Goal: Contribute content: Contribute content

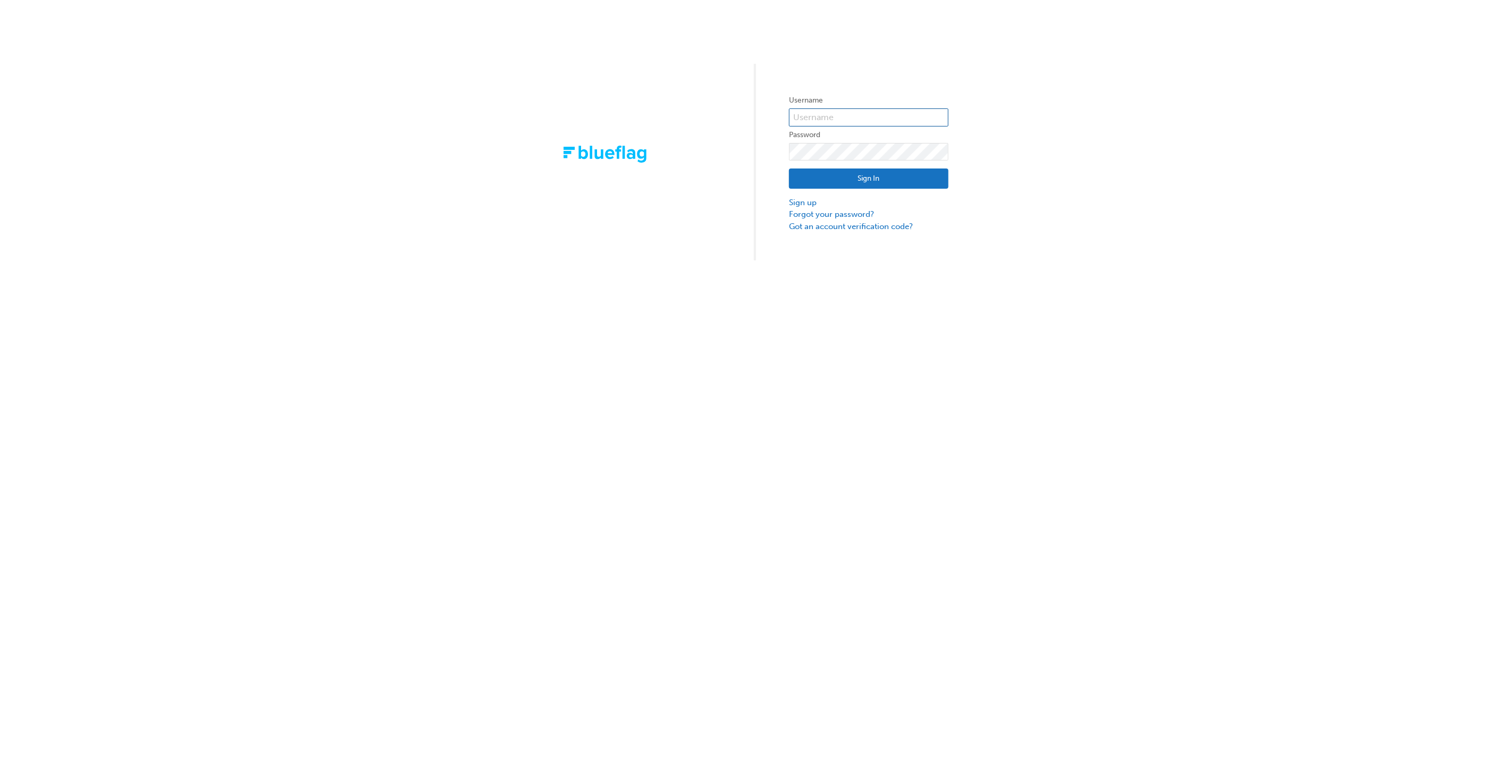
type input "bf.glenn.vanoosterom"
click button "Sign In" at bounding box center [868, 178] width 159 height 20
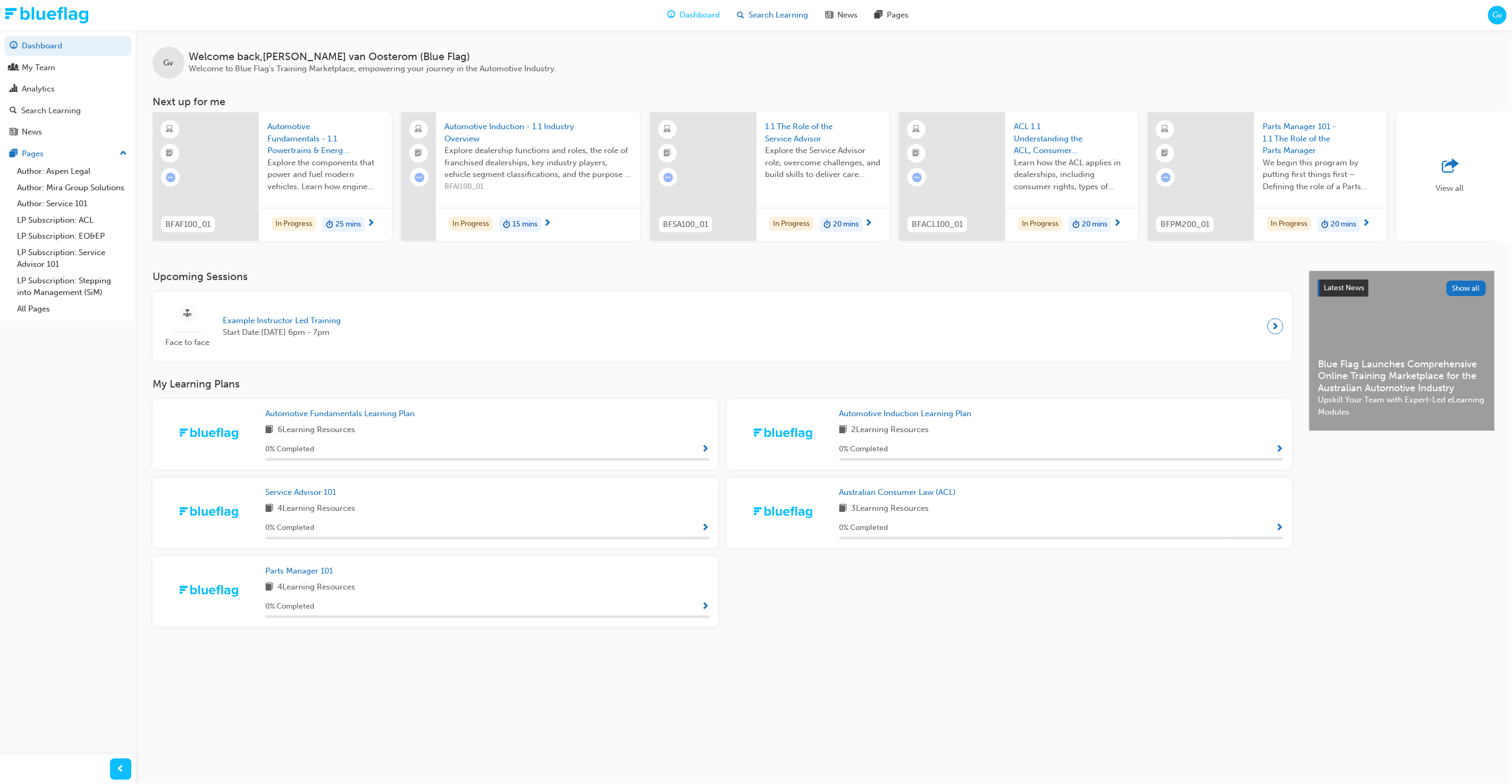
click at [780, 15] on span "Search Learning" at bounding box center [778, 14] width 59 height 12
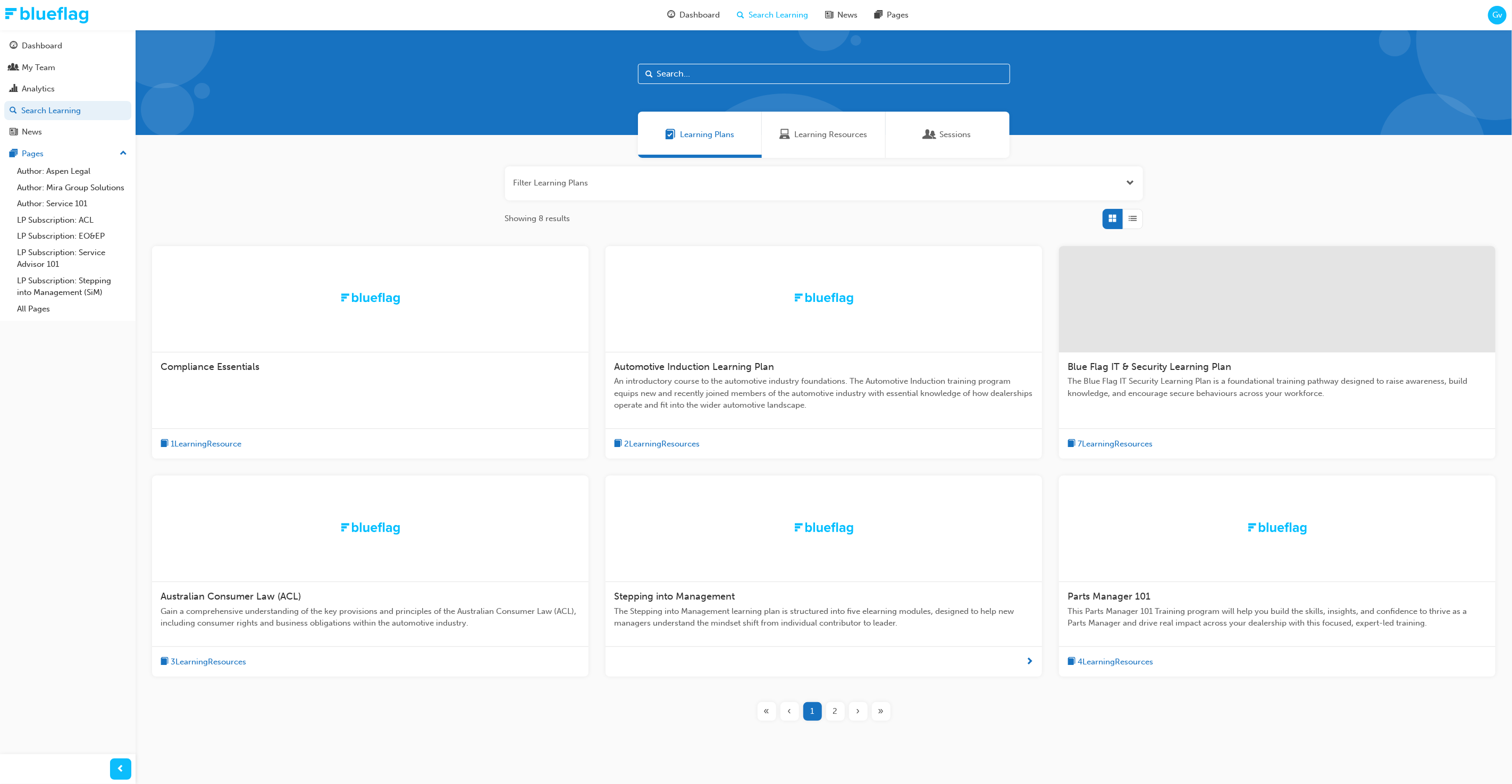
click at [780, 79] on input "text" at bounding box center [824, 74] width 372 height 20
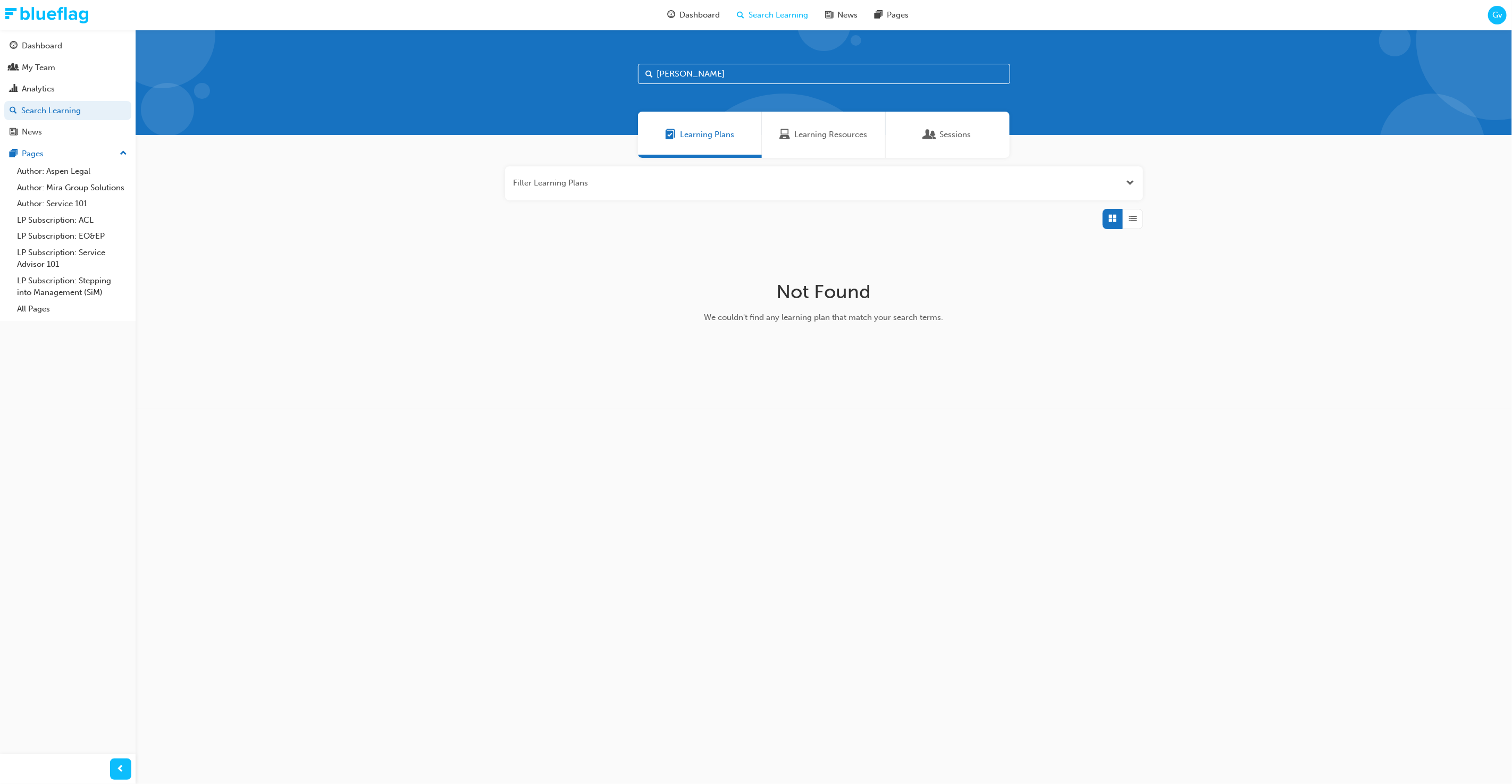
type input "finan"
click at [1123, 178] on button "button" at bounding box center [824, 183] width 638 height 34
click at [1118, 227] on button "button" at bounding box center [1124, 231] width 20 height 20
click at [1008, 268] on icon at bounding box center [1011, 270] width 7 height 7
click at [1020, 268] on input "Status Live" at bounding box center [1020, 269] width 1 height 9
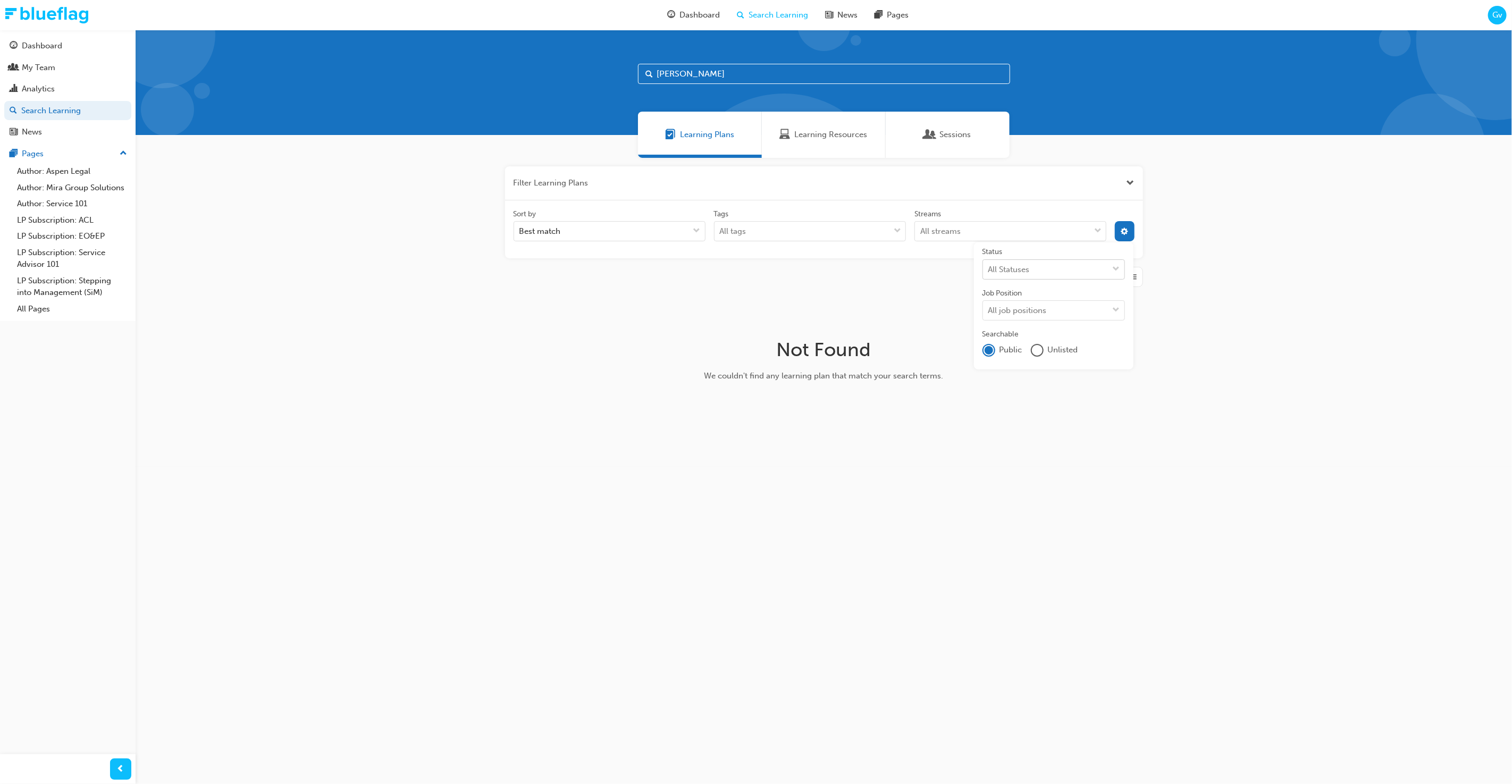
click at [1040, 349] on div "unlistedOption" at bounding box center [1037, 350] width 10 height 10
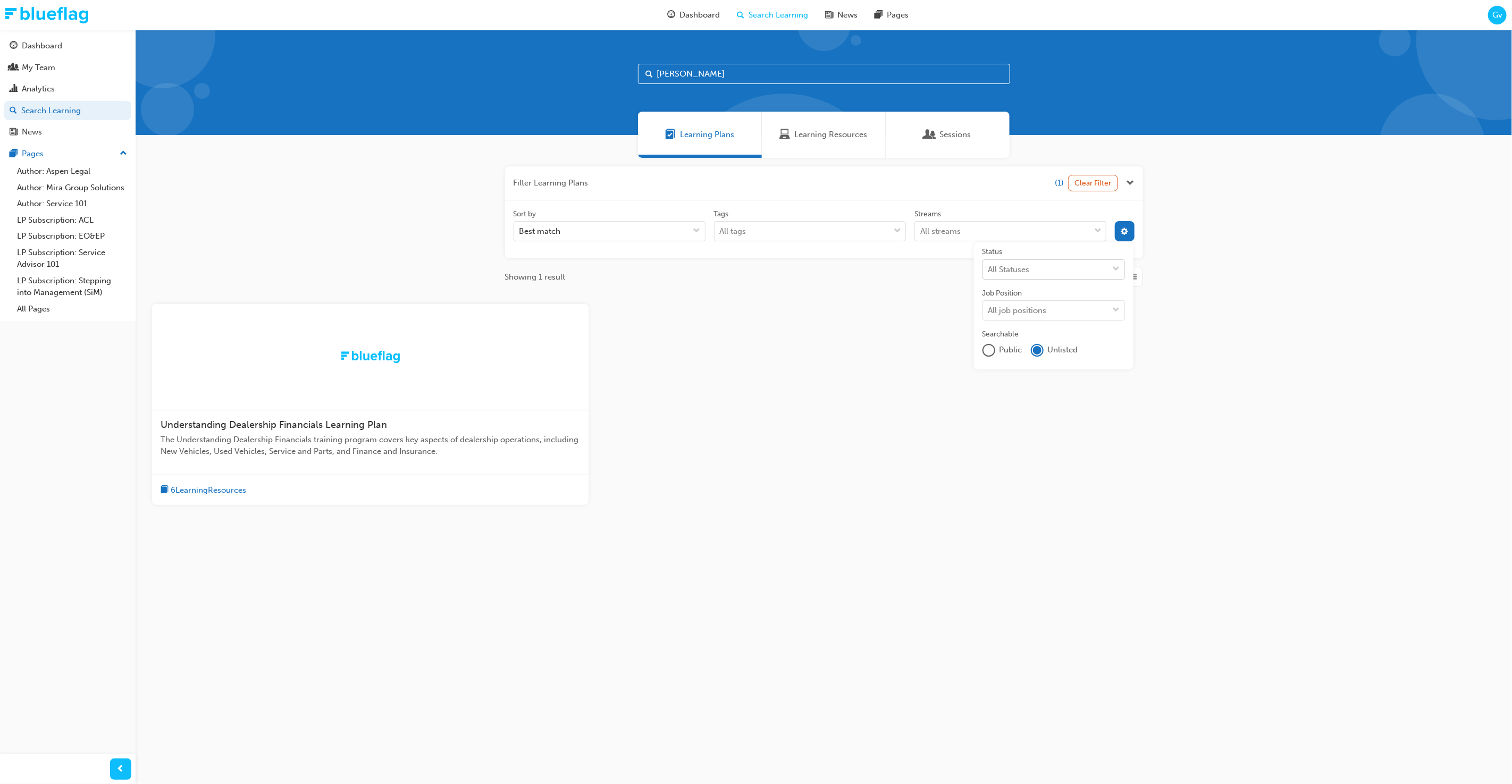
click at [376, 429] on span "Understanding Dealership Financials Learning Plan" at bounding box center [274, 424] width 227 height 12
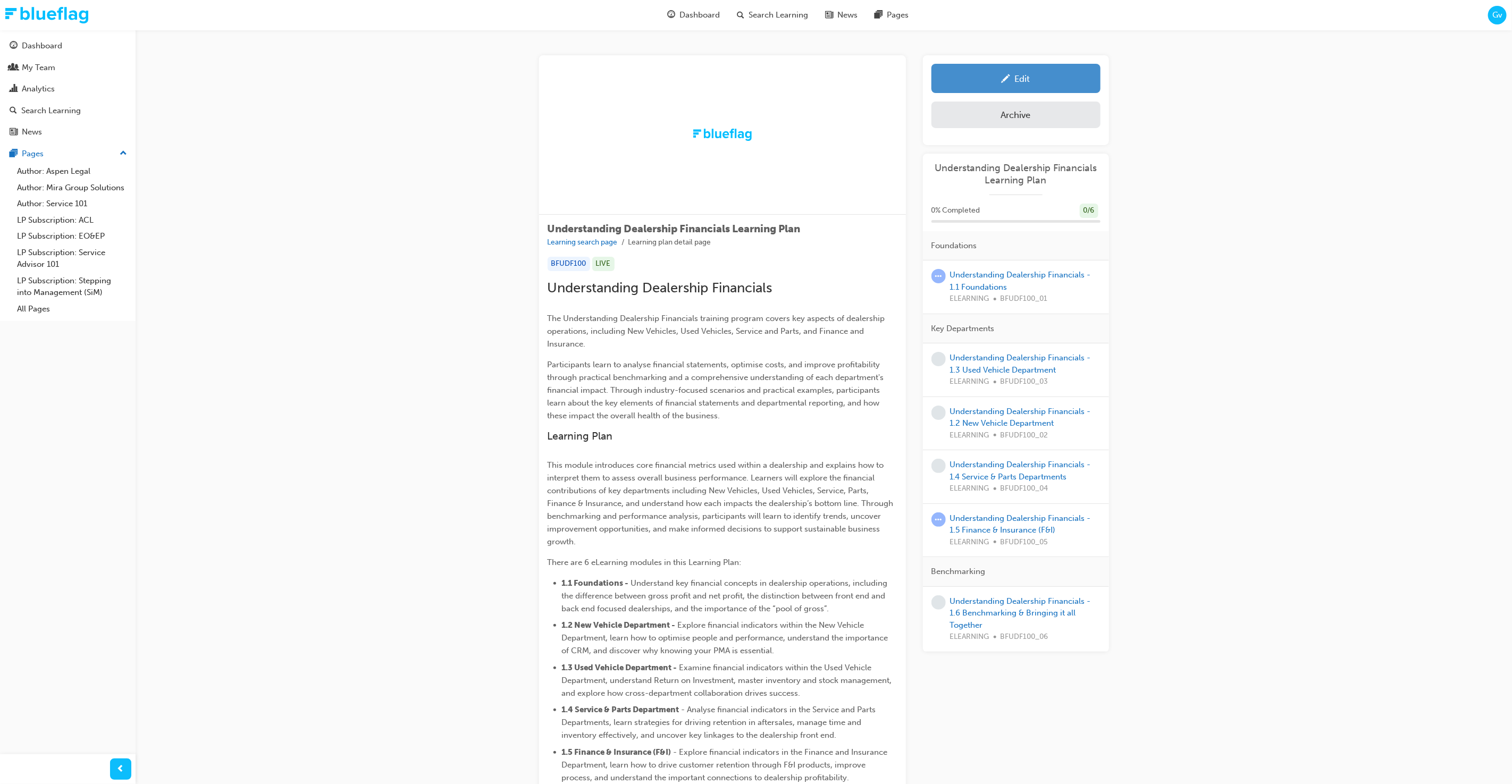
click at [1050, 85] on div "Edit" at bounding box center [1015, 78] width 153 height 14
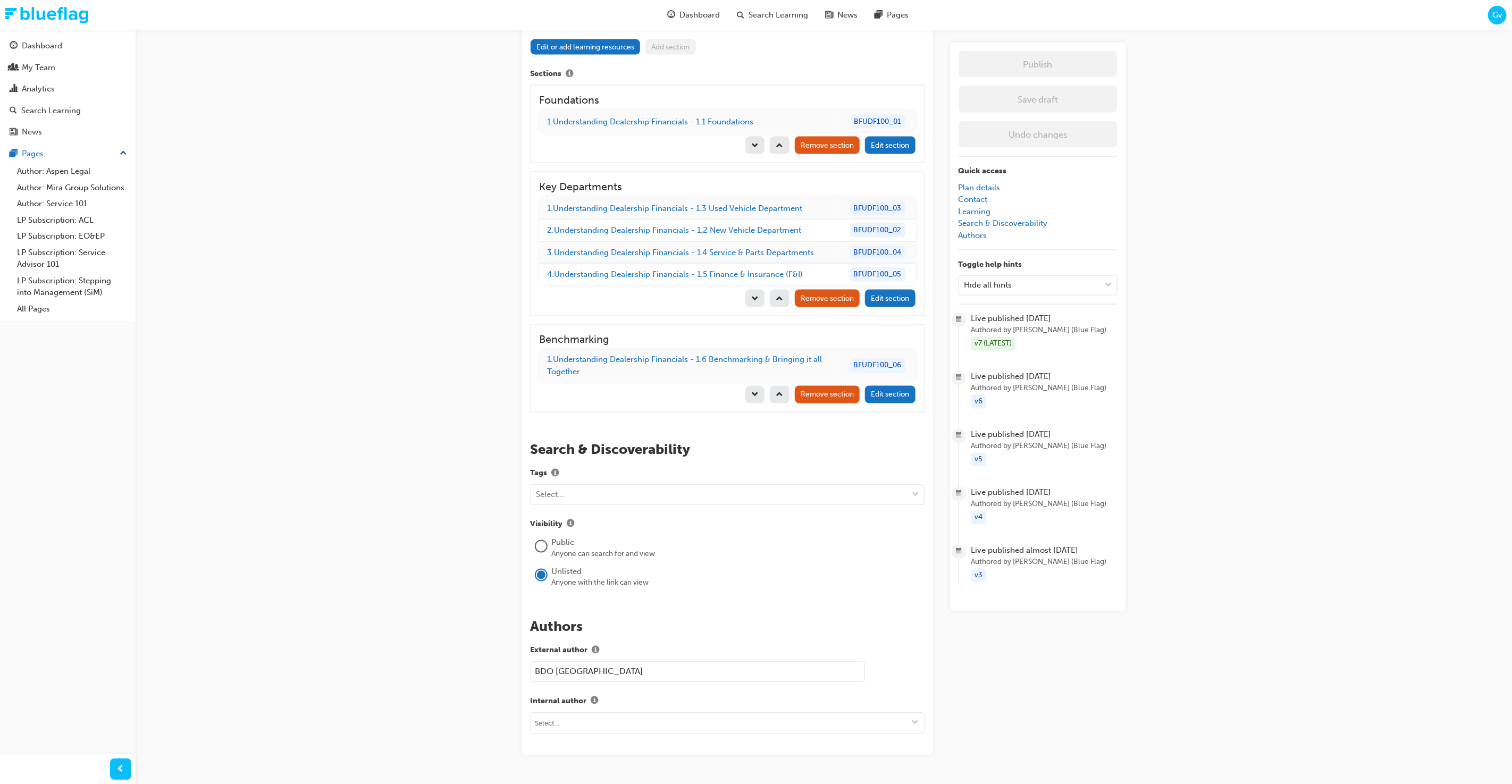
scroll to position [1415, 0]
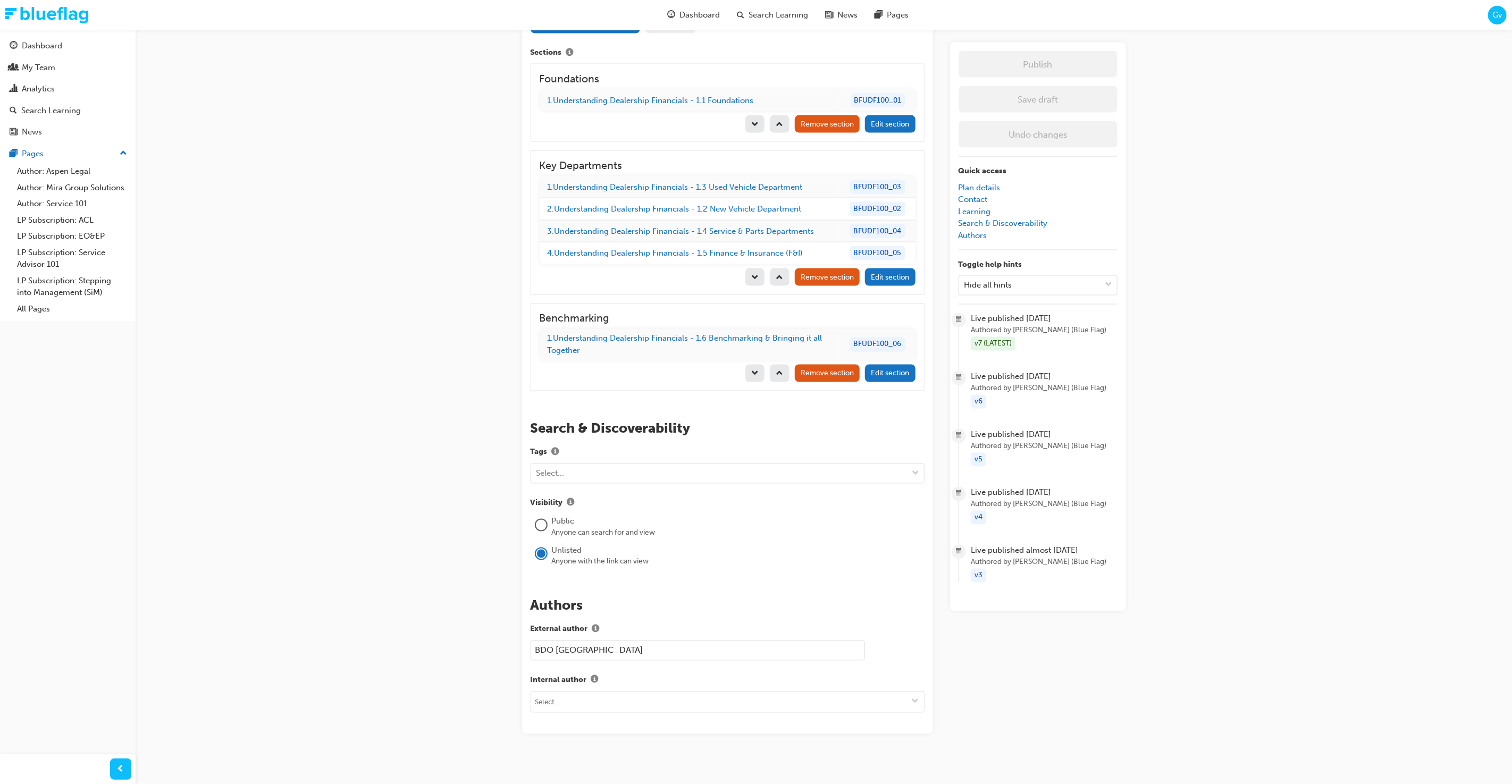
click at [541, 520] on div at bounding box center [541, 525] width 10 height 10
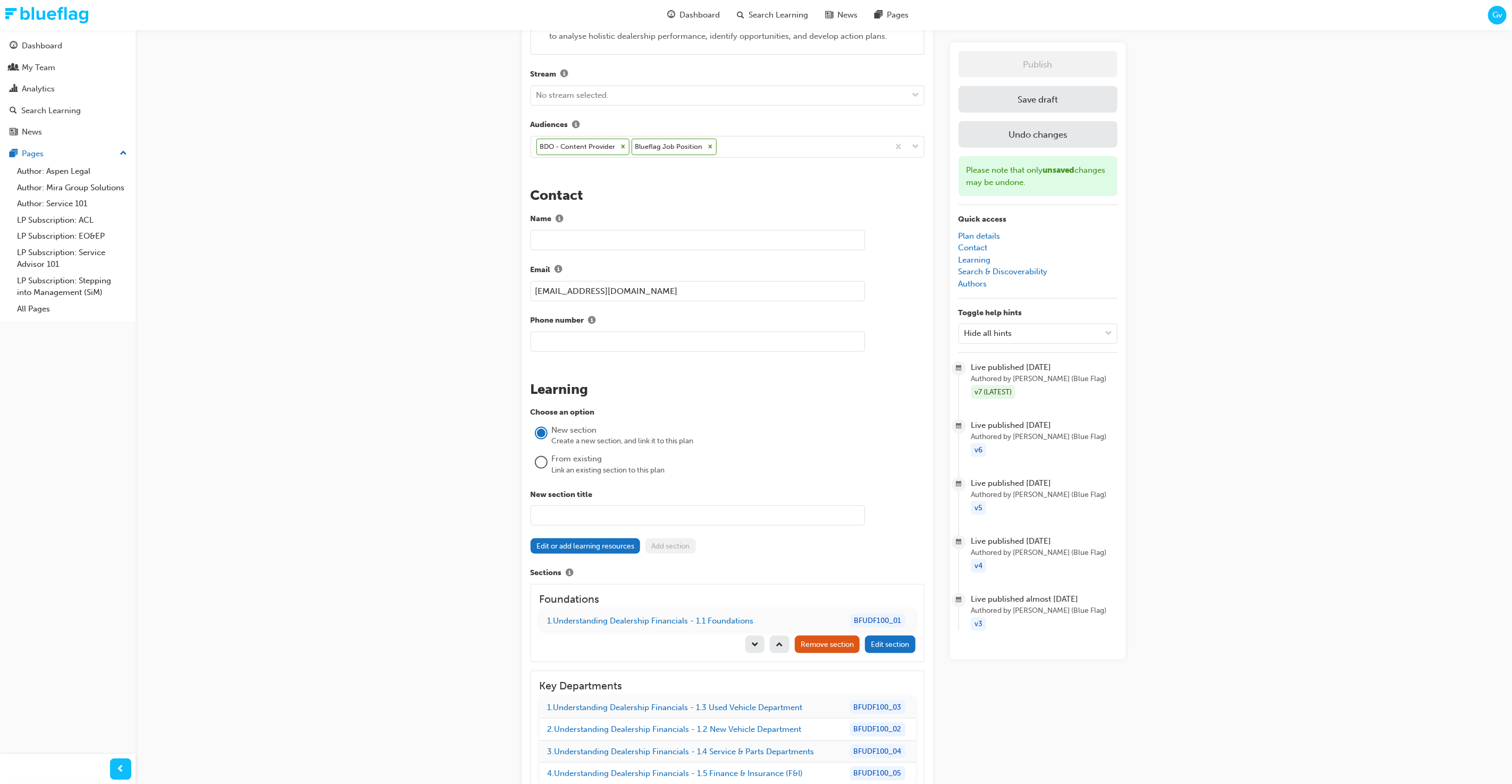
scroll to position [870, 0]
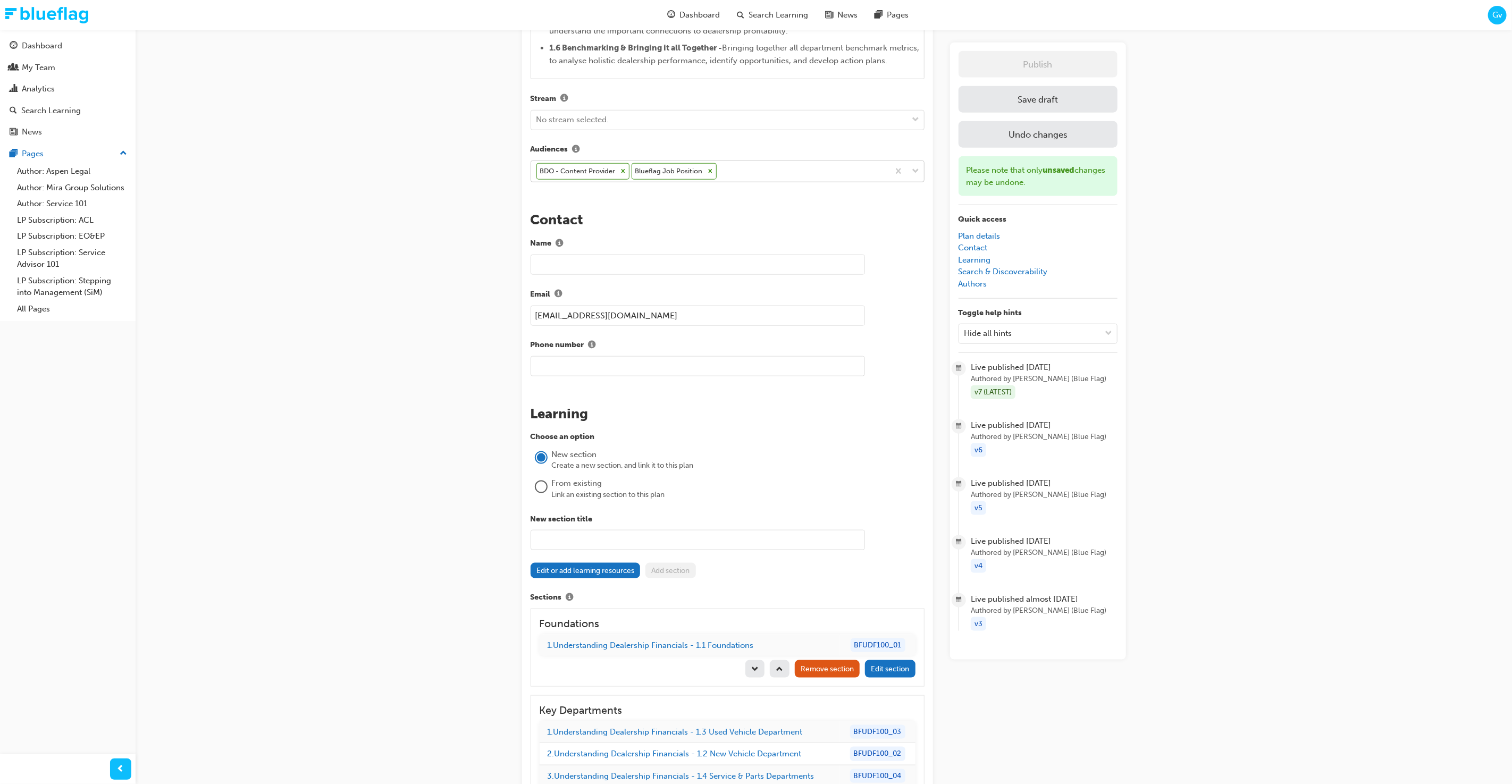
click at [768, 171] on div "BDO - Content Provider Blueflag Job Position" at bounding box center [710, 171] width 358 height 21
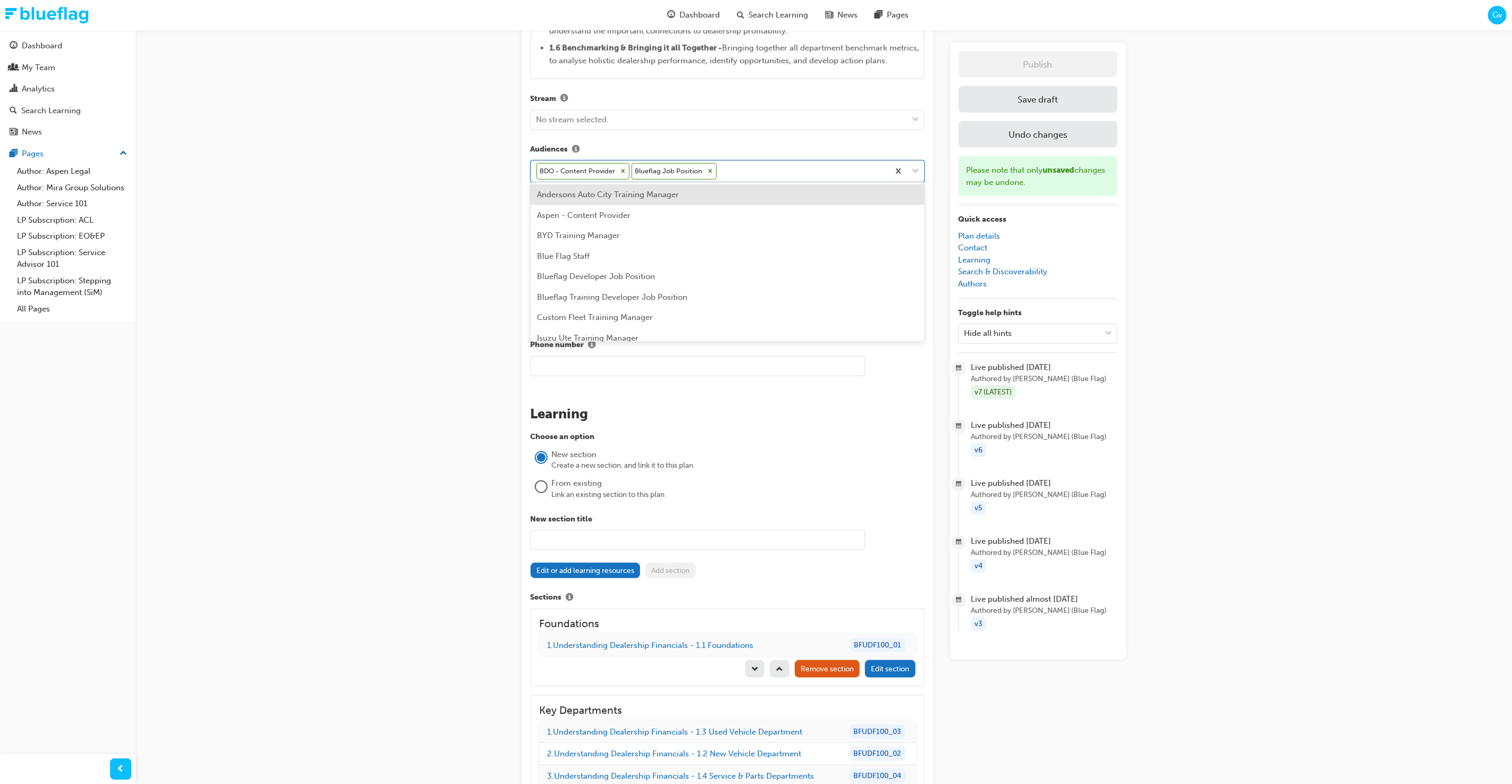
click at [740, 195] on div "Andersons Auto City Training Manager" at bounding box center [728, 195] width 394 height 21
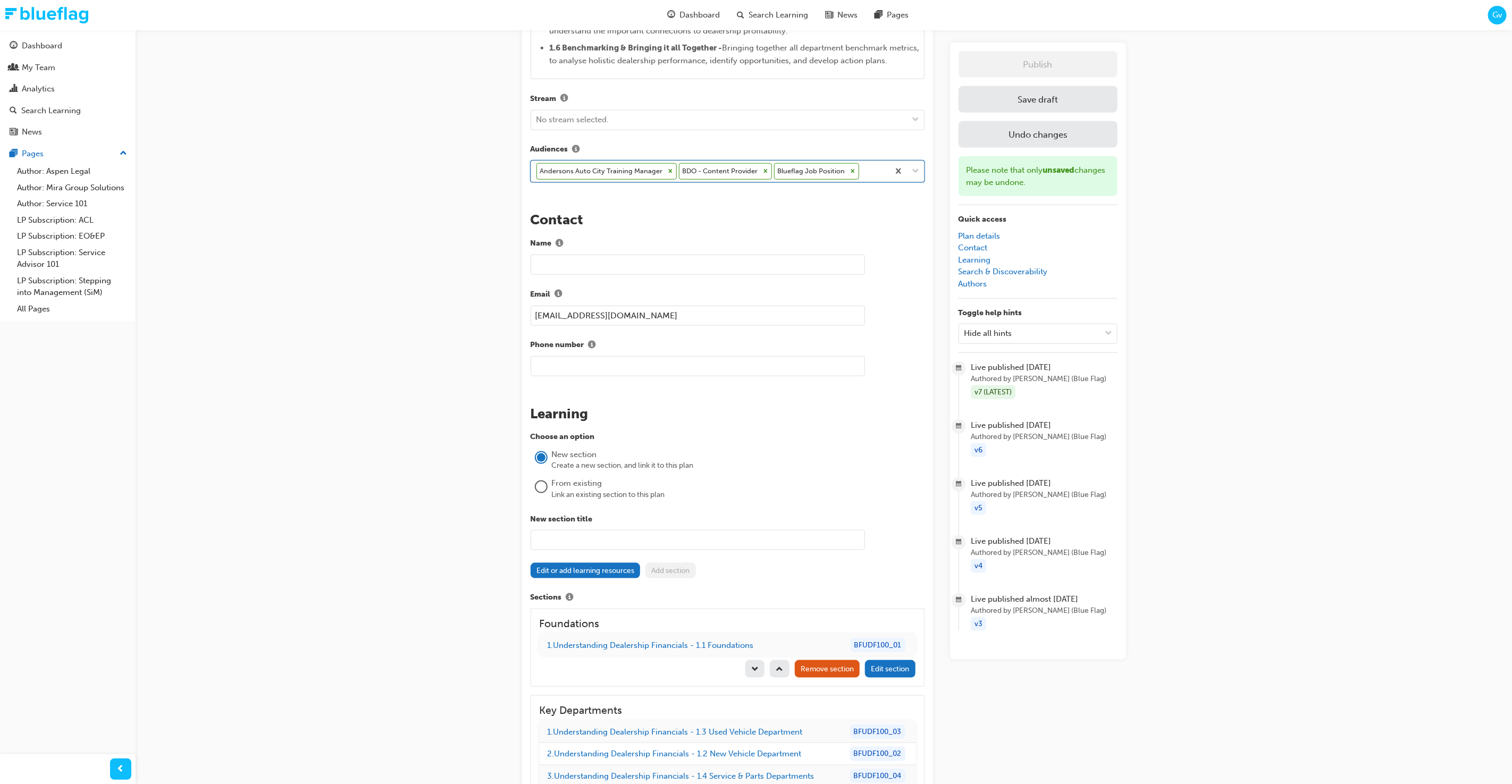
click at [867, 168] on div "Andersons Auto City Training Manager BDO - Content Provider Blueflag Job Positi…" at bounding box center [710, 171] width 358 height 21
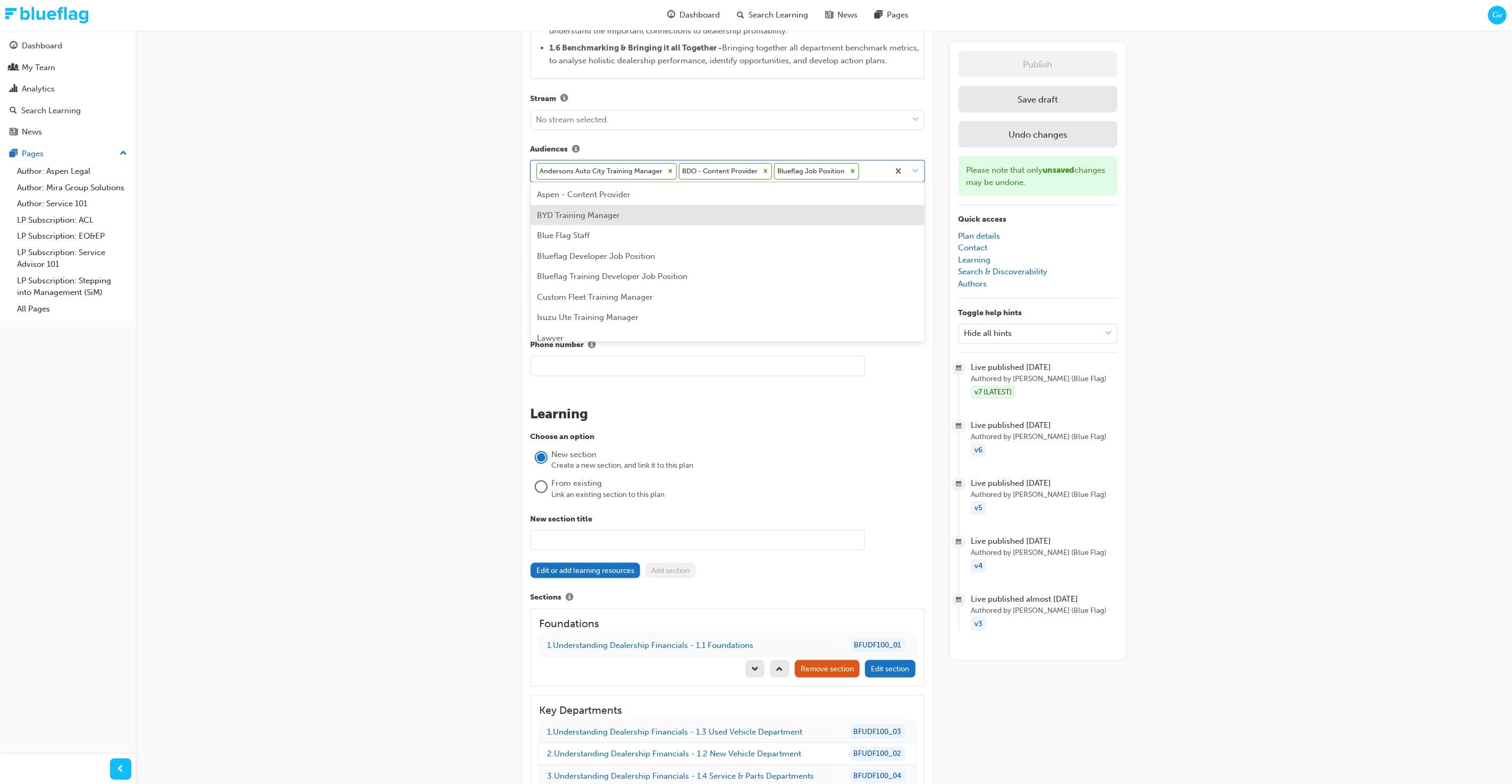
click at [778, 208] on div "BYD Training Manager" at bounding box center [728, 215] width 394 height 21
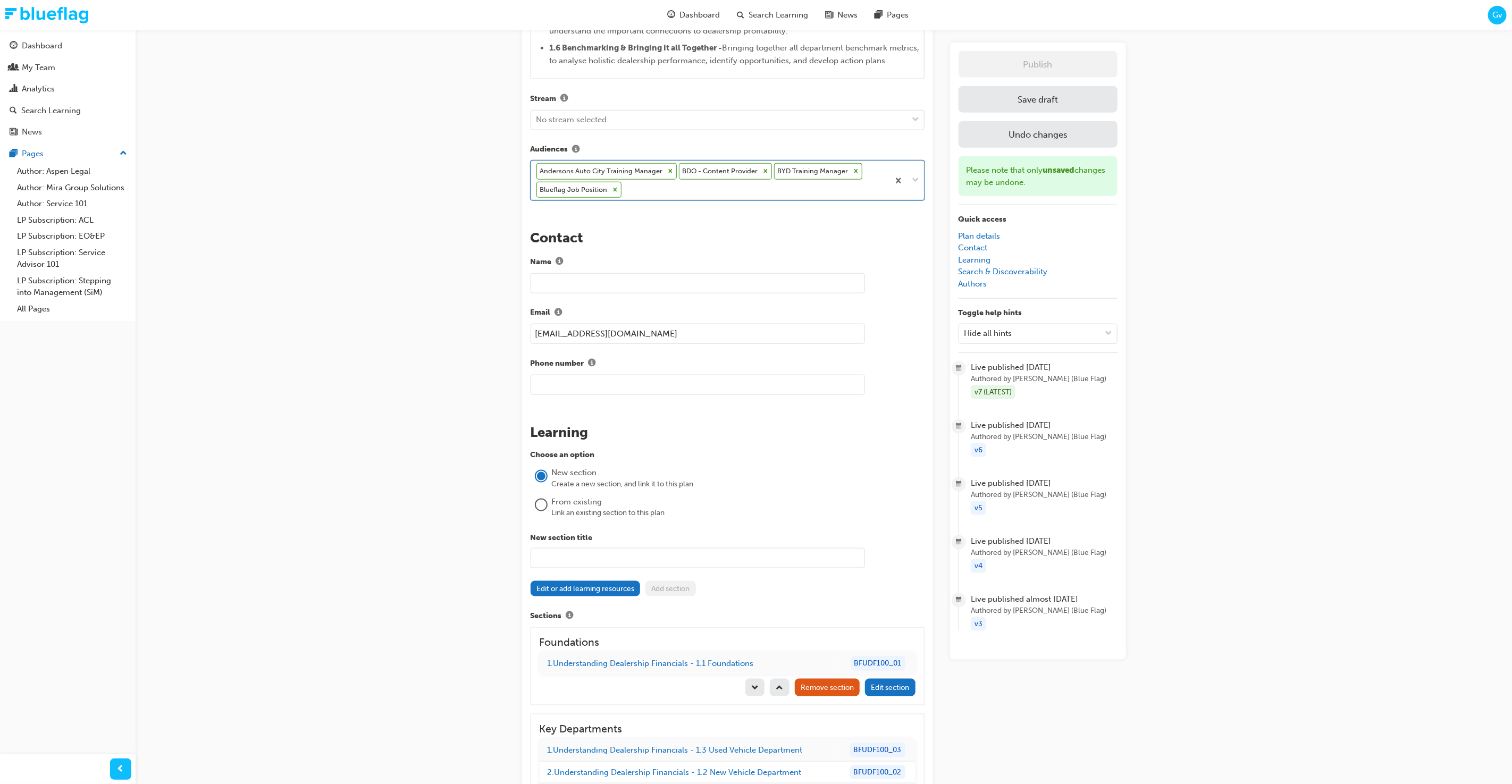
click at [859, 183] on div "Andersons Auto City Training Manager BDO - Content Provider BYD Training Manage…" at bounding box center [710, 180] width 358 height 38
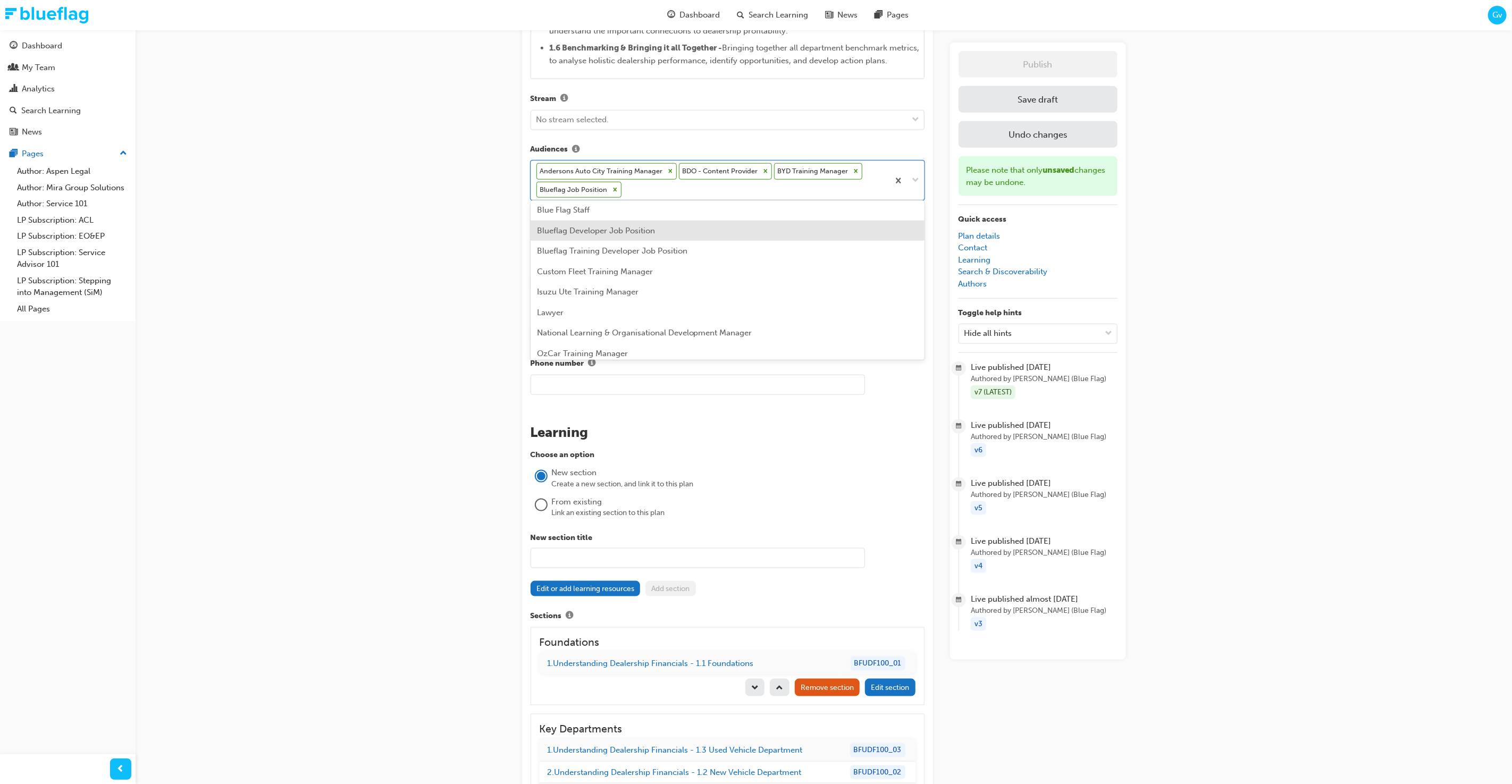
scroll to position [22, 0]
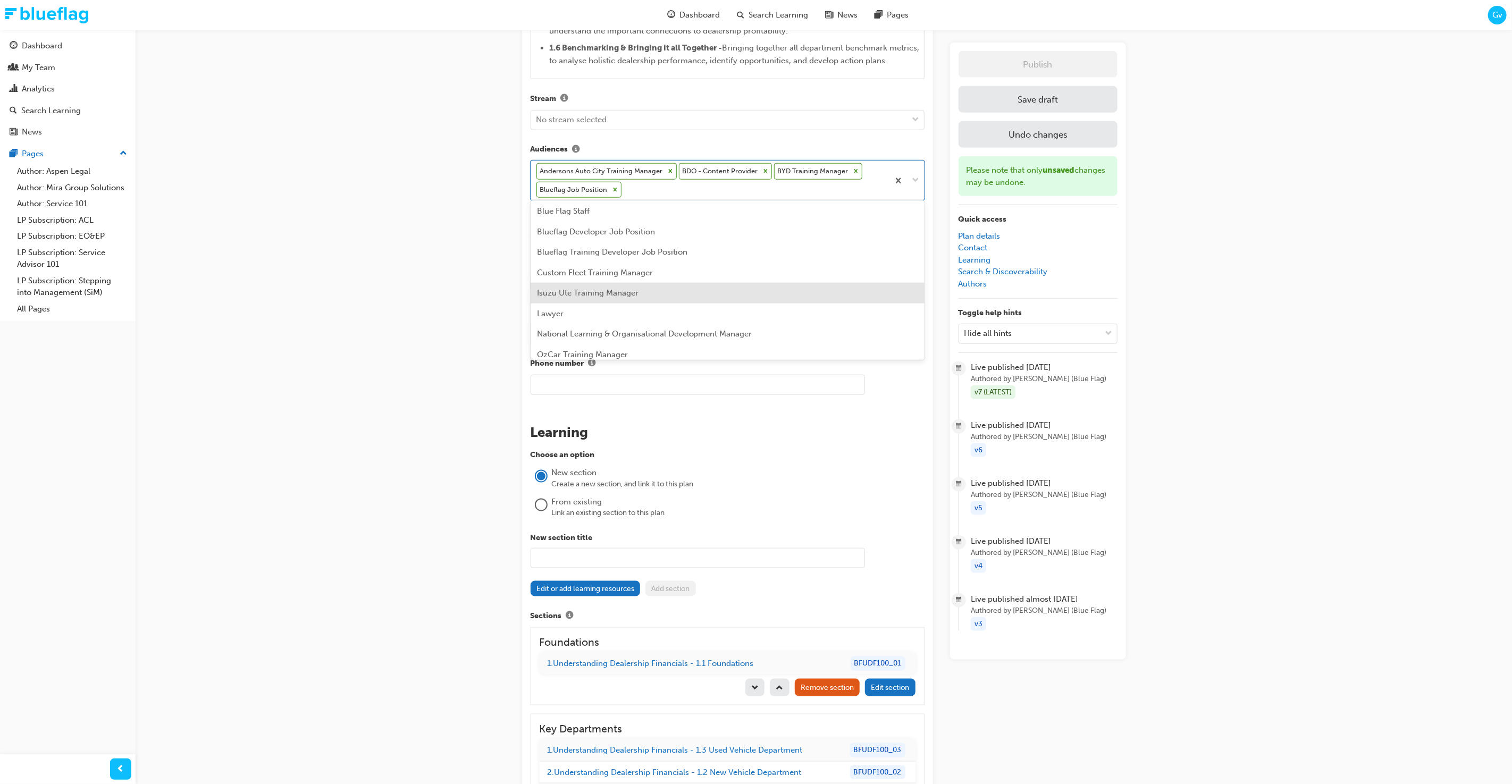
click at [754, 286] on div "Isuzu Ute Training Manager" at bounding box center [728, 293] width 394 height 21
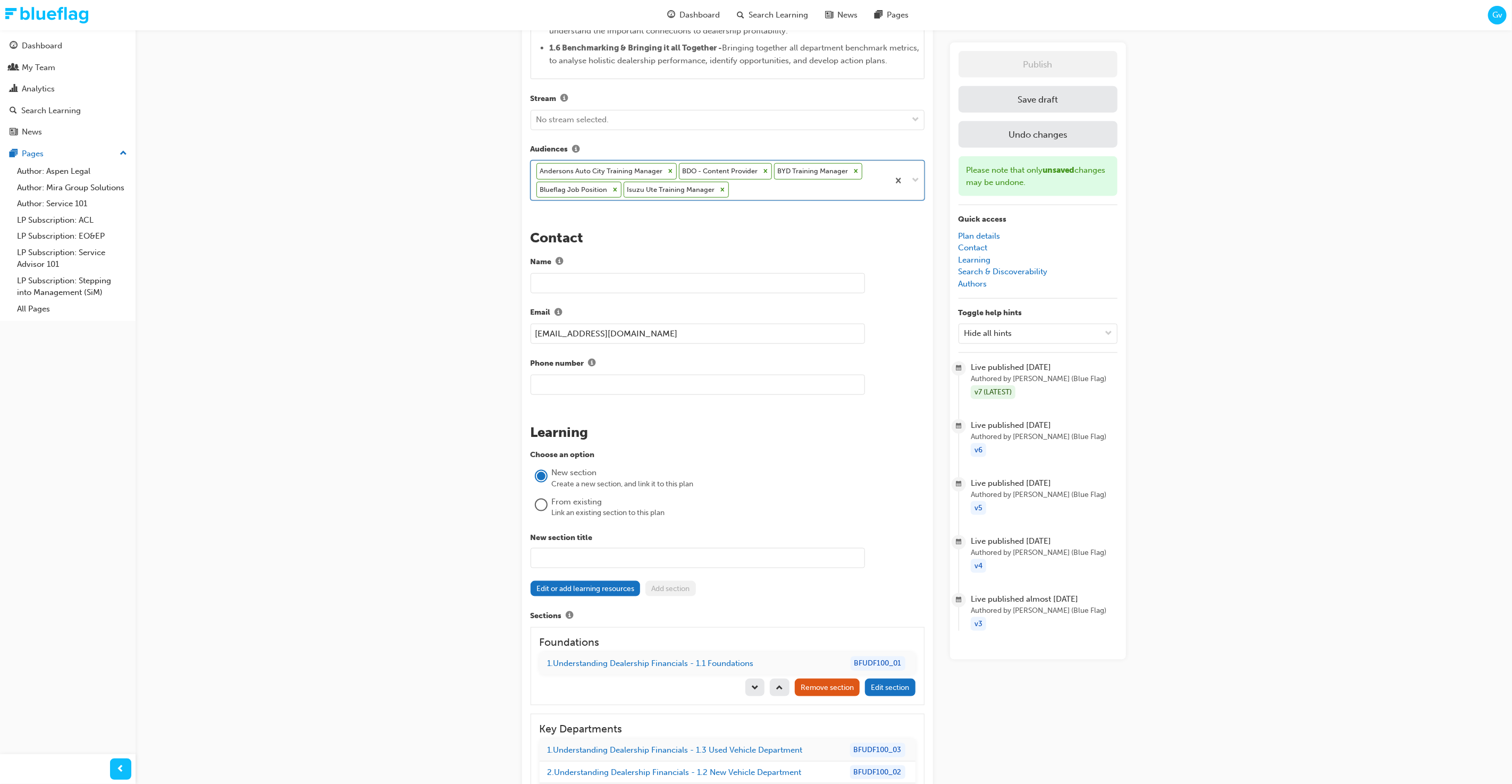
click at [770, 185] on div "Andersons Auto City Training Manager BDO - Content Provider BYD Training Manage…" at bounding box center [710, 180] width 358 height 38
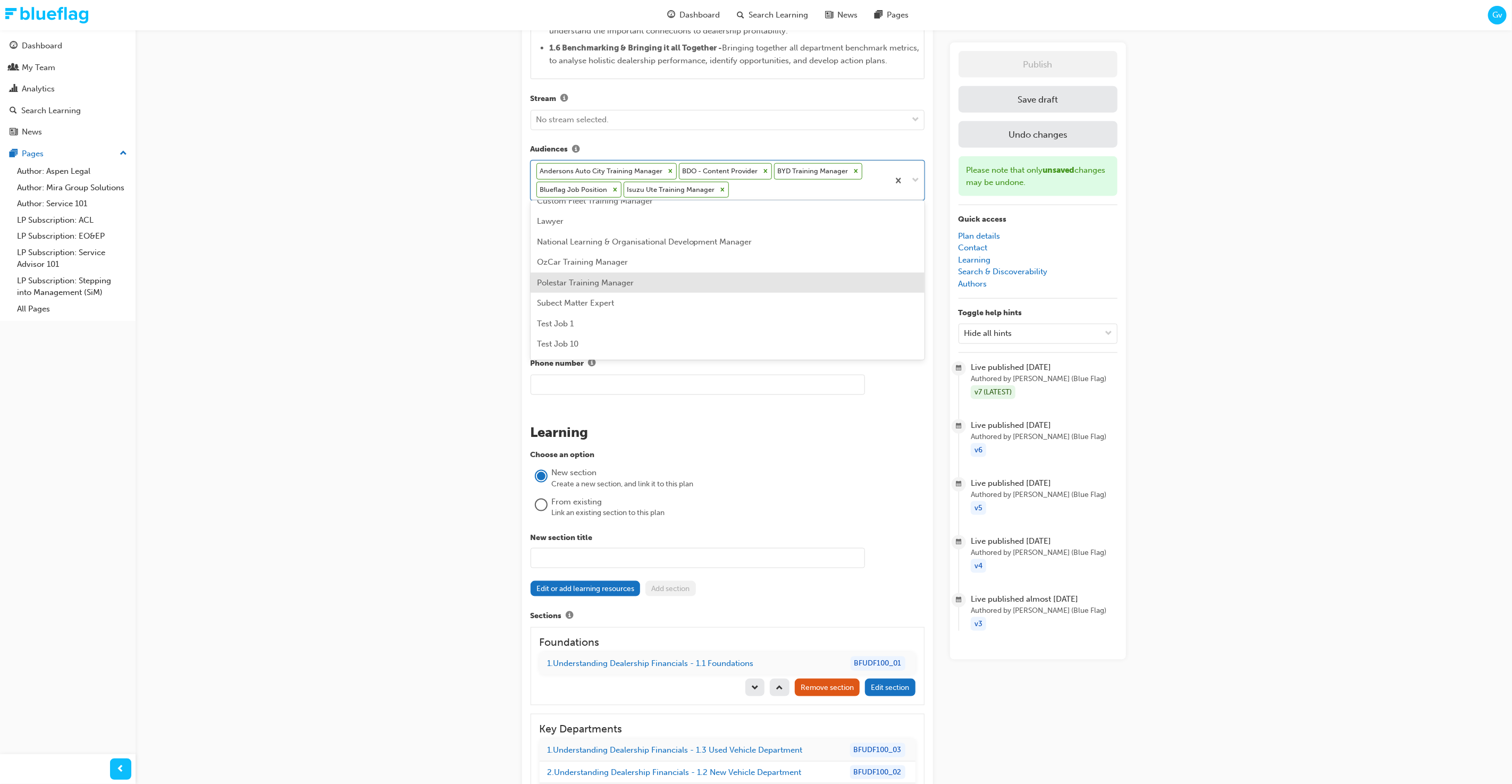
click at [743, 279] on div "Polestar Training Manager" at bounding box center [728, 283] width 394 height 21
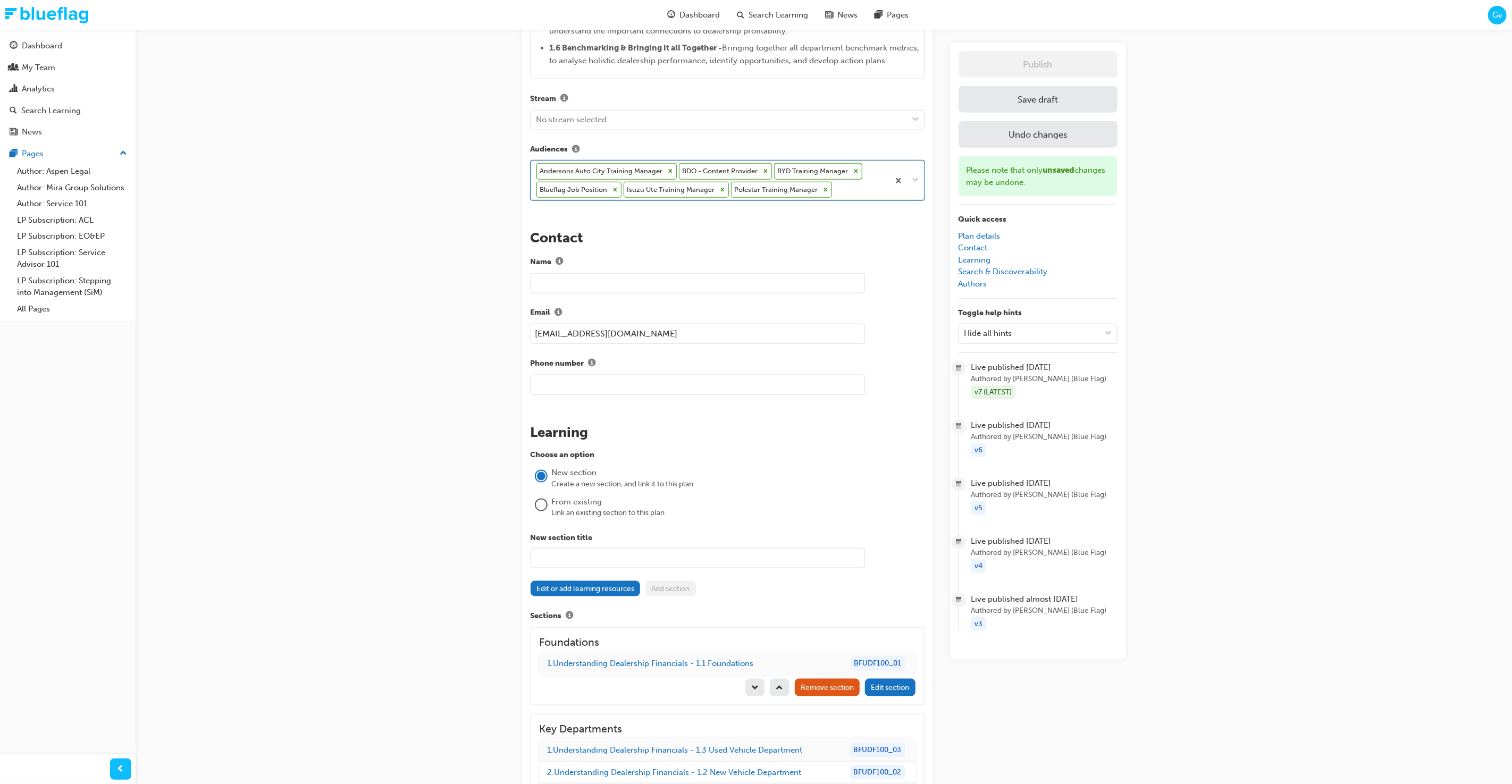
click at [853, 188] on div "Andersons Auto City Training Manager BDO - Content Provider BYD Training Manage…" at bounding box center [710, 180] width 358 height 38
click at [794, 344] on div "VGA Training Manager" at bounding box center [728, 348] width 394 height 21
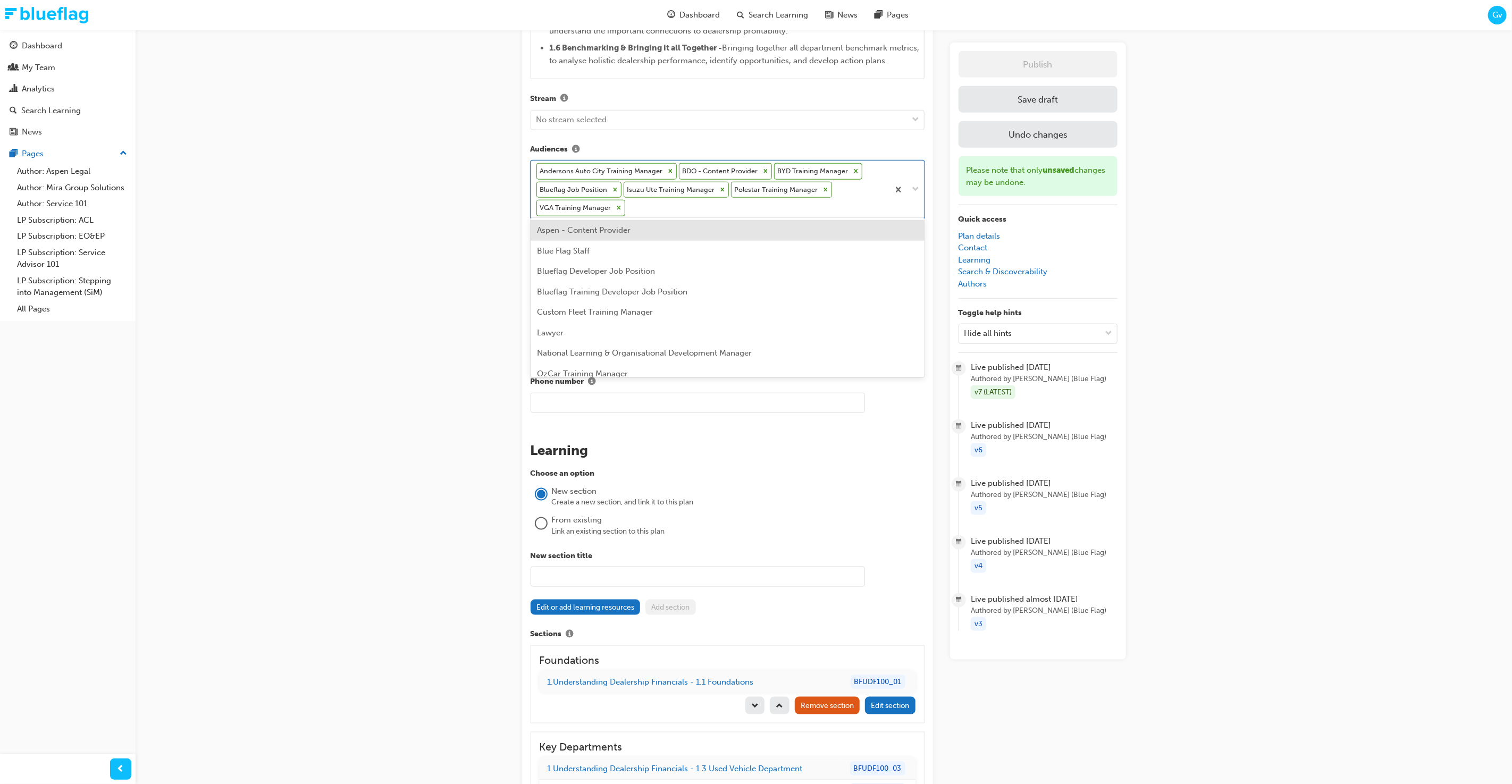
click at [790, 210] on div "Andersons Auto City Training Manager BDO - Content Provider BYD Training Manage…" at bounding box center [710, 190] width 358 height 58
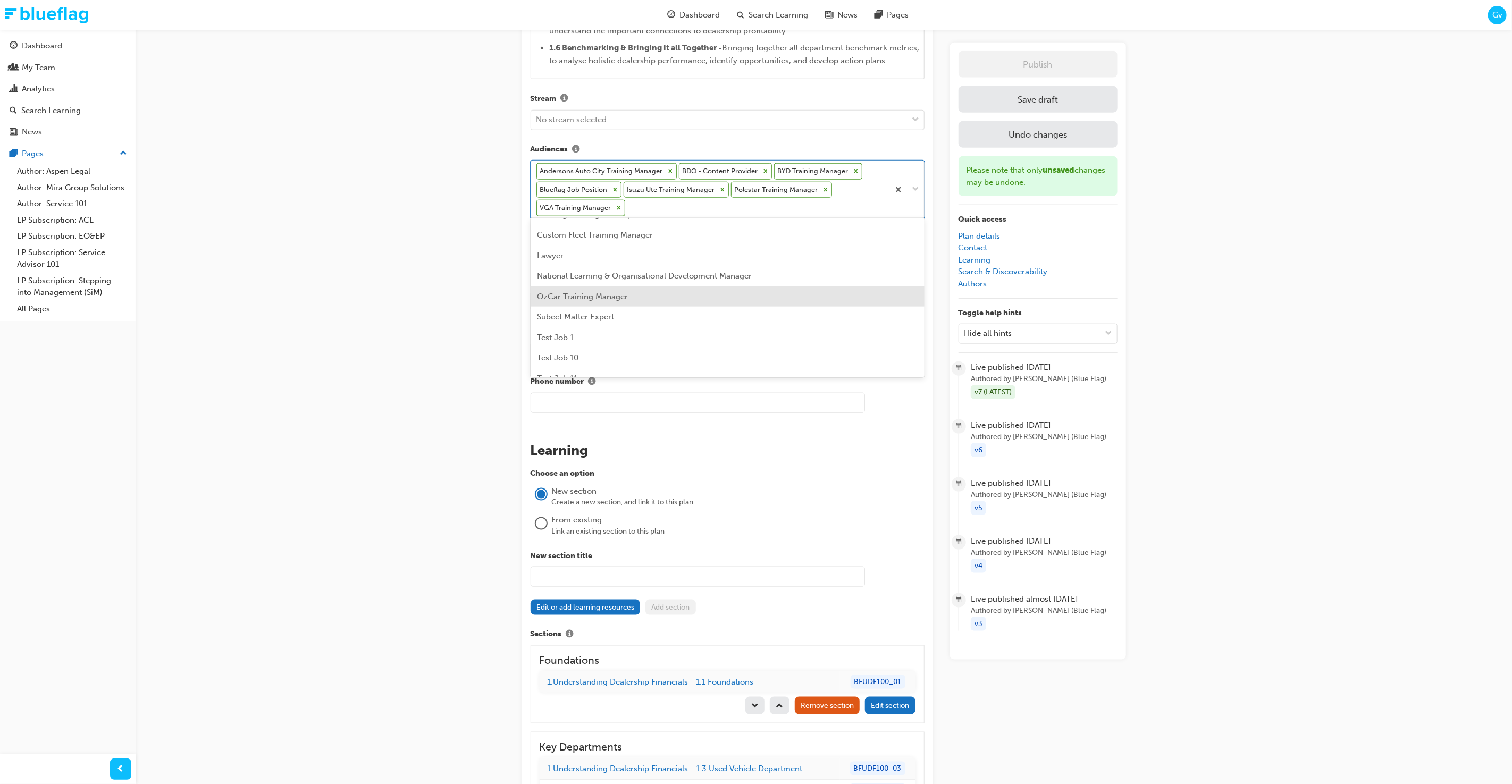
click at [790, 289] on div "OzCar Training Manager" at bounding box center [728, 297] width 394 height 21
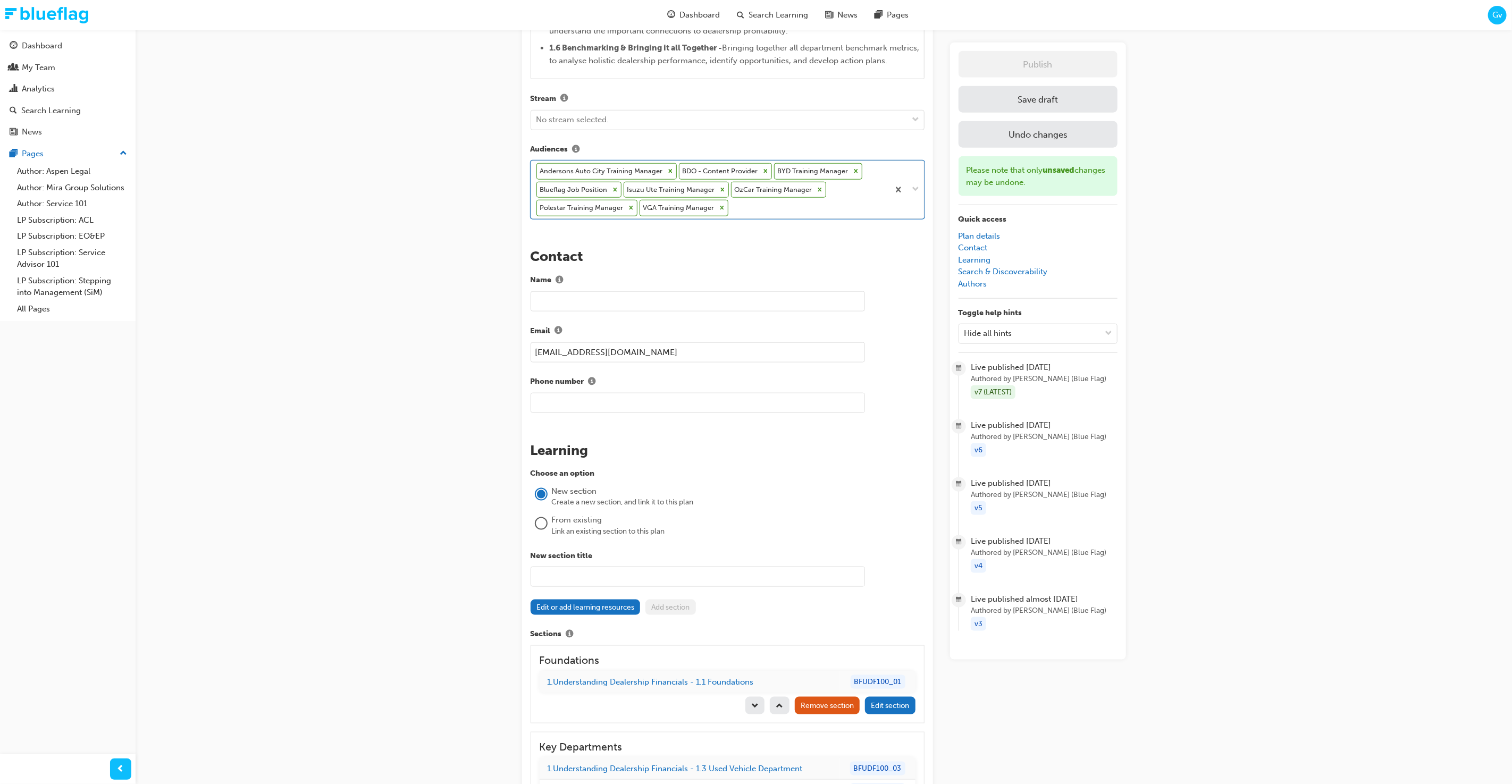
scroll to position [874, 0]
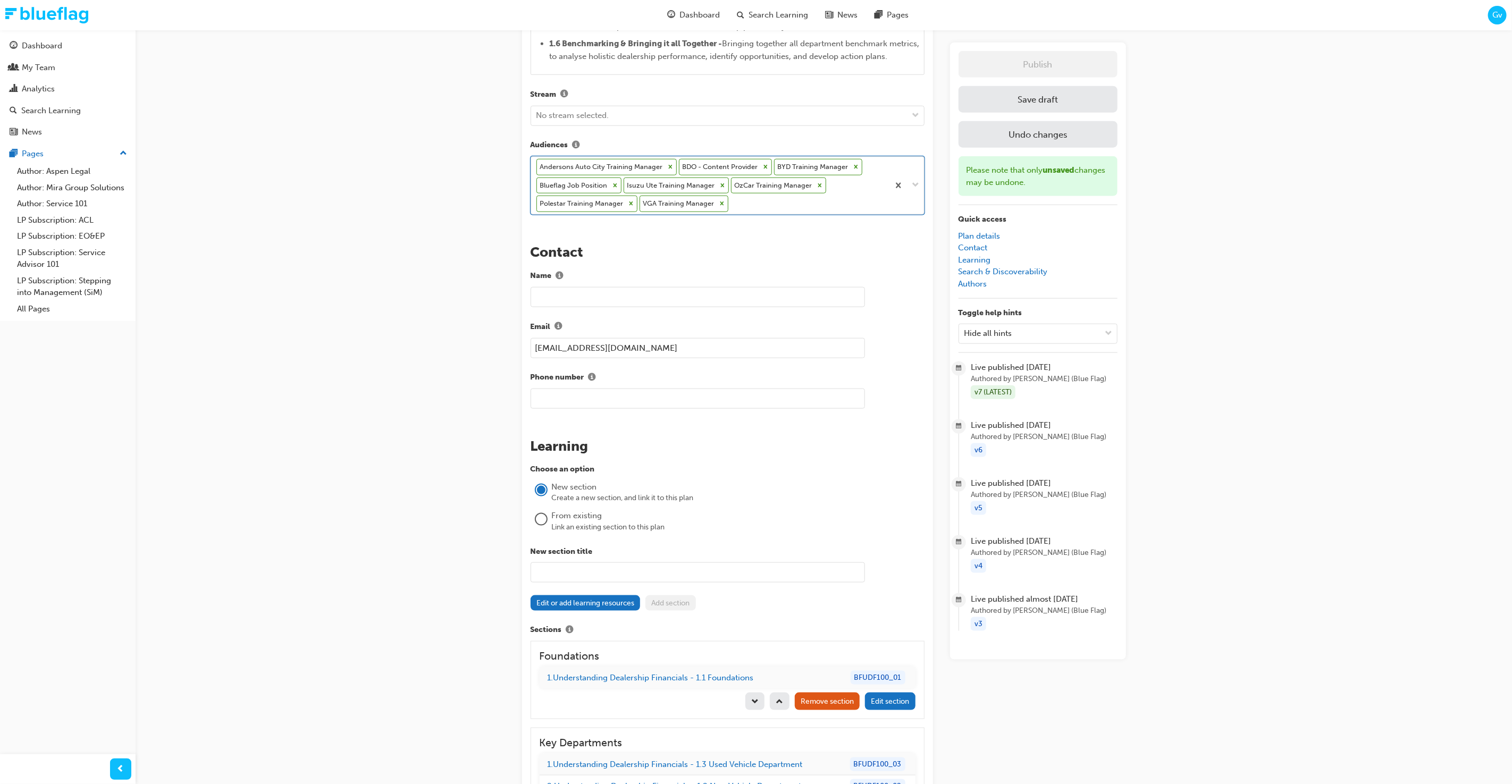
click at [788, 201] on div "Andersons Auto City Training Manager BDO - Content Provider BYD Training Manage…" at bounding box center [710, 186] width 358 height 58
click at [422, 243] on div "Understanding Dealership Financials Learning Plan Learning plan detail page Lea…" at bounding box center [756, 248] width 1512 height 2246
click at [1002, 108] on button "Save draft" at bounding box center [1038, 99] width 159 height 26
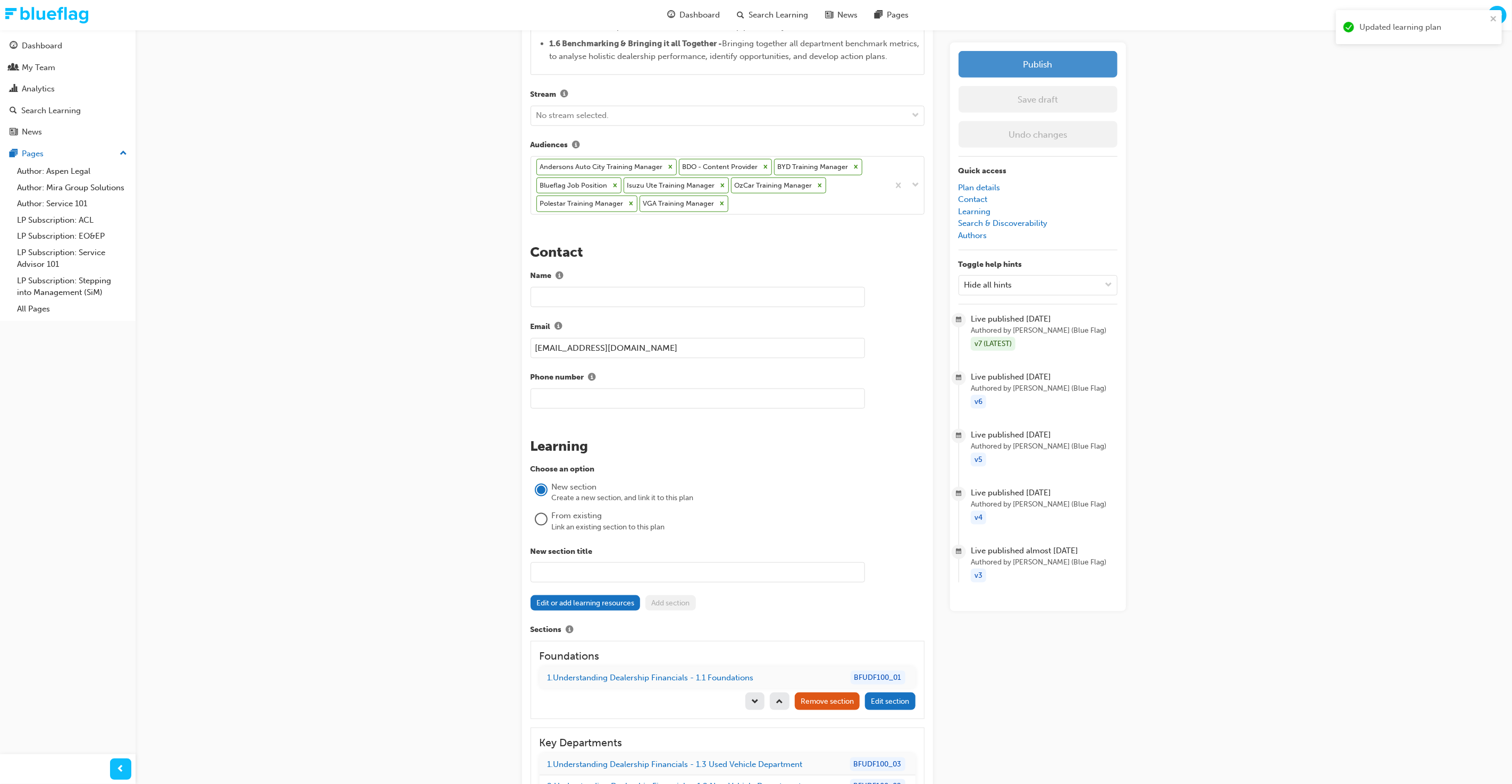
click at [1026, 69] on button "Publish" at bounding box center [1038, 64] width 159 height 26
click at [1183, 208] on div "Understanding Dealership Financials Learning Plan Learning plan detail page Lea…" at bounding box center [756, 248] width 1512 height 2246
click at [708, 675] on link "1 . Understanding Dealership Financials - 1.1 Foundations" at bounding box center [651, 678] width 207 height 10
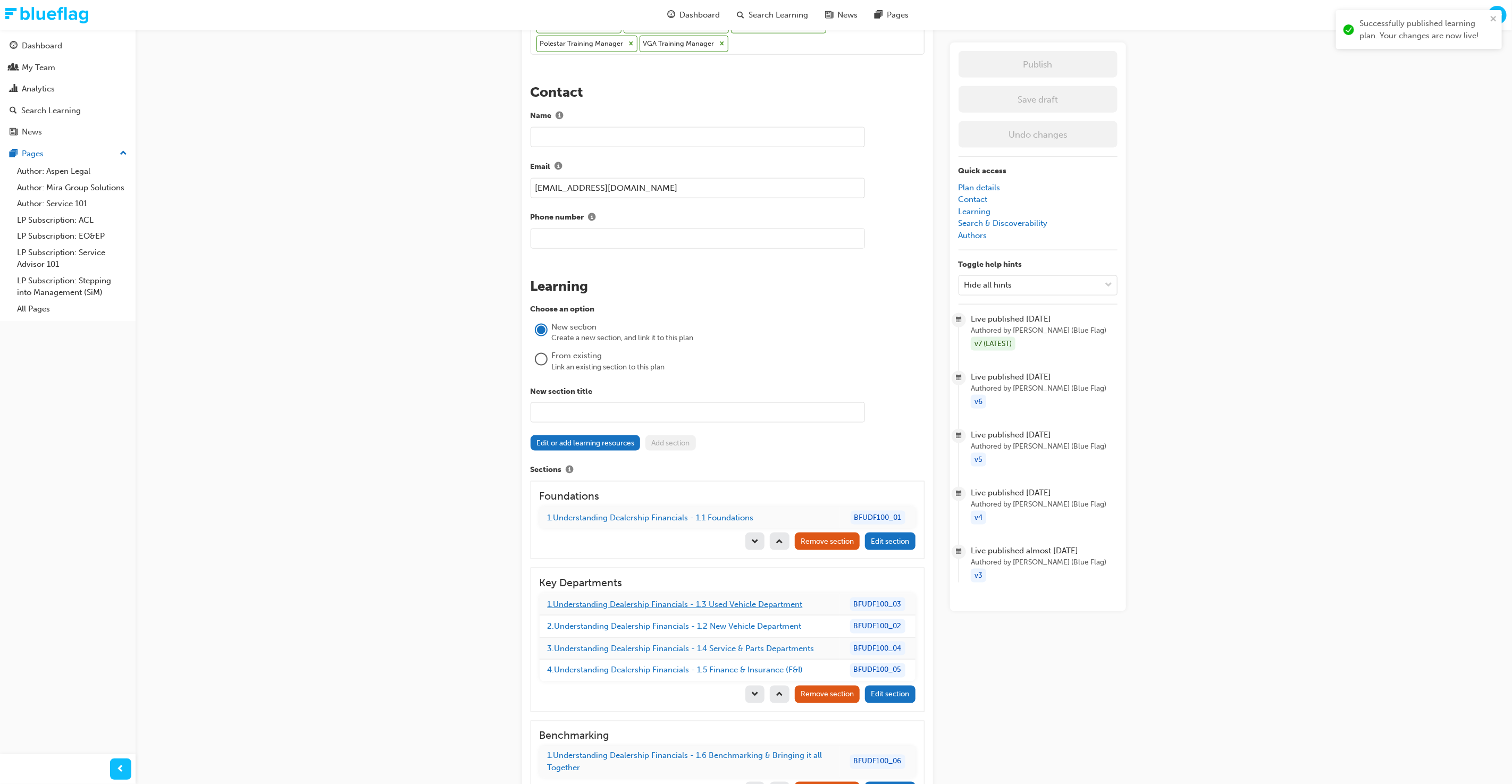
click at [711, 600] on link "1 . Understanding Dealership Financials - 1.3 Used Vehicle Department" at bounding box center [675, 605] width 255 height 10
click at [713, 621] on link "2 . Understanding Dealership Financials - 1.2 New Vehicle Department" at bounding box center [674, 626] width 254 height 10
click at [714, 644] on link "3 . Understanding Dealership Financials - 1.4 Service & Parts Departments" at bounding box center [681, 649] width 267 height 10
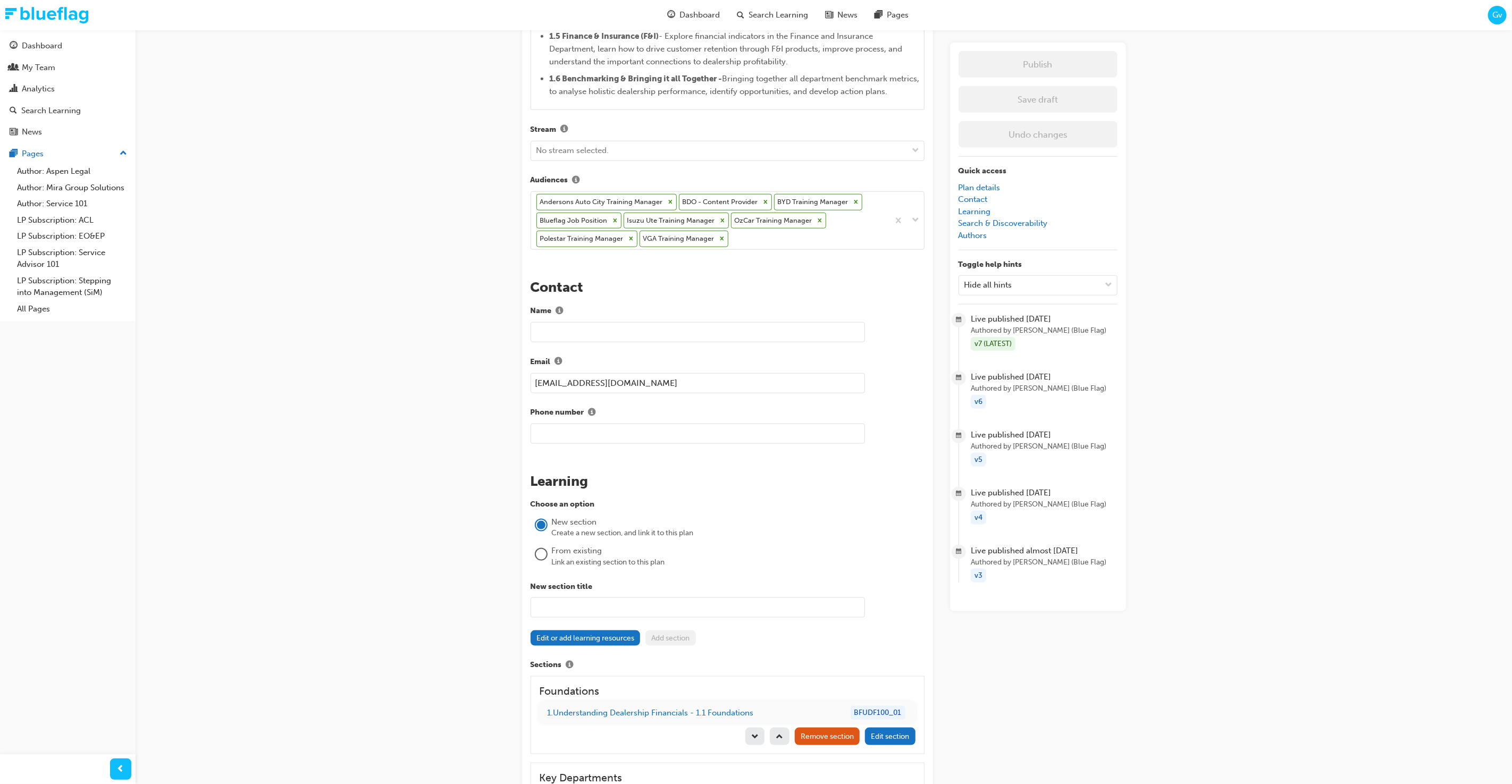
scroll to position [768, 0]
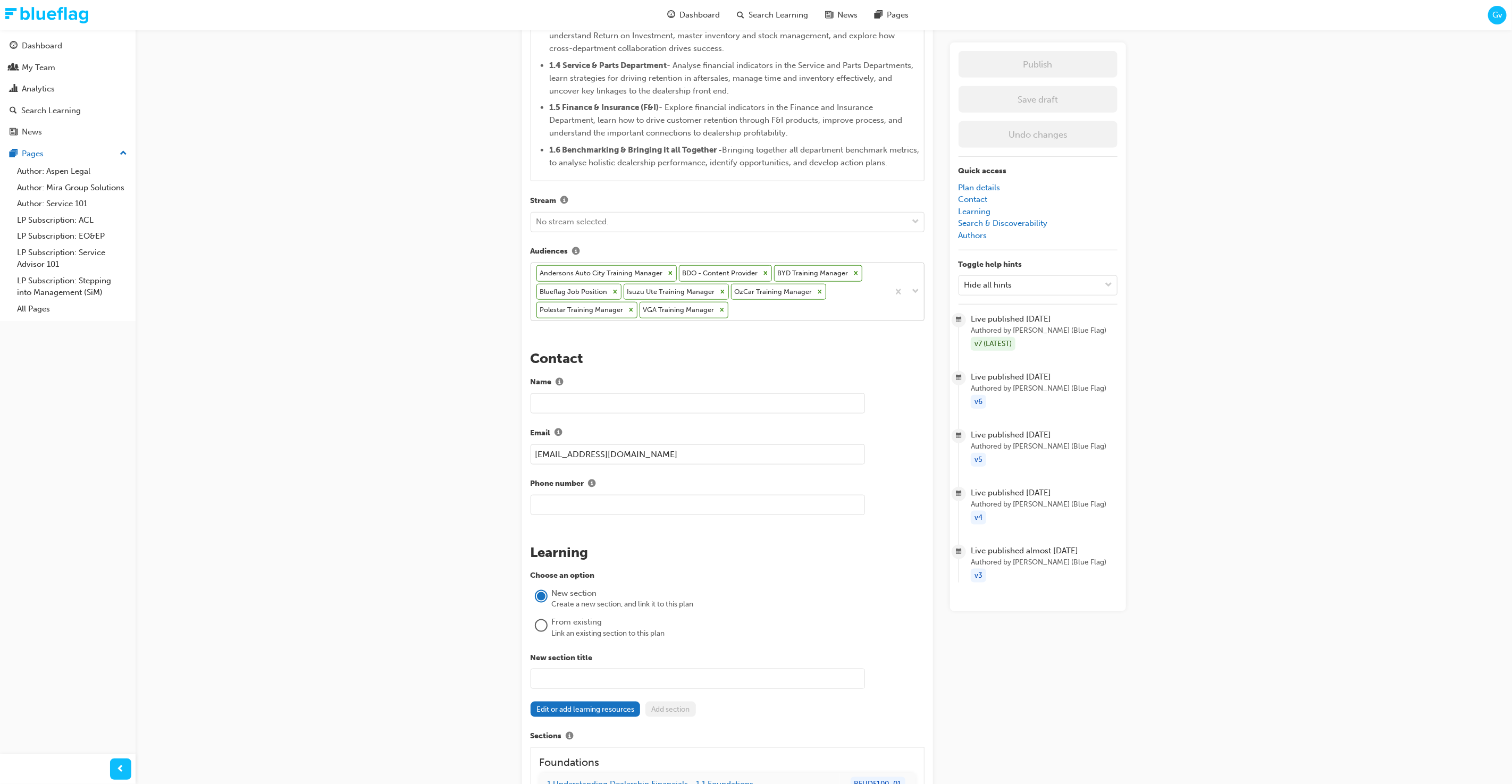
click at [762, 311] on div "Andersons Auto City Training Manager BDO - Content Provider BYD Training Manage…" at bounding box center [710, 292] width 358 height 58
click at [729, 360] on div "Blue Flag Staff" at bounding box center [728, 353] width 394 height 21
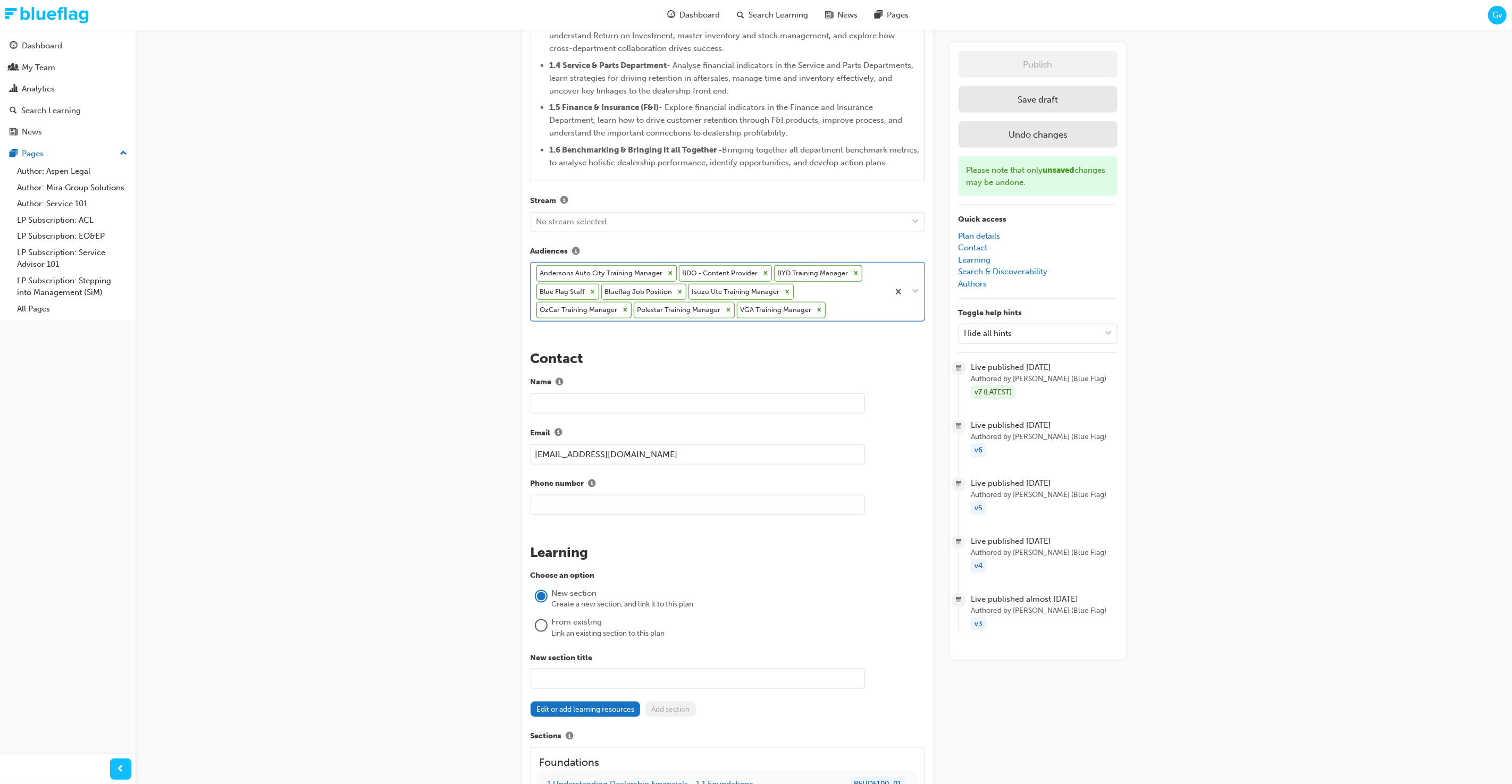
click at [1029, 98] on button "Save draft" at bounding box center [1038, 99] width 159 height 26
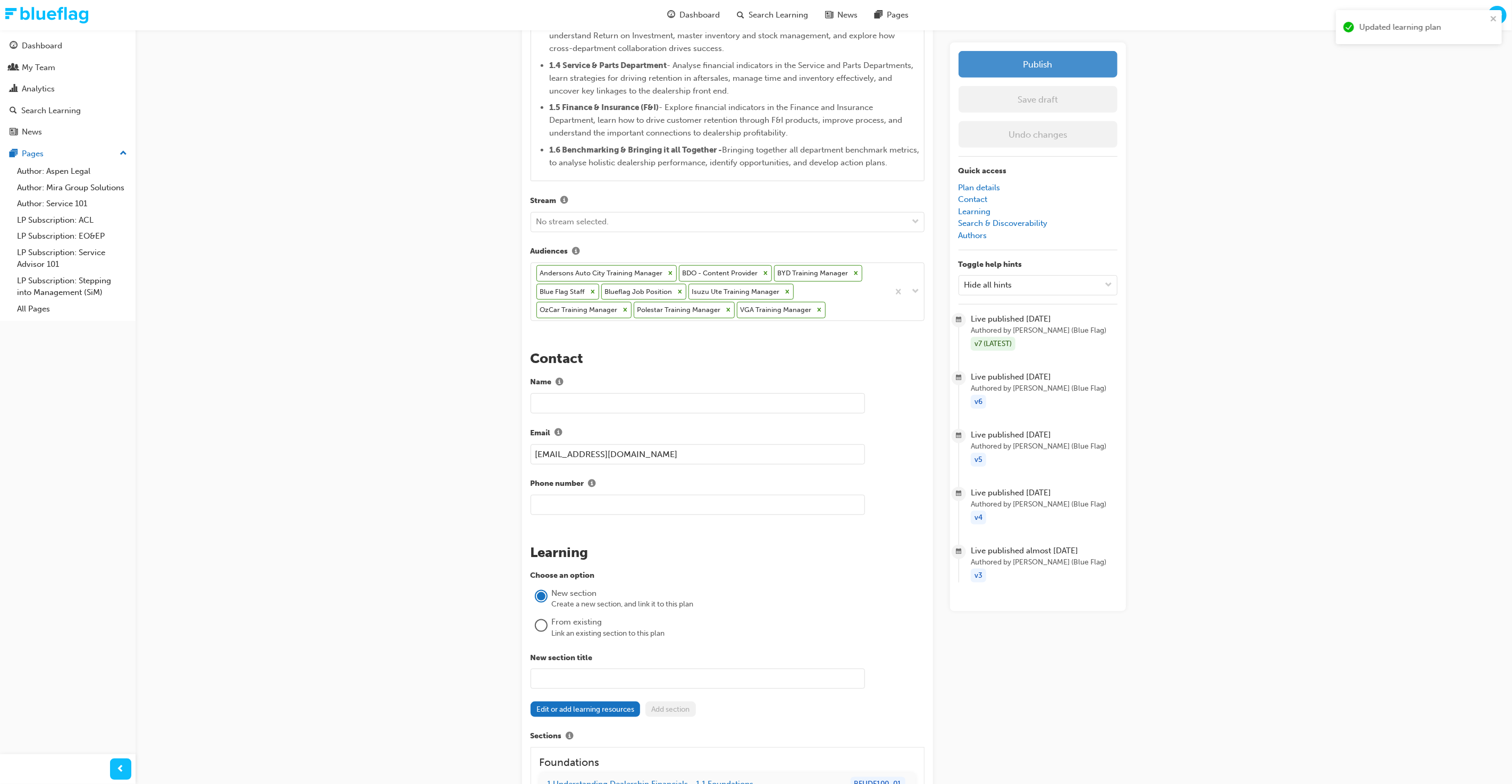
click at [1031, 69] on button "Publish" at bounding box center [1038, 64] width 159 height 26
click at [694, 11] on span "Dashboard" at bounding box center [700, 14] width 40 height 12
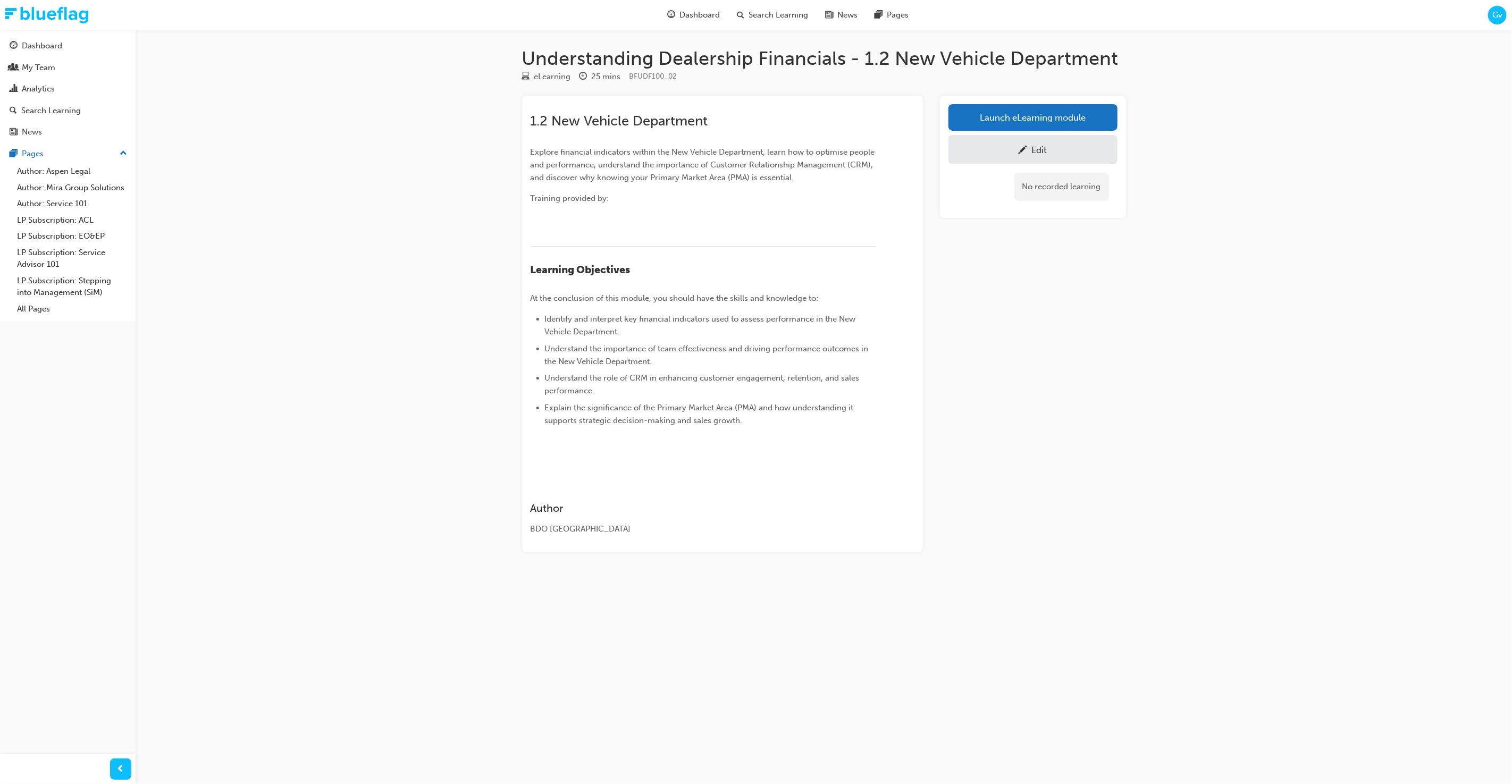
click at [1069, 153] on div "Edit" at bounding box center [1033, 150] width 153 height 14
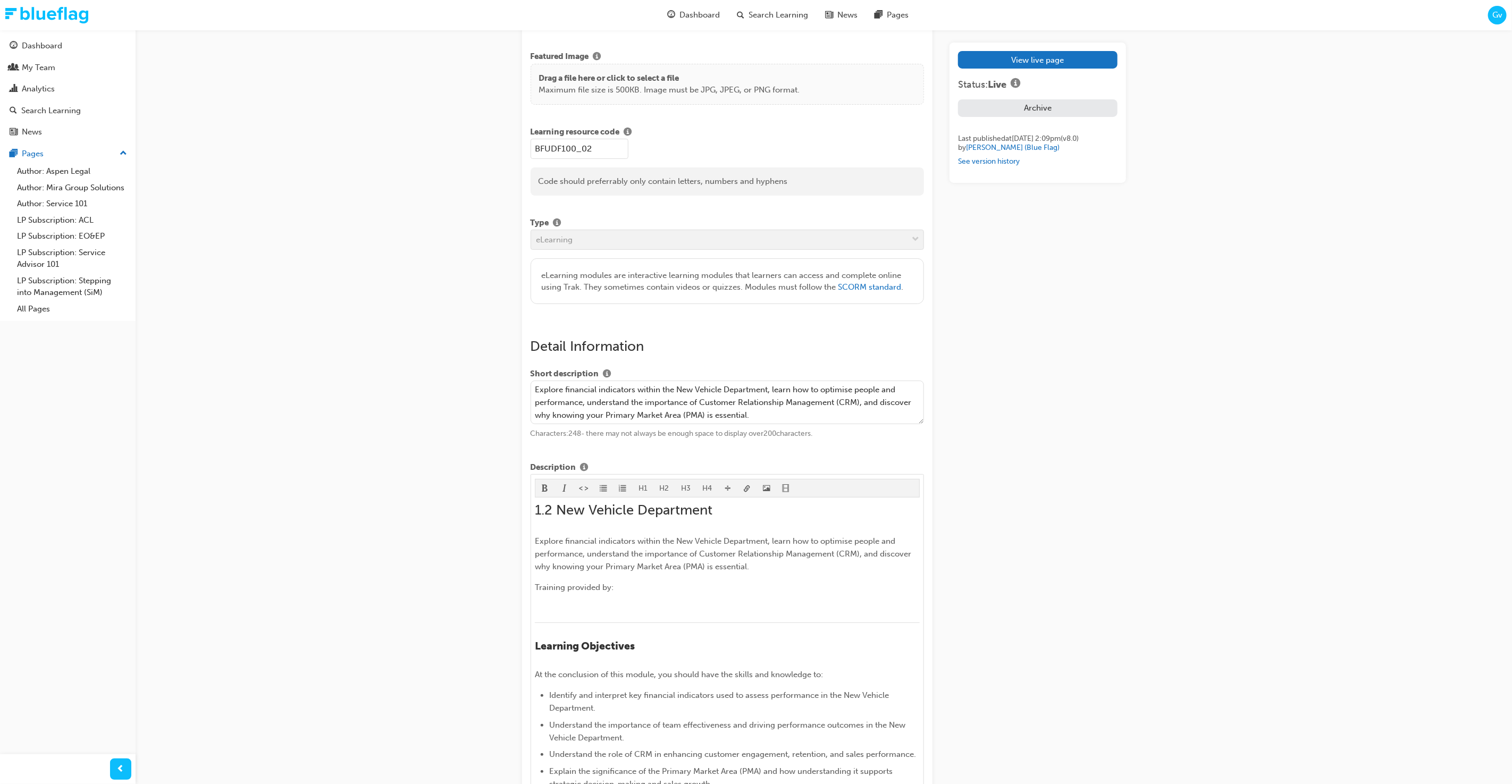
scroll to position [187, 0]
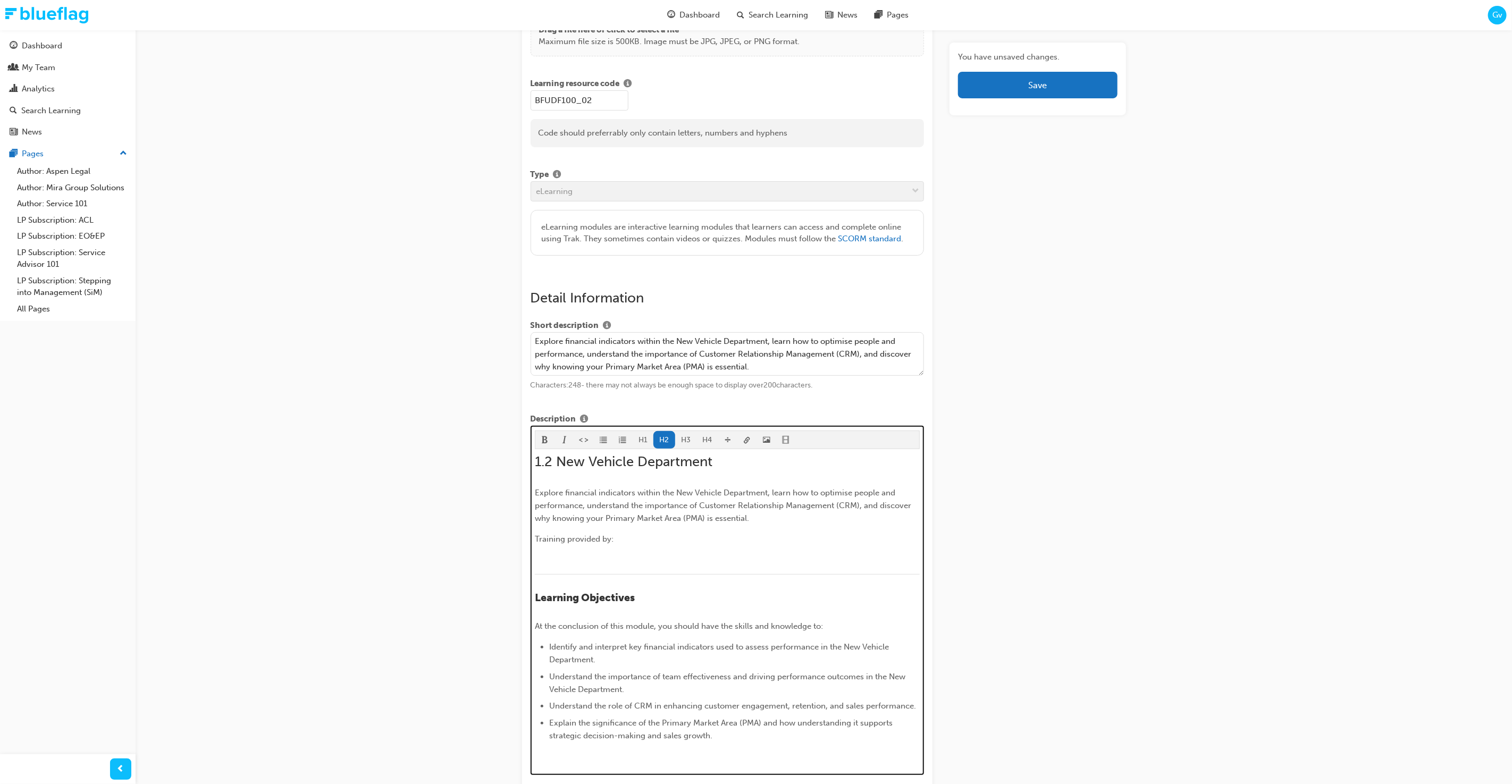
click at [633, 457] on span "1.2 New Vehicle Department" at bounding box center [624, 461] width 178 height 17
click at [682, 439] on button "H3" at bounding box center [686, 444] width 22 height 18
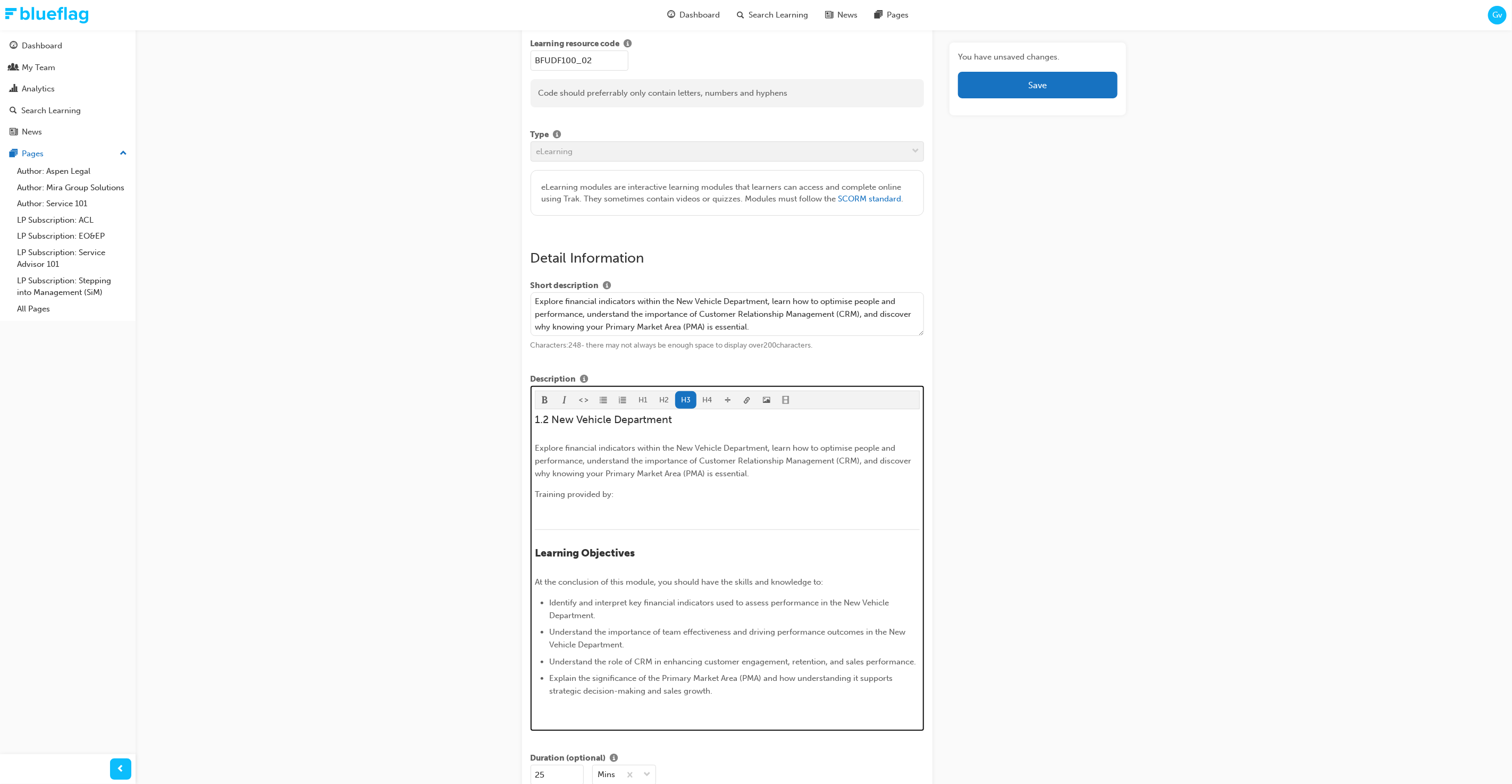
click at [605, 560] on span "Learning Objectives" at bounding box center [585, 553] width 100 height 12
click at [549, 395] on button "button" at bounding box center [545, 400] width 20 height 18
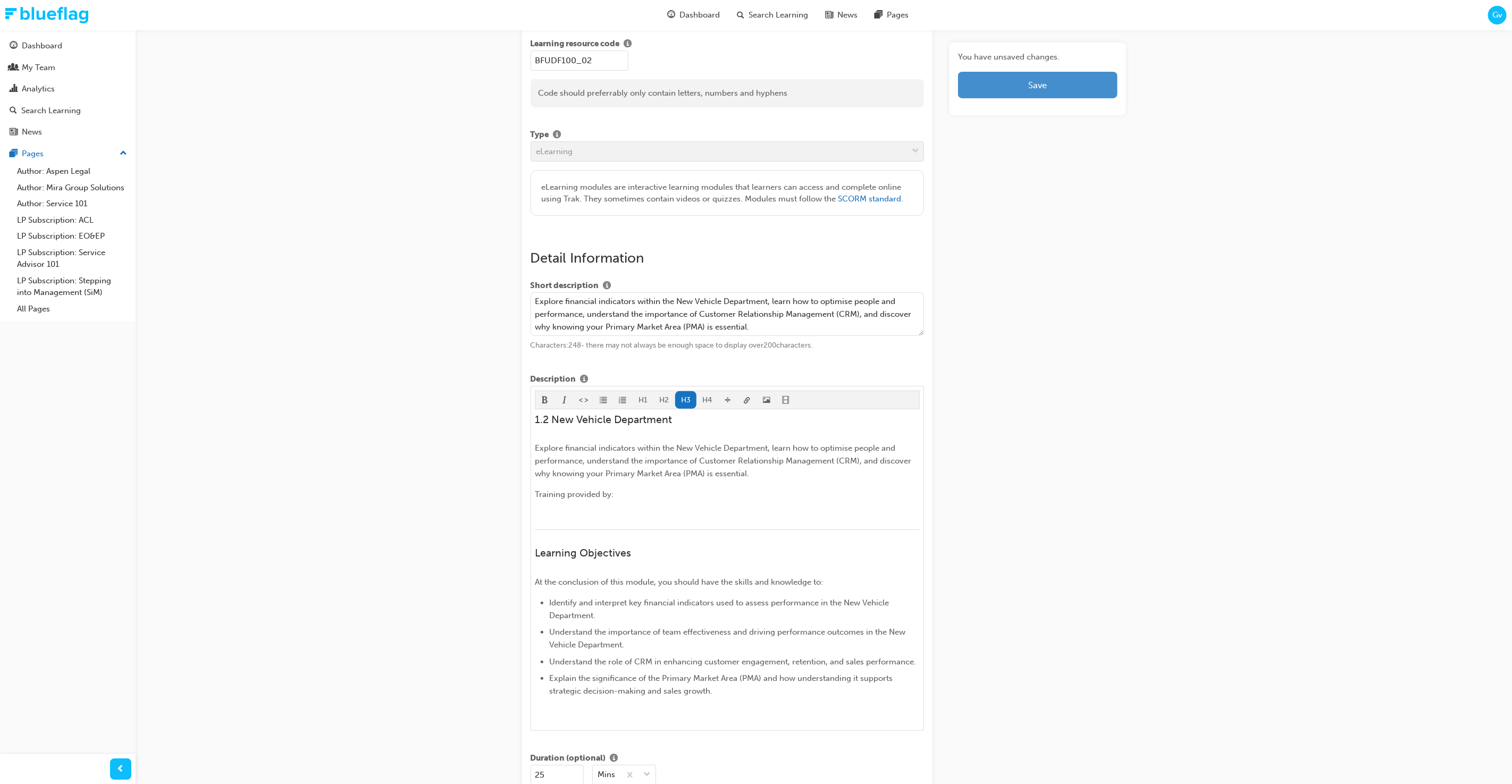
click at [1025, 85] on button "Save" at bounding box center [1038, 85] width 159 height 26
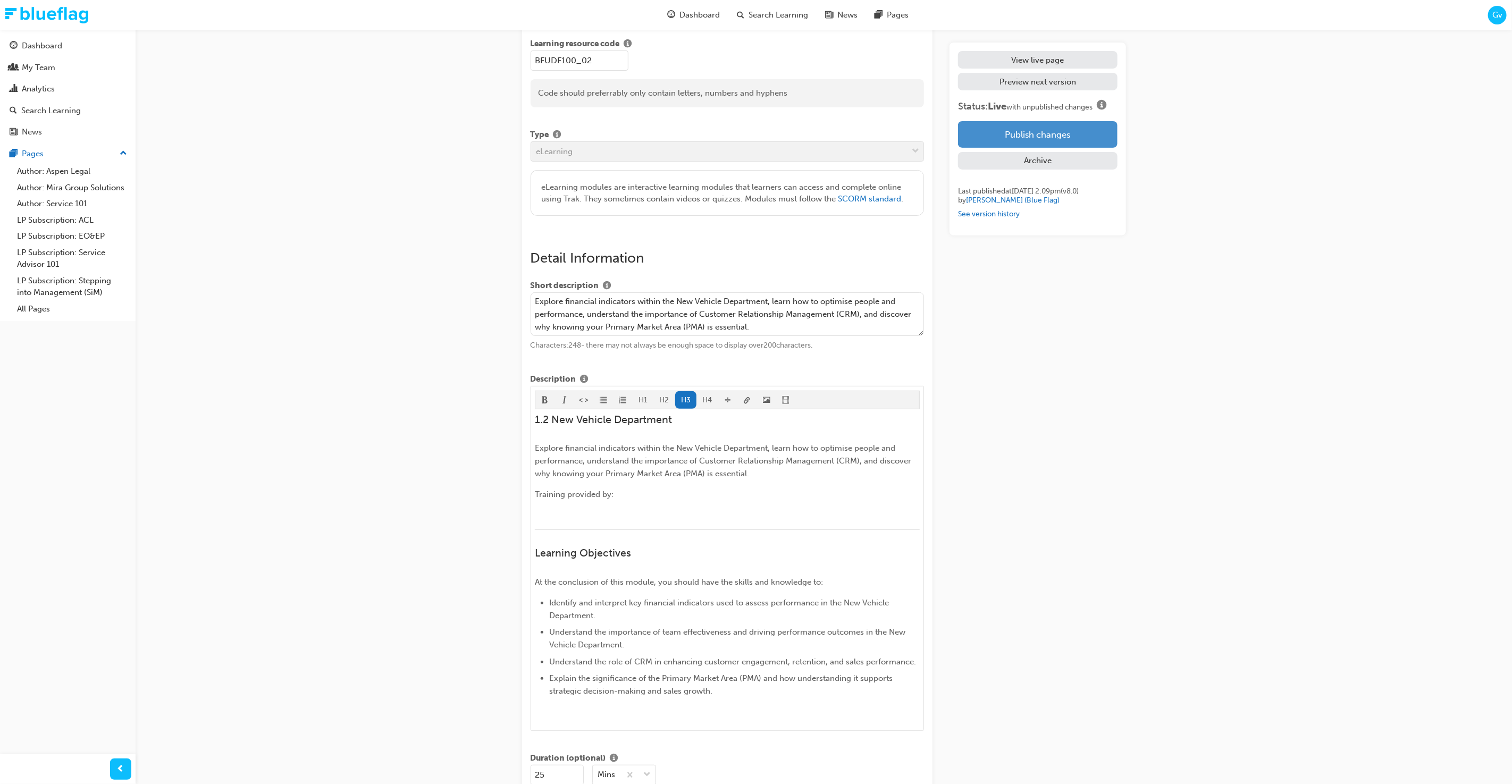
click at [1033, 137] on button "Publish changes" at bounding box center [1038, 134] width 159 height 26
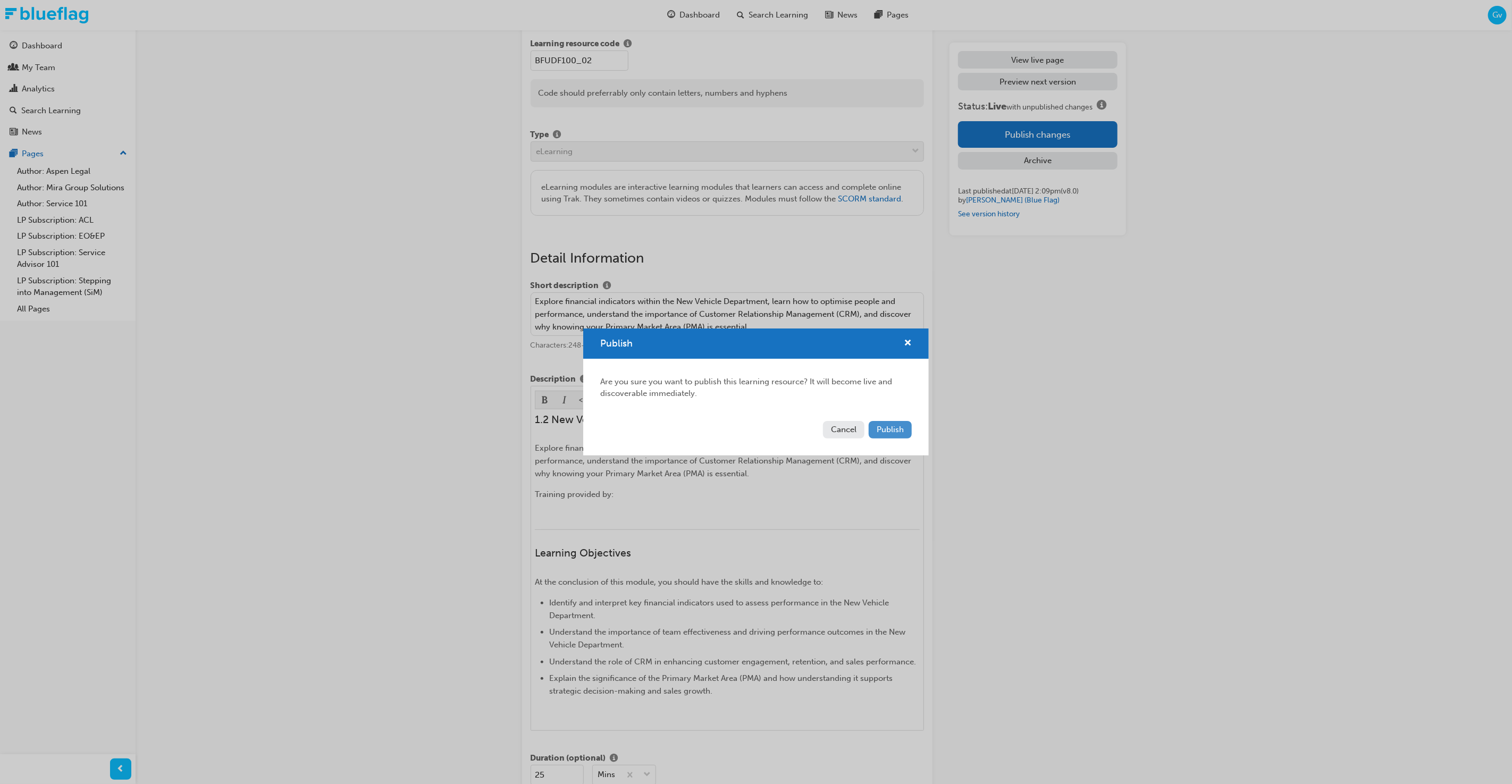
click at [889, 437] on button "Publish" at bounding box center [891, 430] width 43 height 18
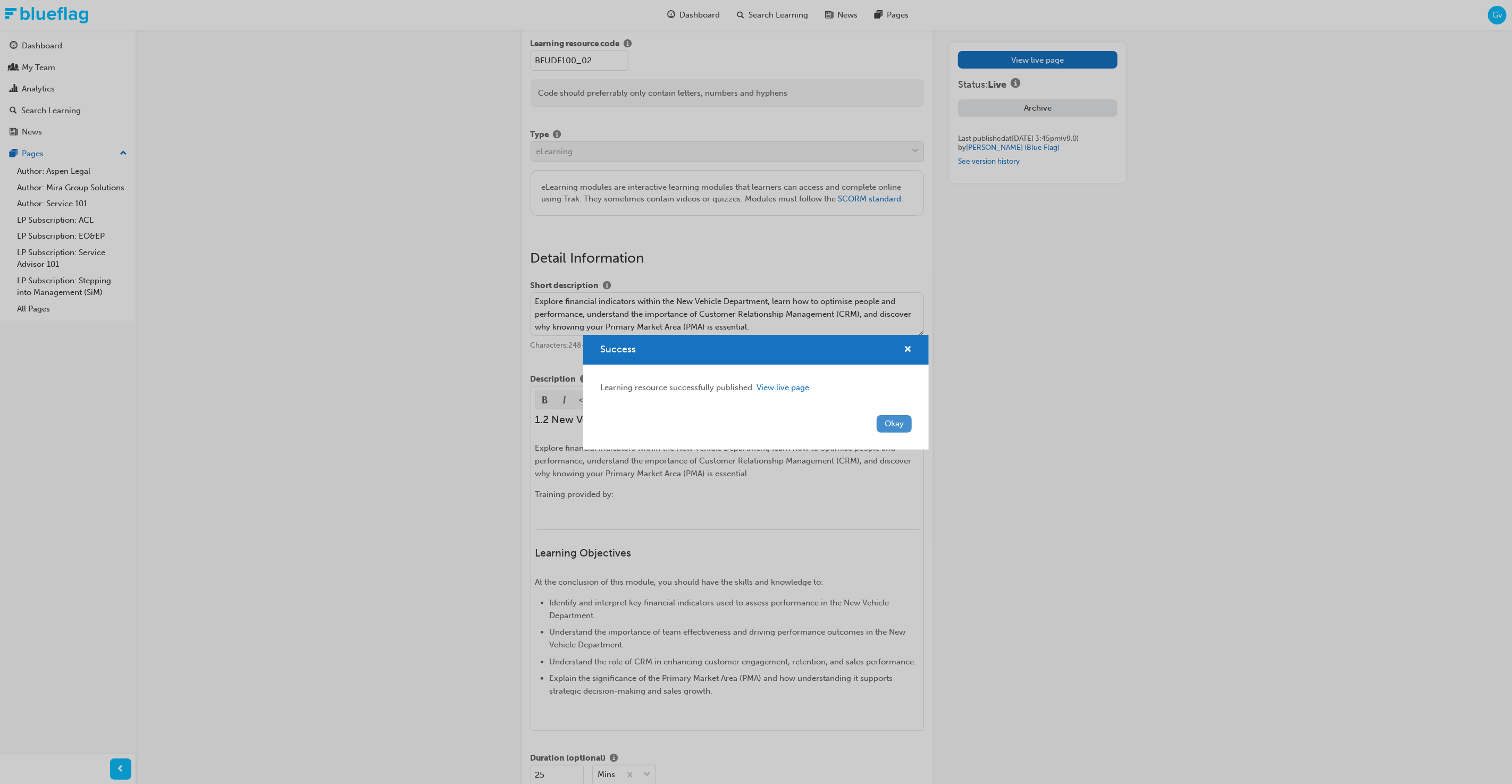
click at [892, 430] on button "Okay" at bounding box center [895, 424] width 35 height 18
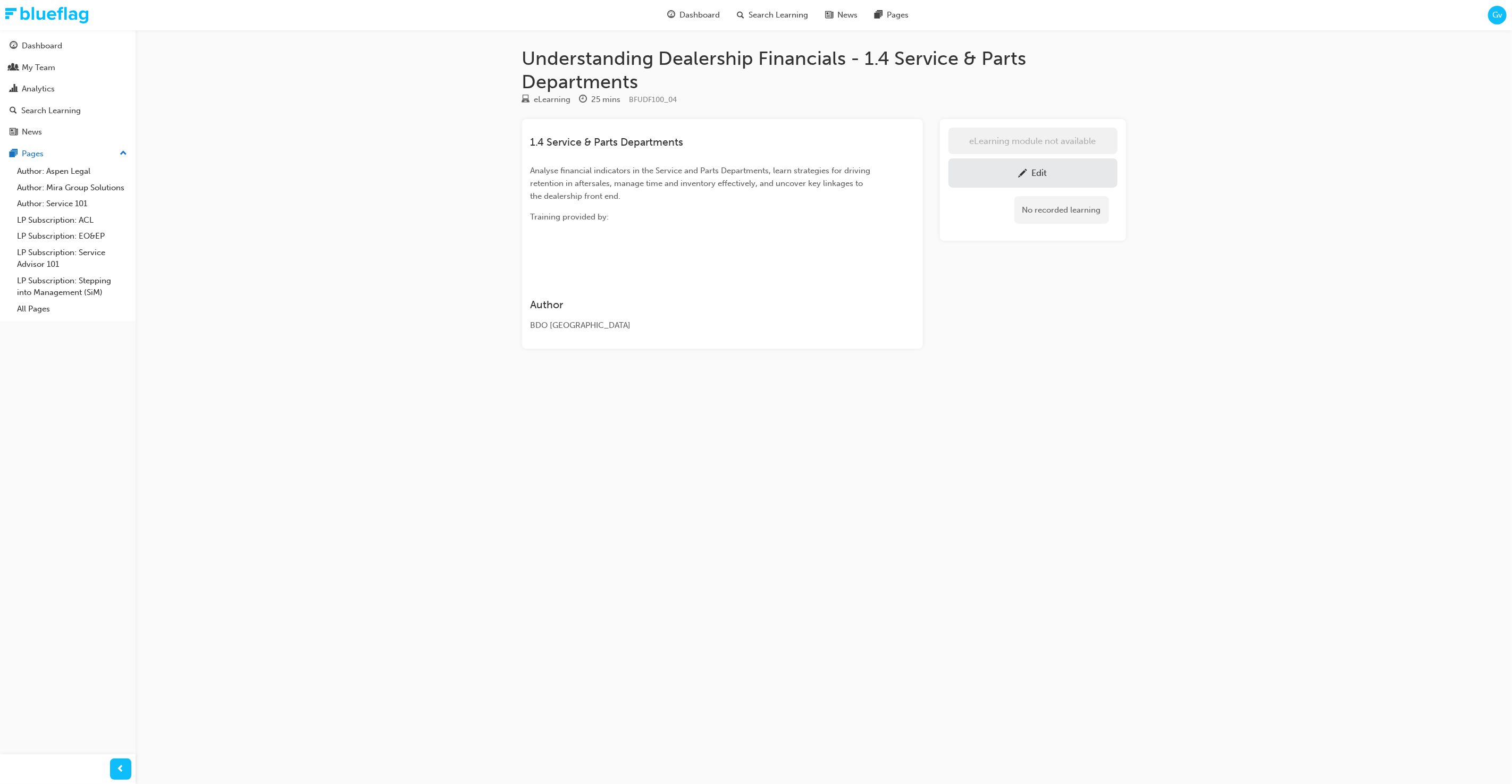
click at [1062, 167] on div "Edit" at bounding box center [1033, 173] width 153 height 14
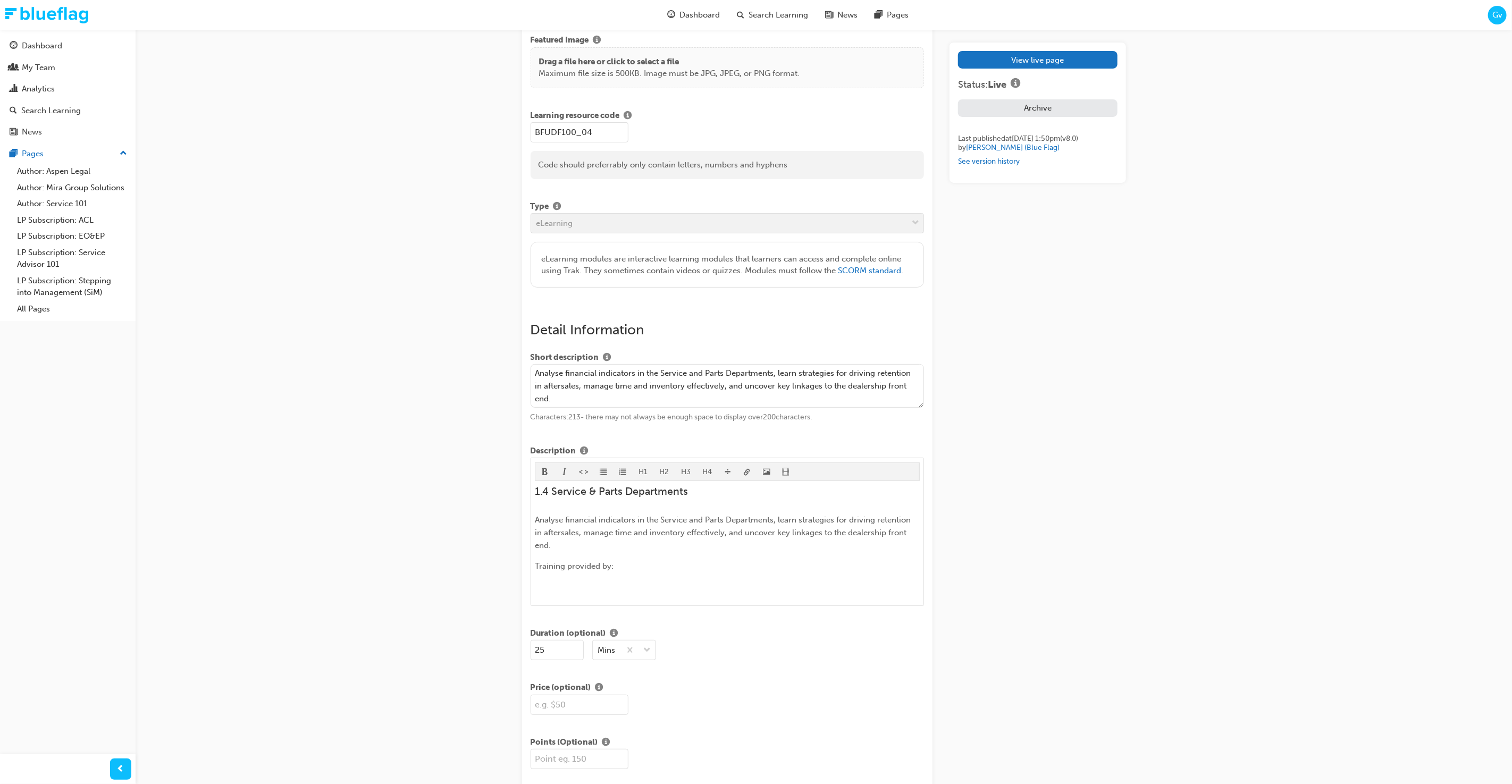
scroll to position [226, 0]
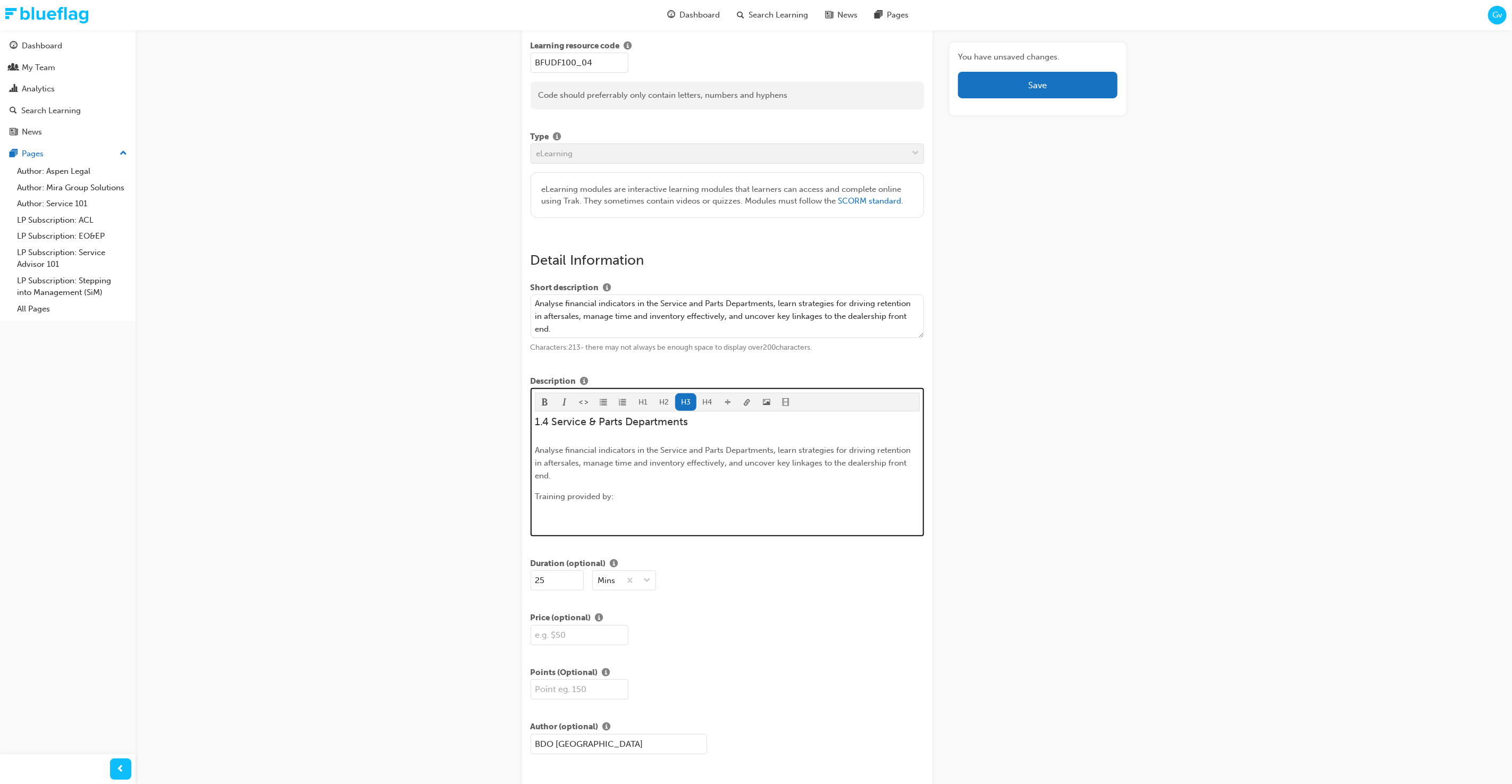
click at [593, 421] on span "1.4 Service & Parts Departments" at bounding box center [611, 421] width 153 height 12
click at [983, 363] on div "You have unsaved changes. Save" at bounding box center [1038, 762] width 176 height 1883
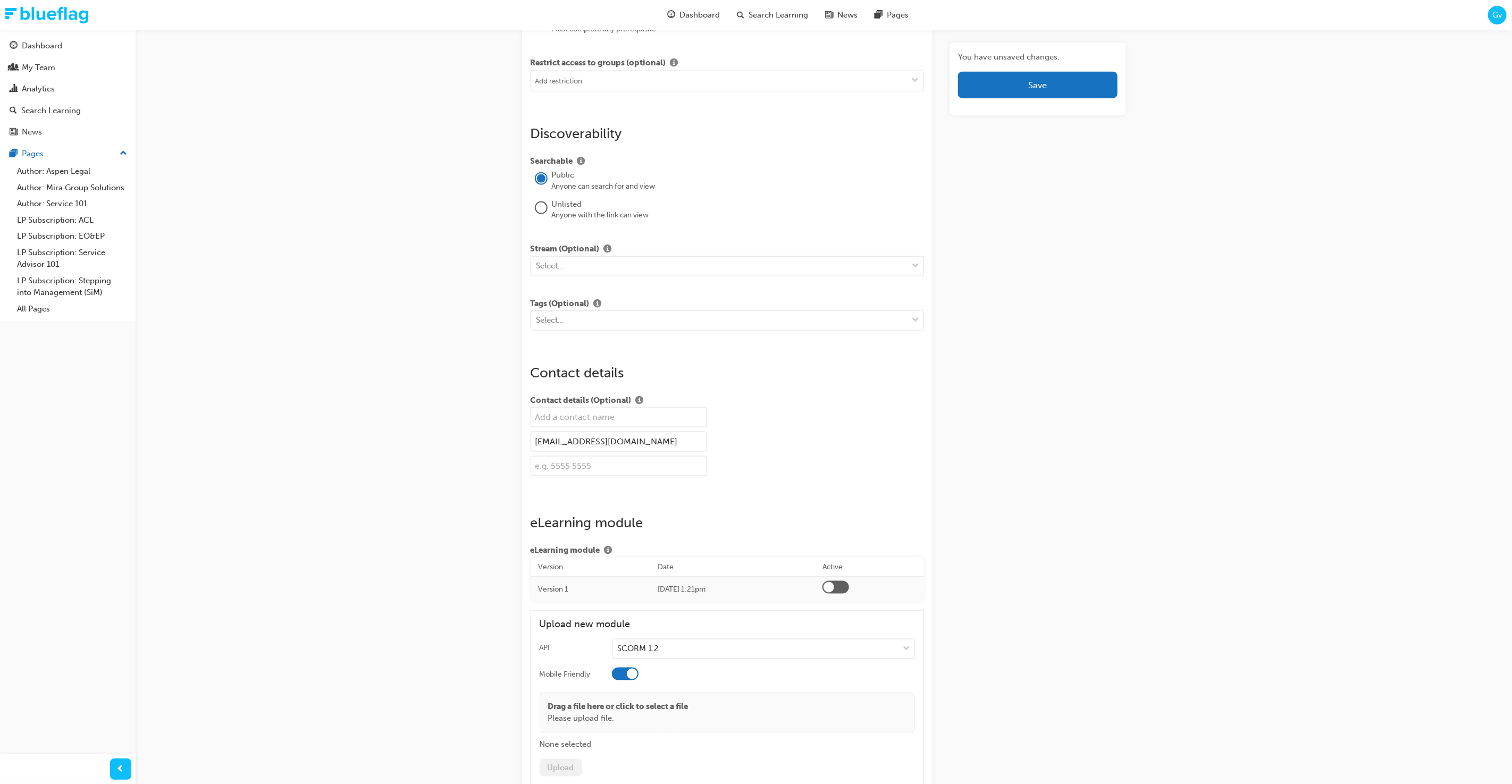
scroll to position [1210, 0]
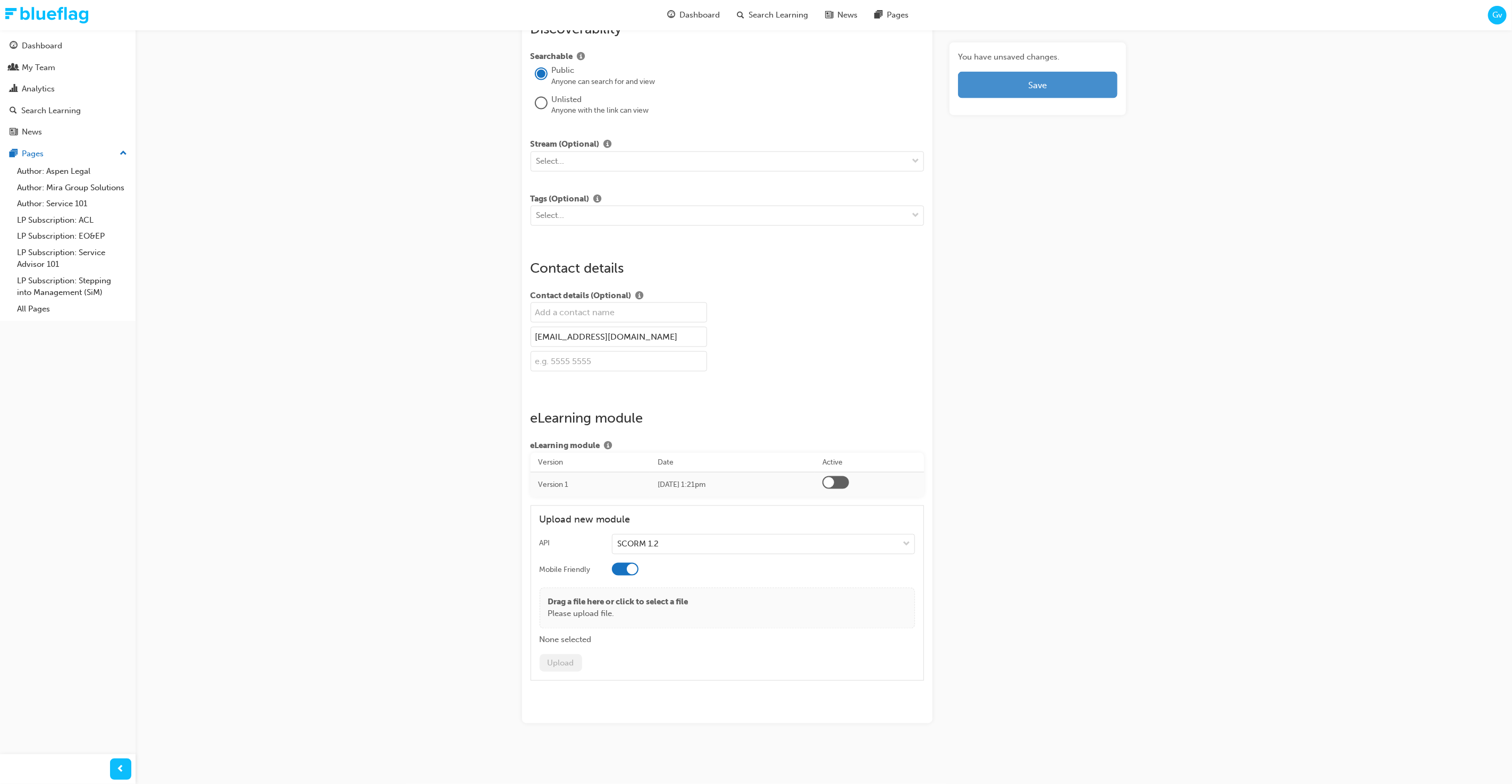
click at [1033, 93] on button "Save" at bounding box center [1038, 85] width 159 height 26
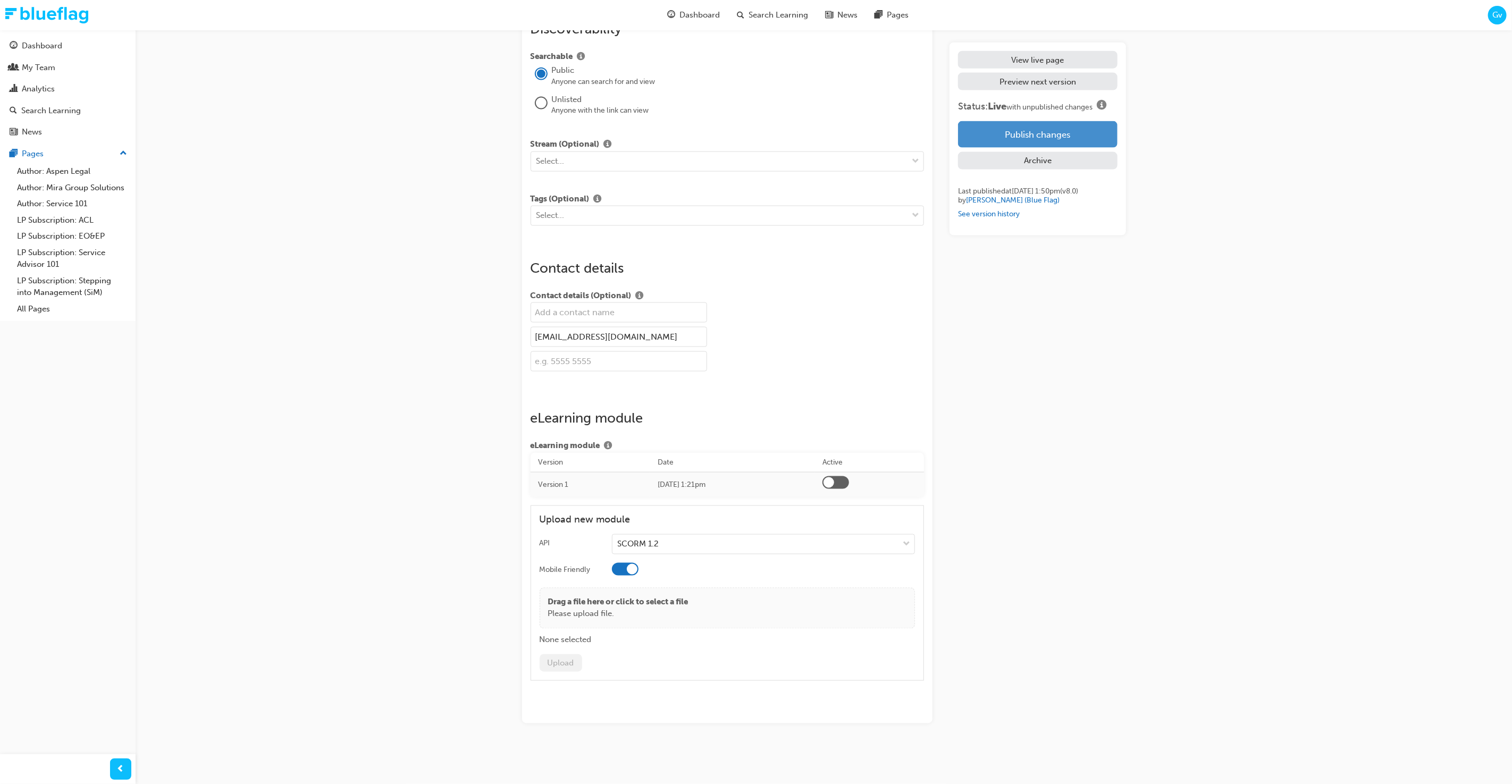
click at [1033, 129] on button "Publish changes" at bounding box center [1038, 134] width 159 height 26
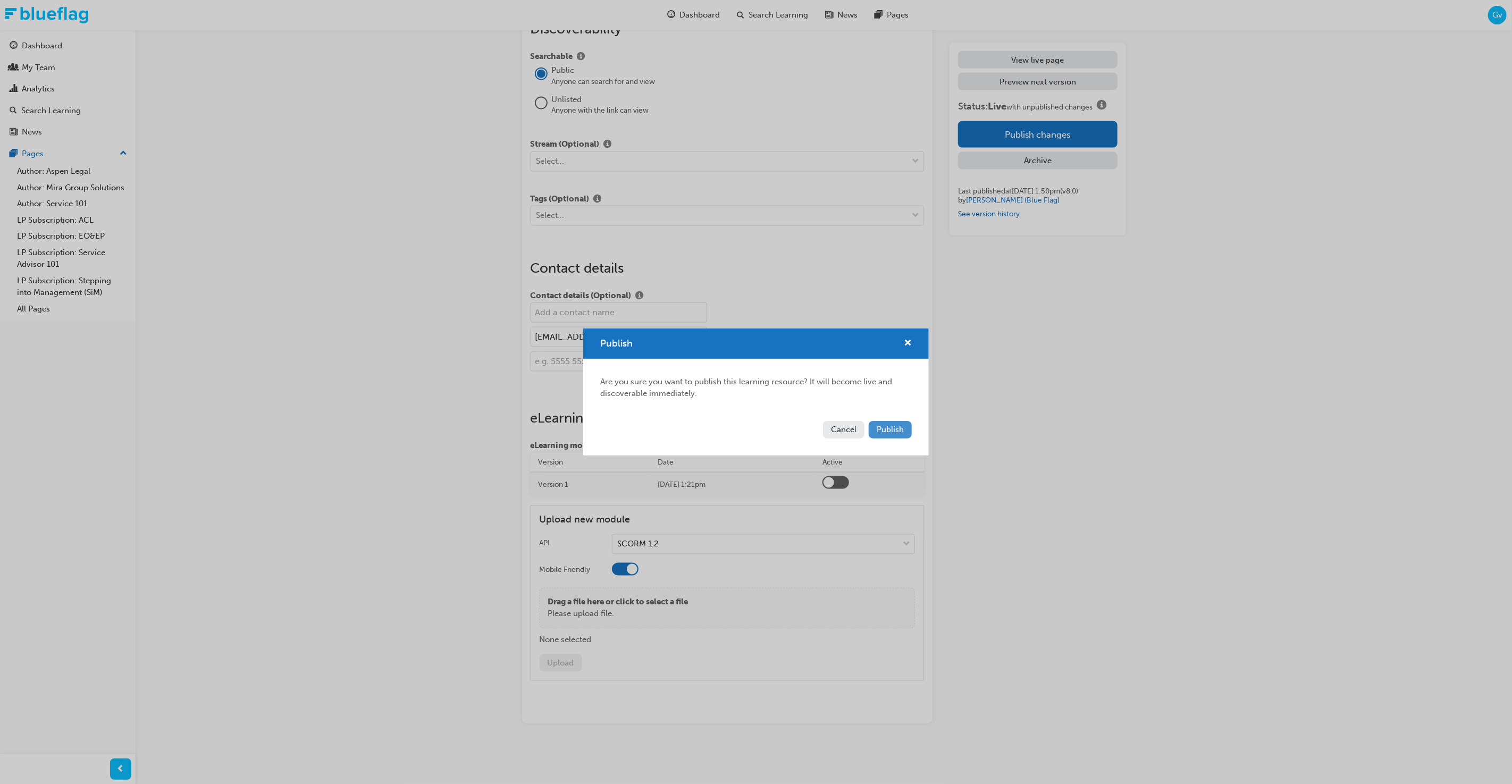
click at [894, 428] on span "Publish" at bounding box center [891, 430] width 27 height 10
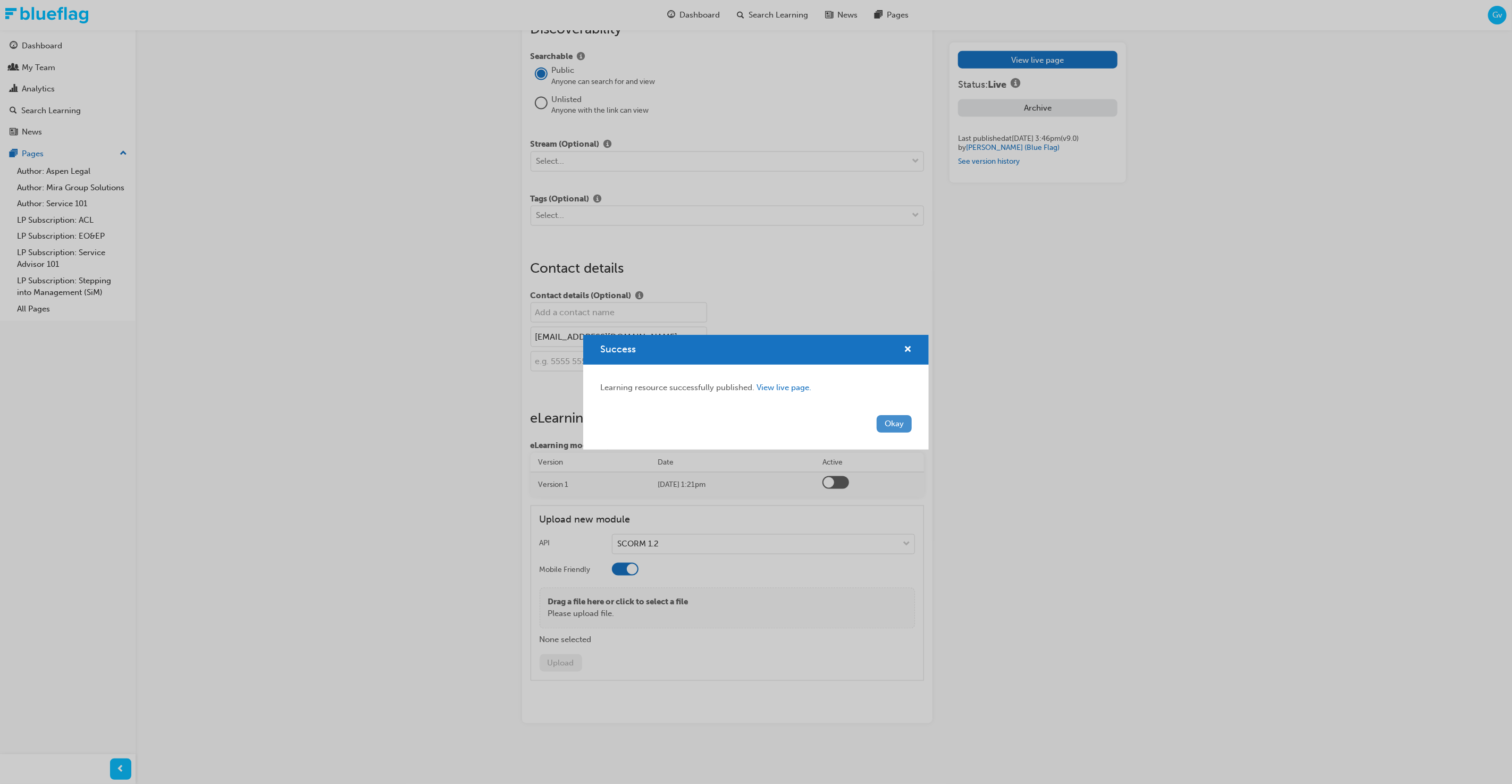
click at [895, 425] on button "Okay" at bounding box center [895, 424] width 35 height 18
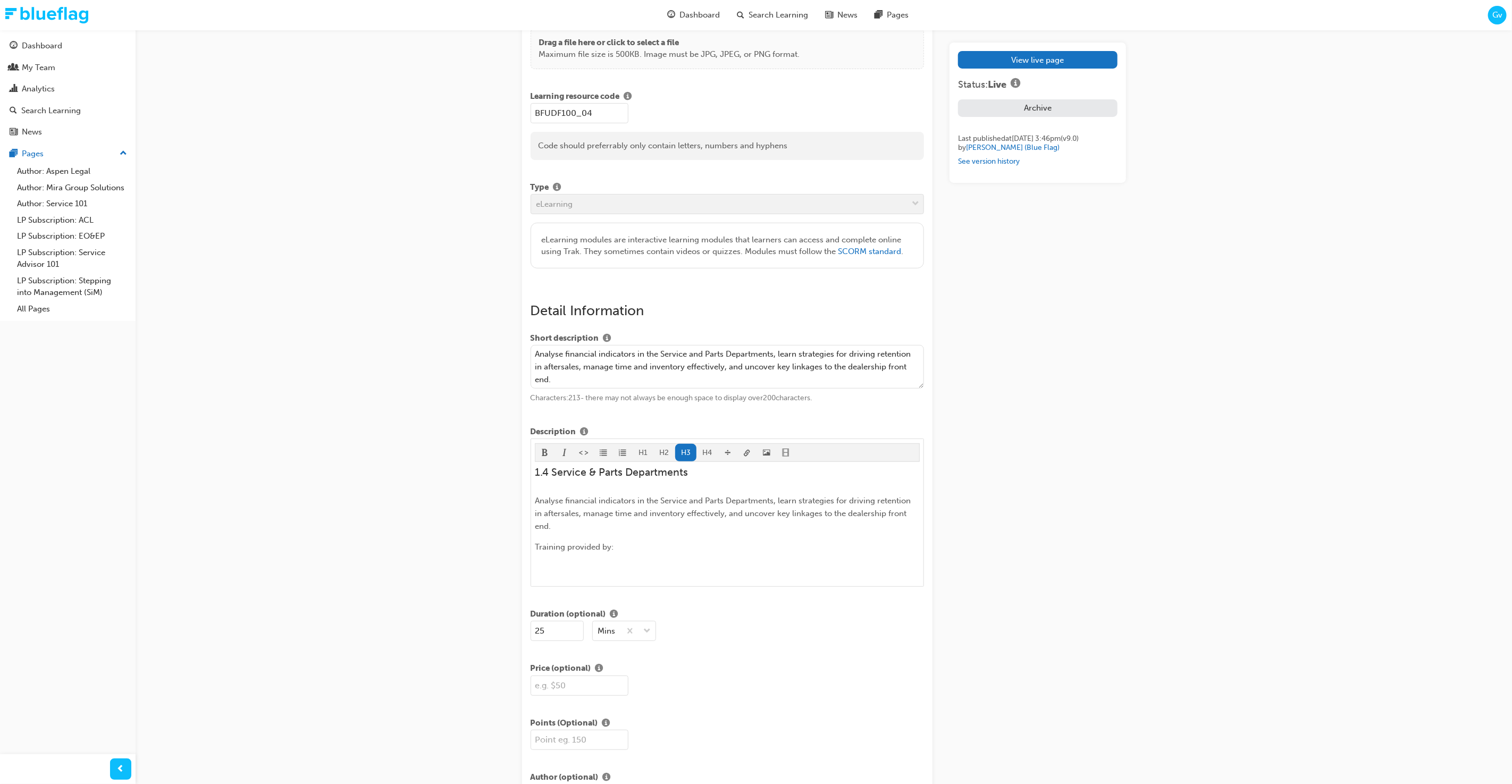
scroll to position [0, 0]
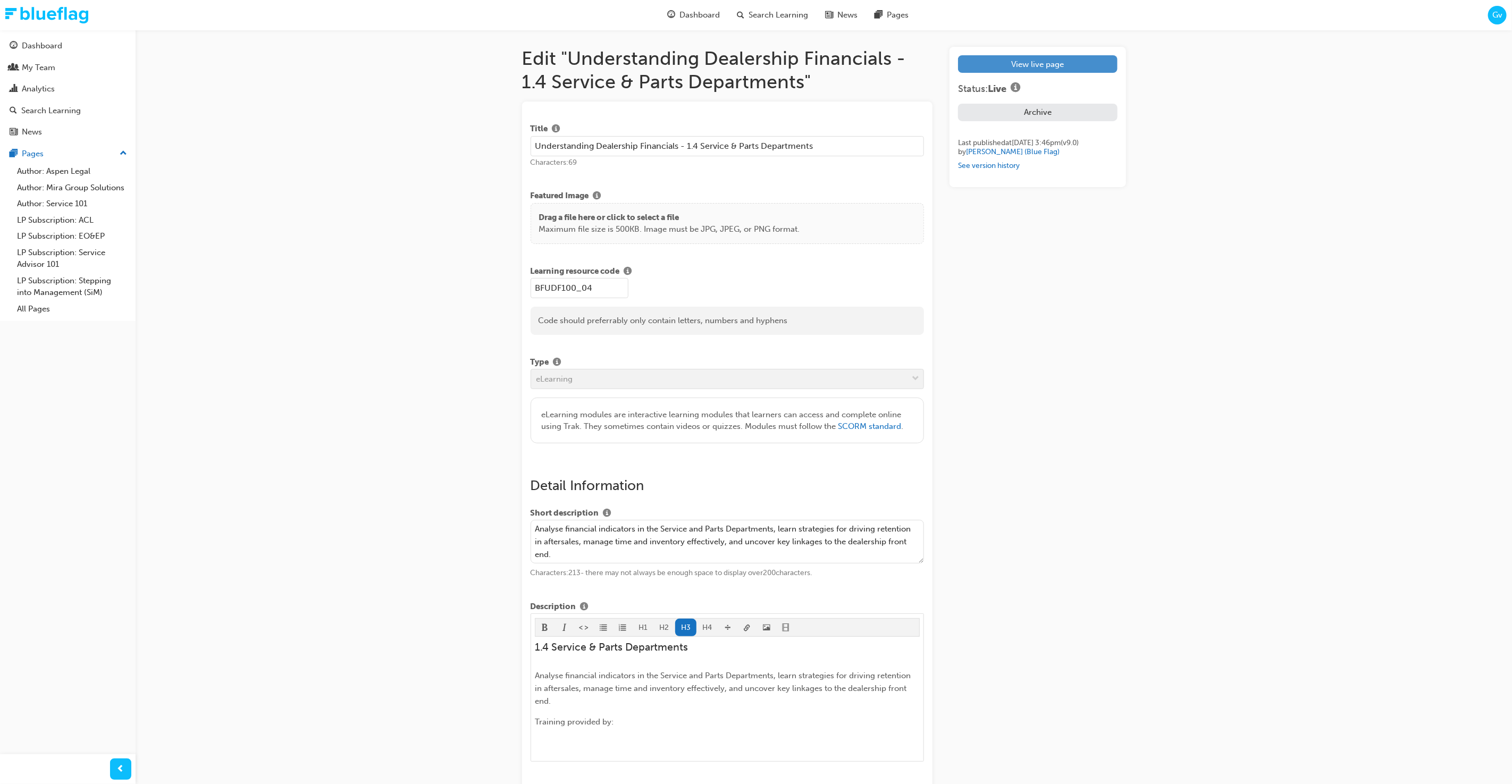
click at [1034, 69] on link "View live page" at bounding box center [1038, 64] width 159 height 18
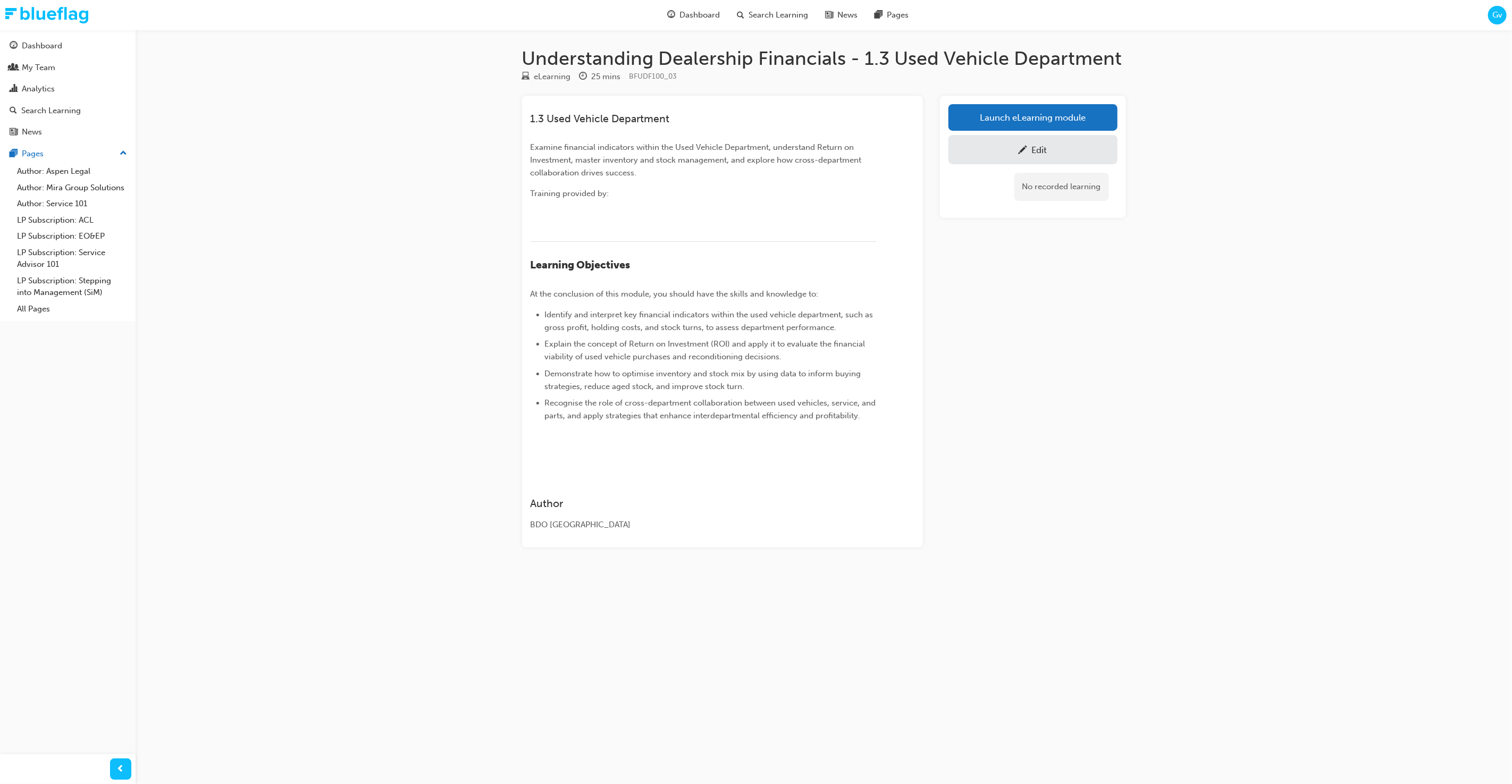
click at [1046, 154] on div "Edit" at bounding box center [1040, 150] width 15 height 10
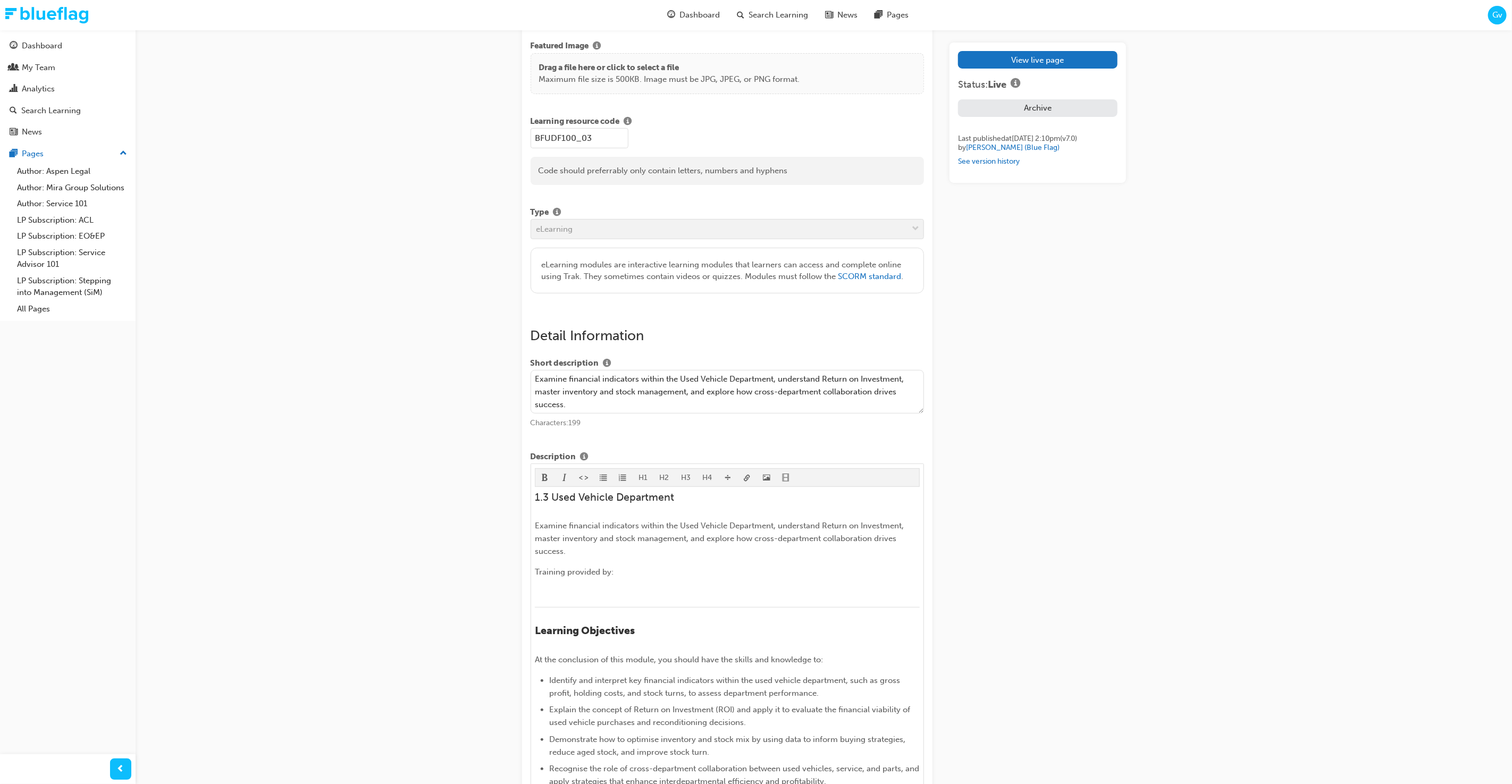
scroll to position [199, 0]
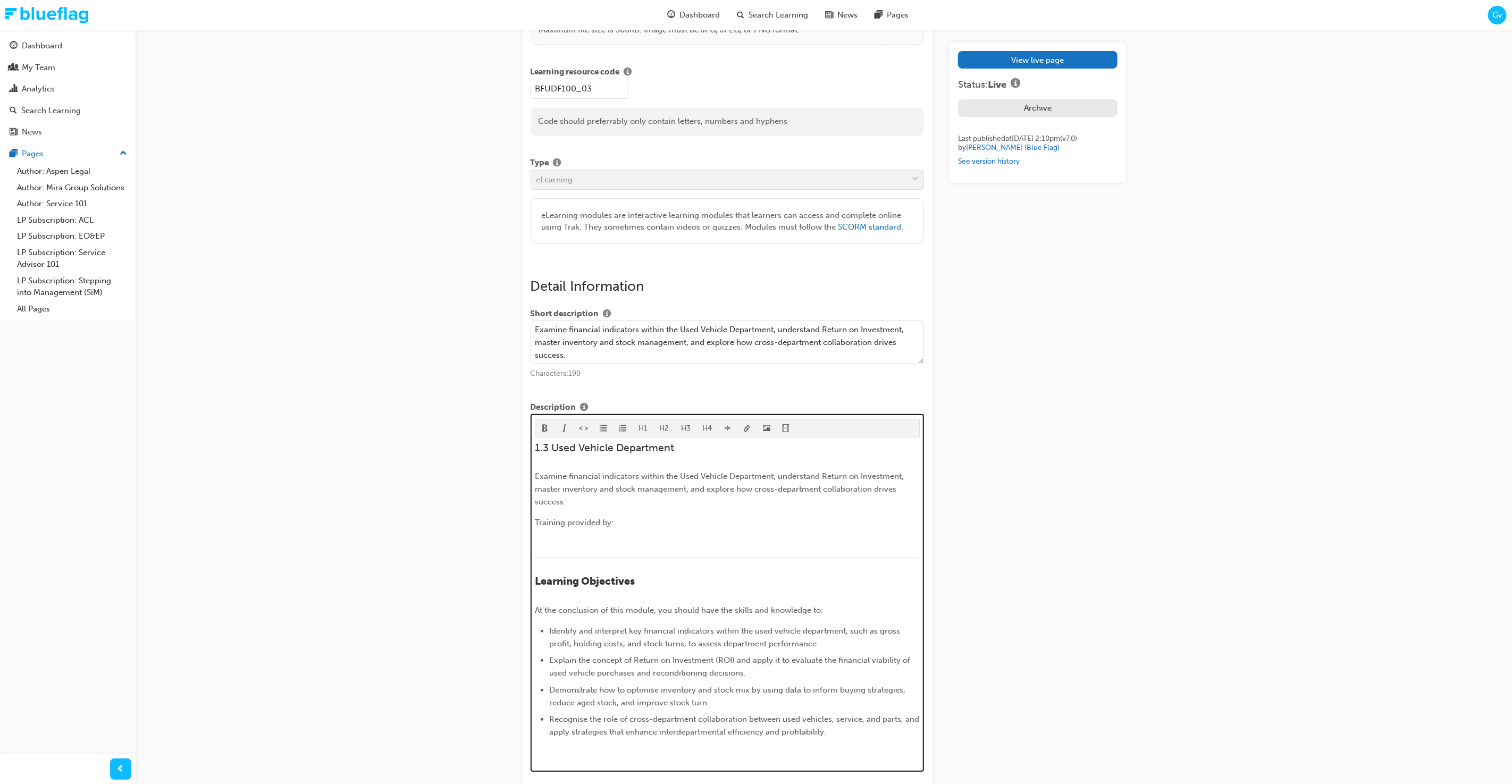
click at [601, 448] on span "1.3 Used Vehicle Department" at bounding box center [605, 448] width 139 height 12
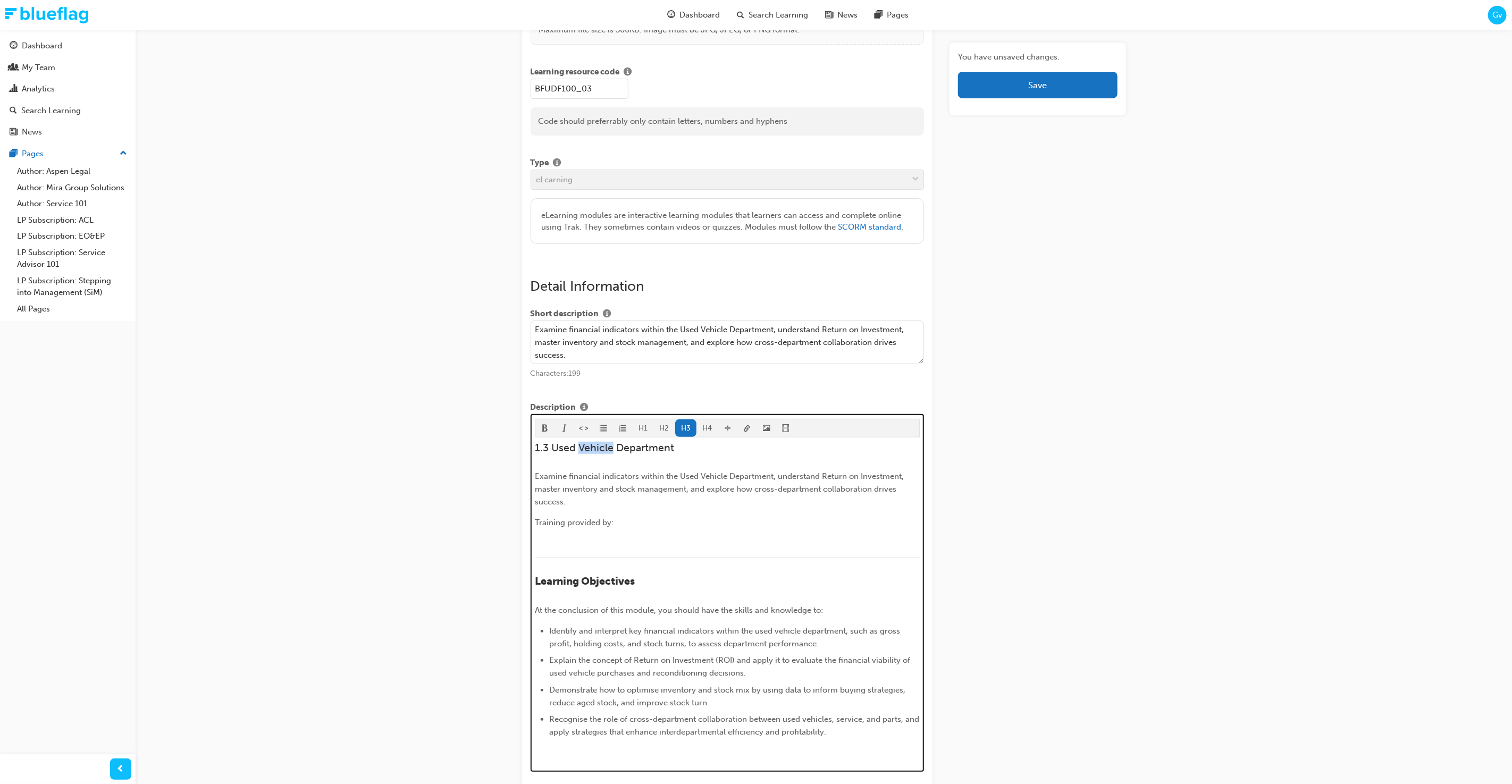
click at [601, 448] on span "1.3 Used Vehicle Department" at bounding box center [605, 448] width 139 height 12
click at [667, 428] on button "H2" at bounding box center [664, 428] width 22 height 18
click at [683, 424] on button "H3" at bounding box center [686, 424] width 22 height 18
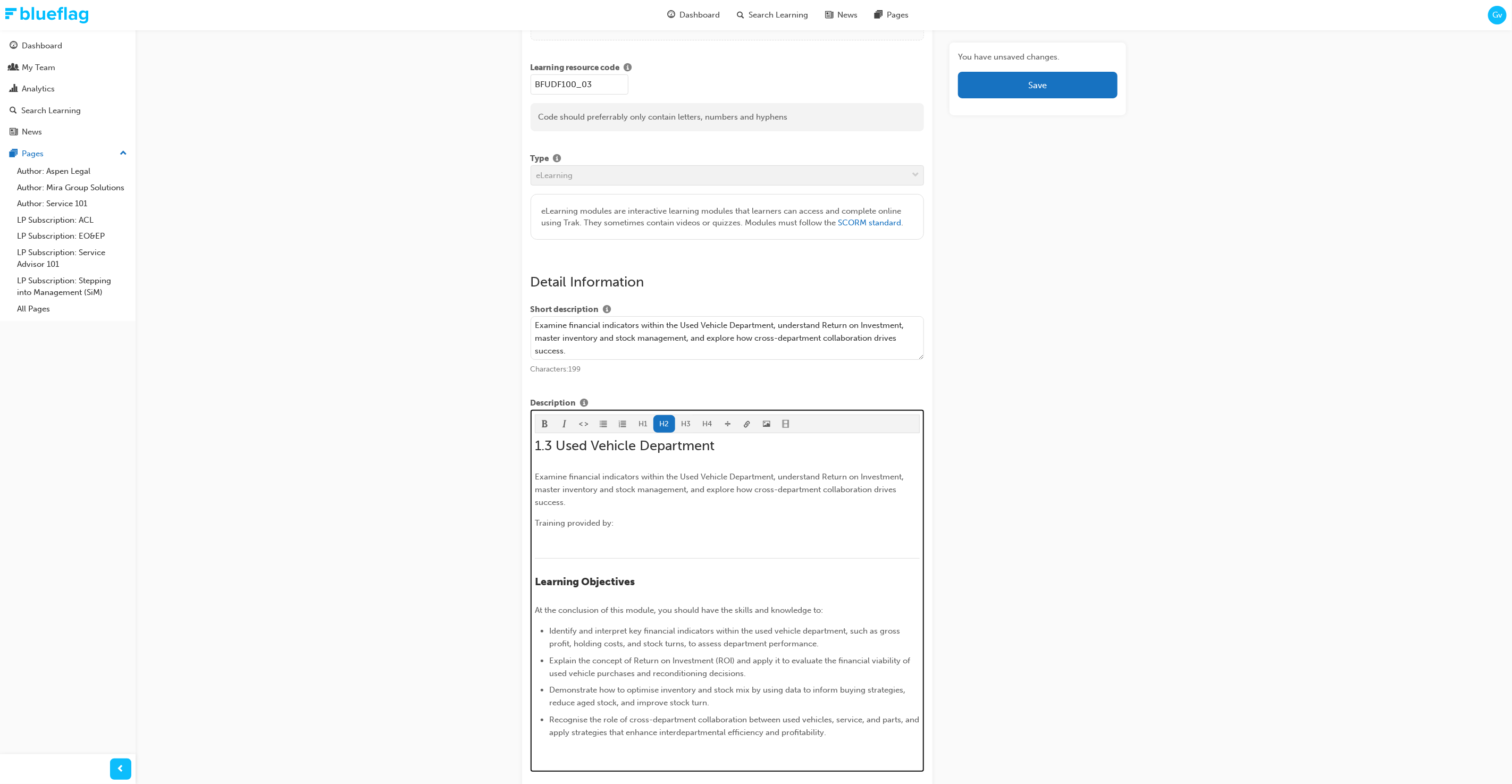
scroll to position [199, 0]
click at [620, 588] on span "Learning Objectives" at bounding box center [585, 581] width 100 height 12
click at [541, 427] on span "format_bold-icon" at bounding box center [545, 429] width 7 height 9
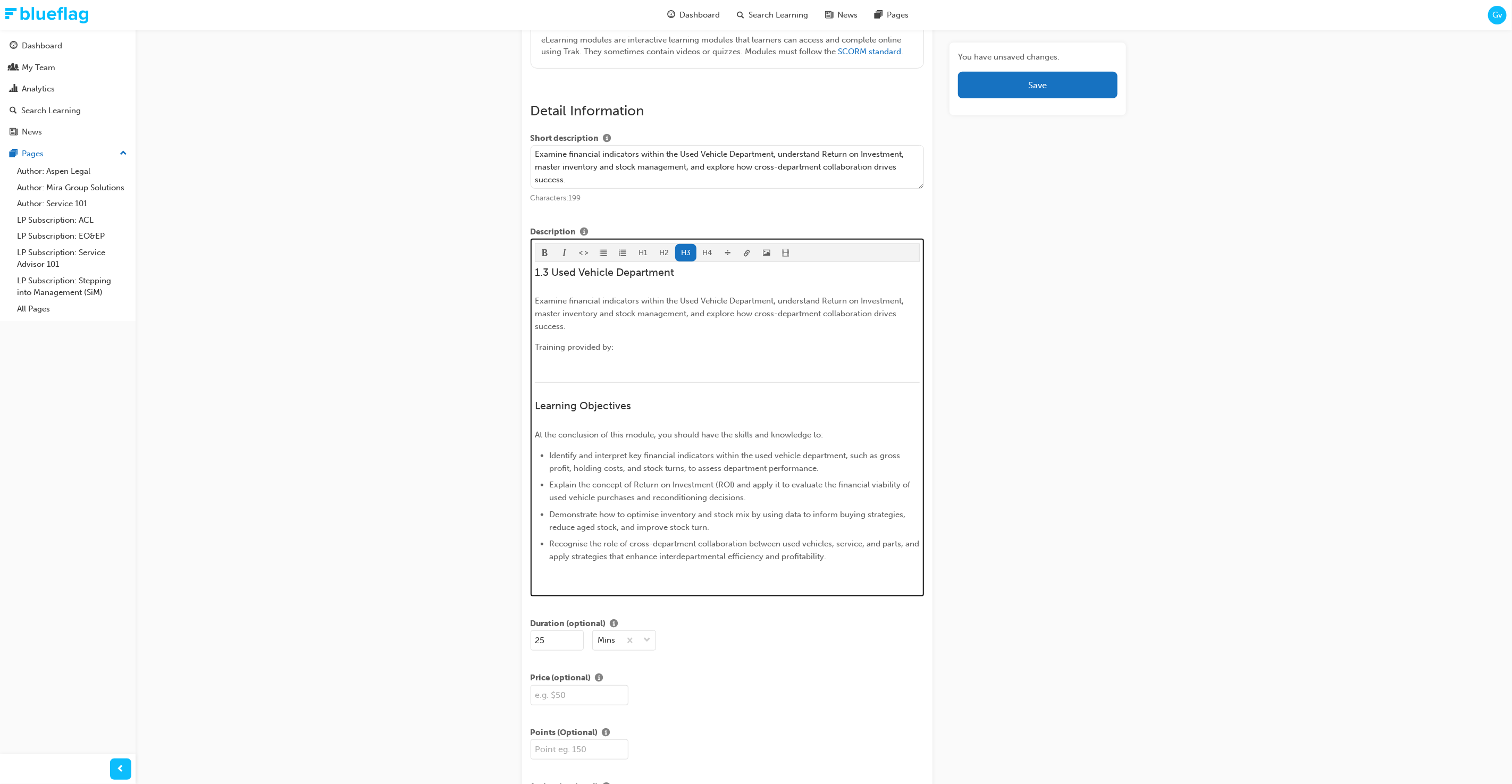
scroll to position [392, 0]
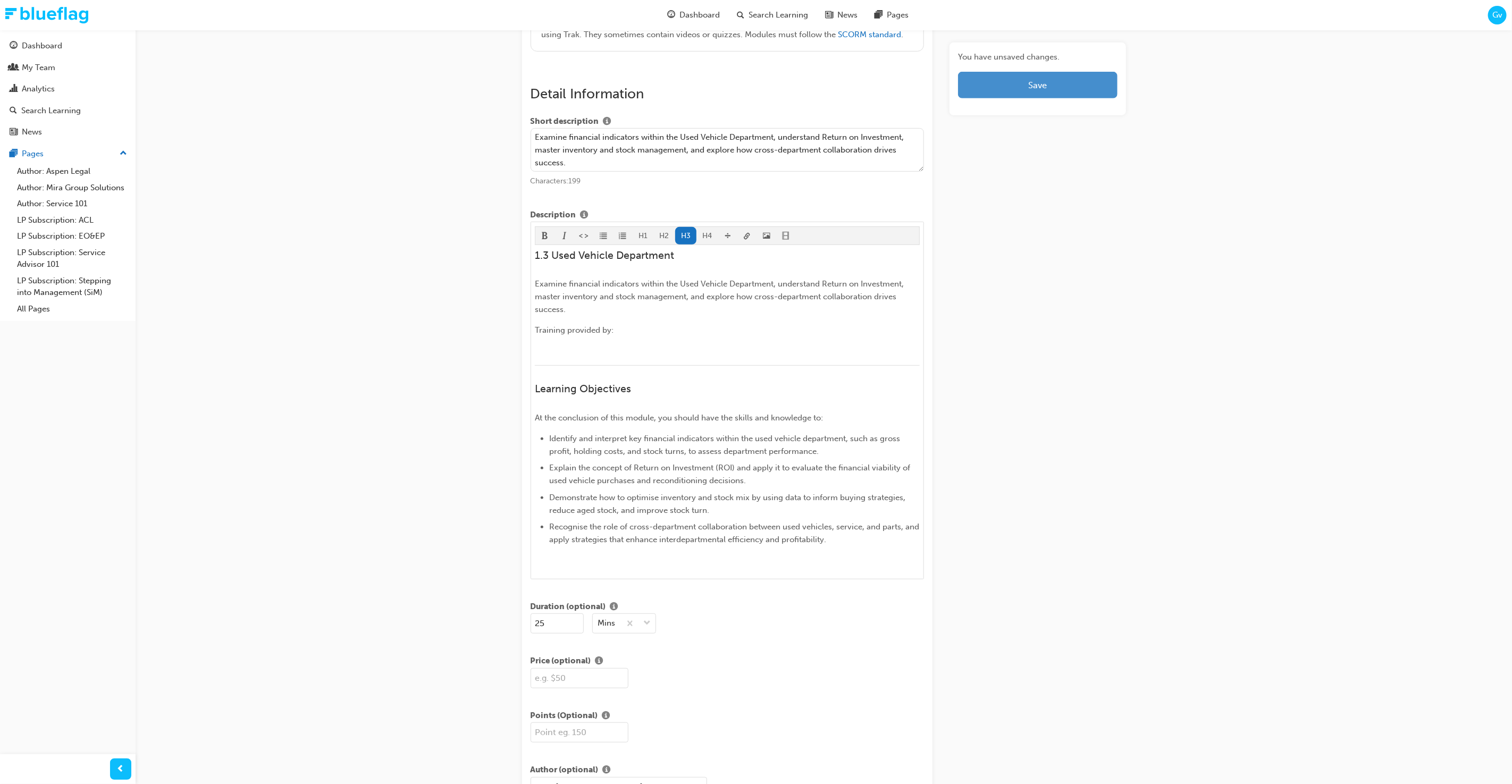
click at [1038, 88] on span "Save" at bounding box center [1037, 85] width 18 height 10
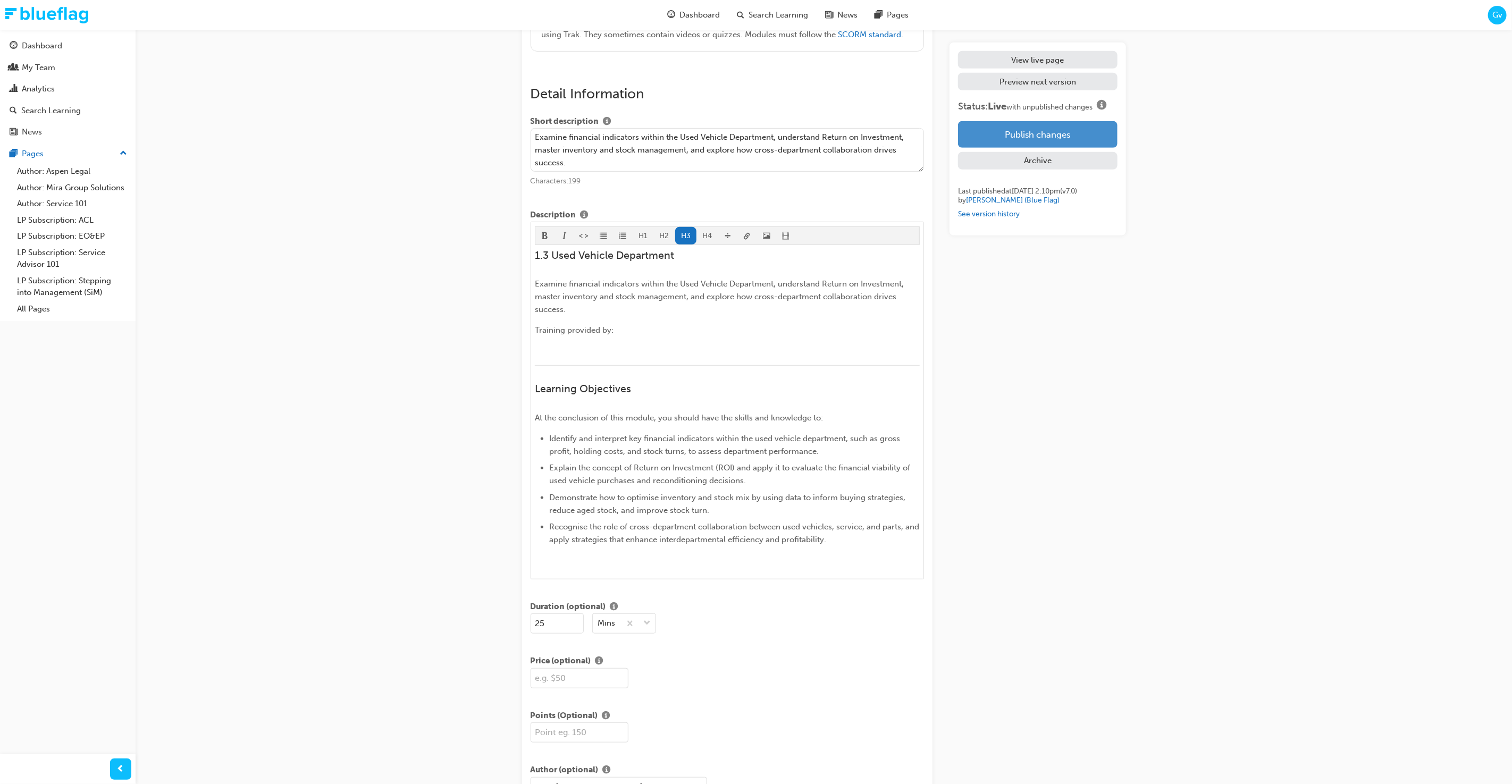
click at [1040, 135] on button "Publish changes" at bounding box center [1038, 134] width 159 height 26
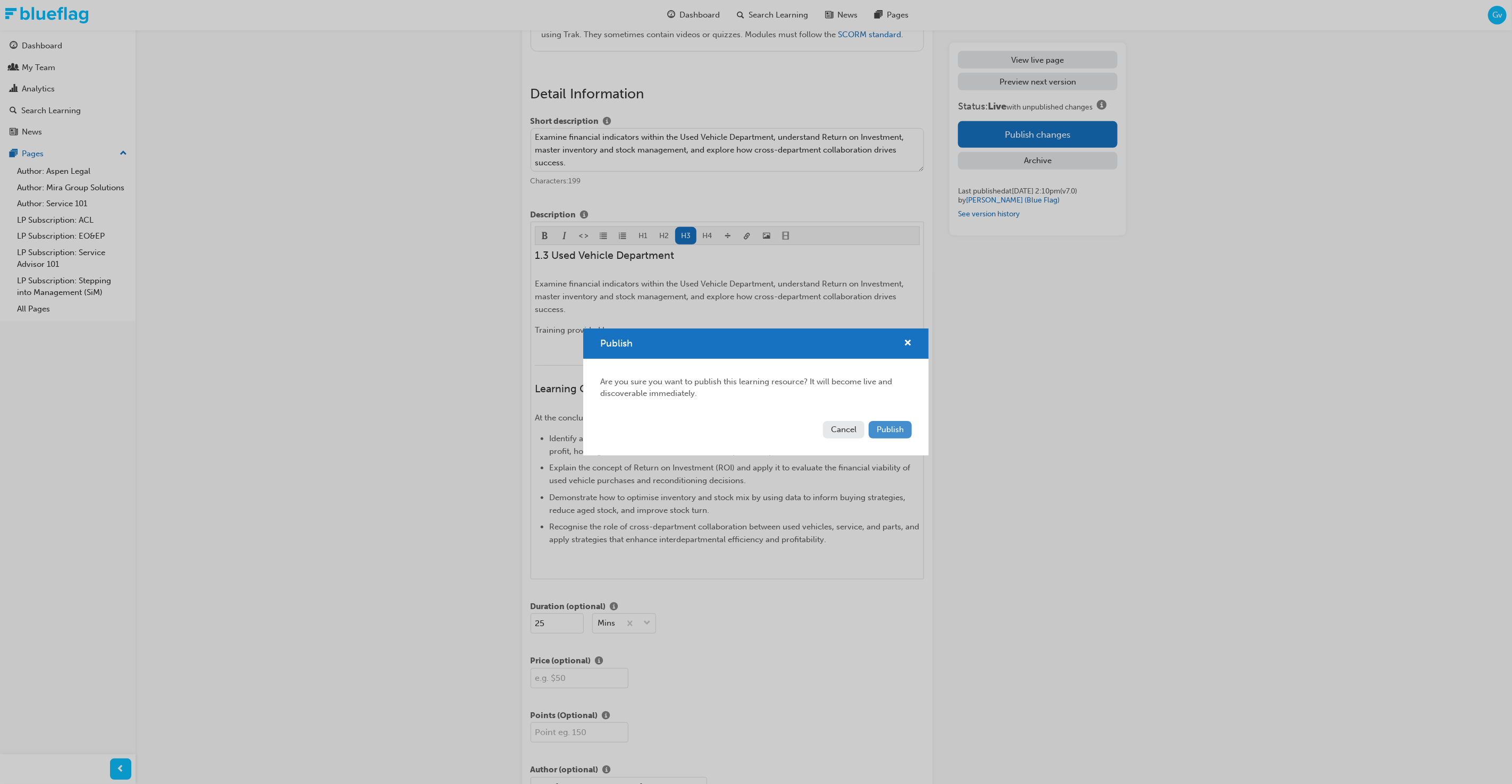
click at [884, 434] on span "Publish" at bounding box center [891, 430] width 27 height 10
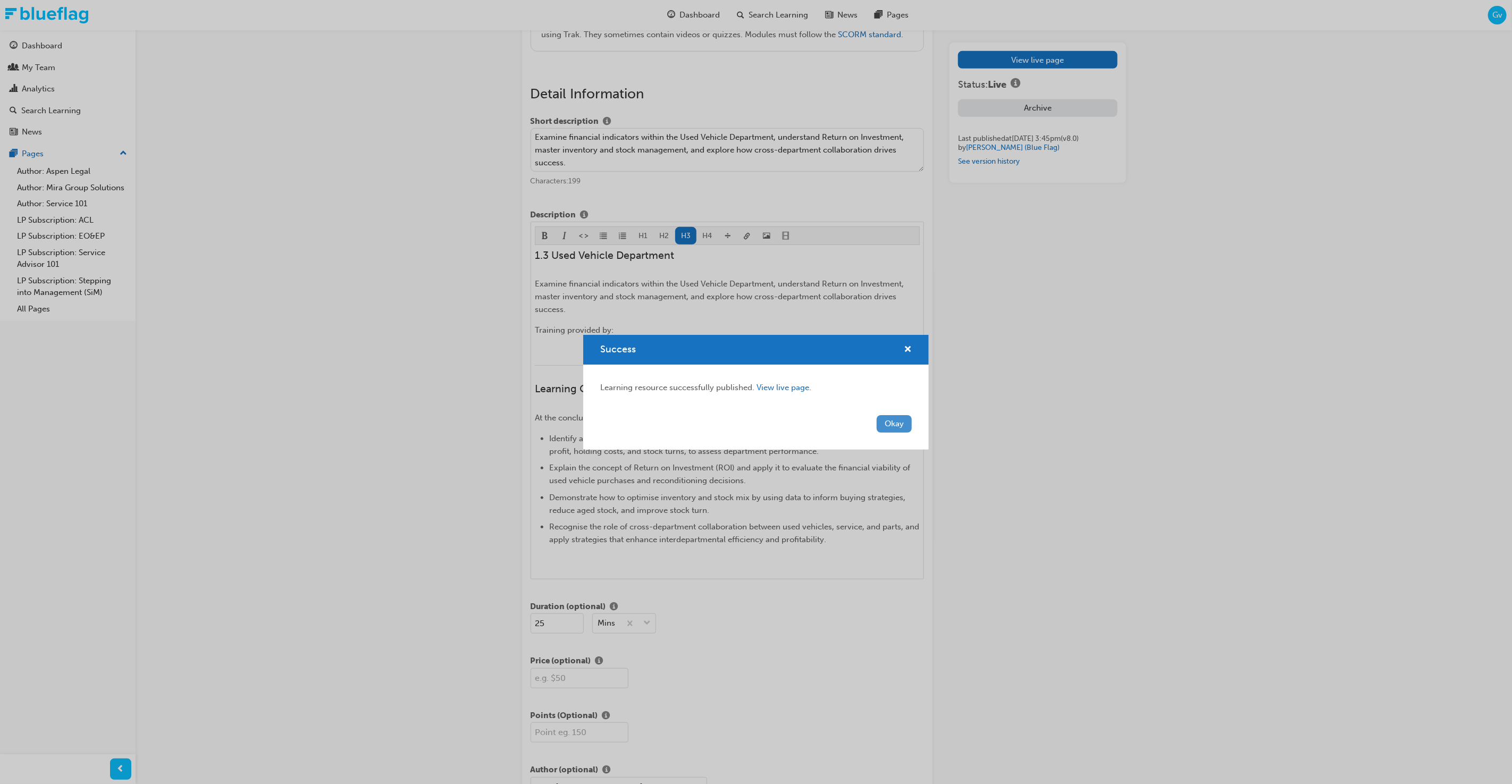
click at [892, 427] on button "Okay" at bounding box center [895, 424] width 35 height 18
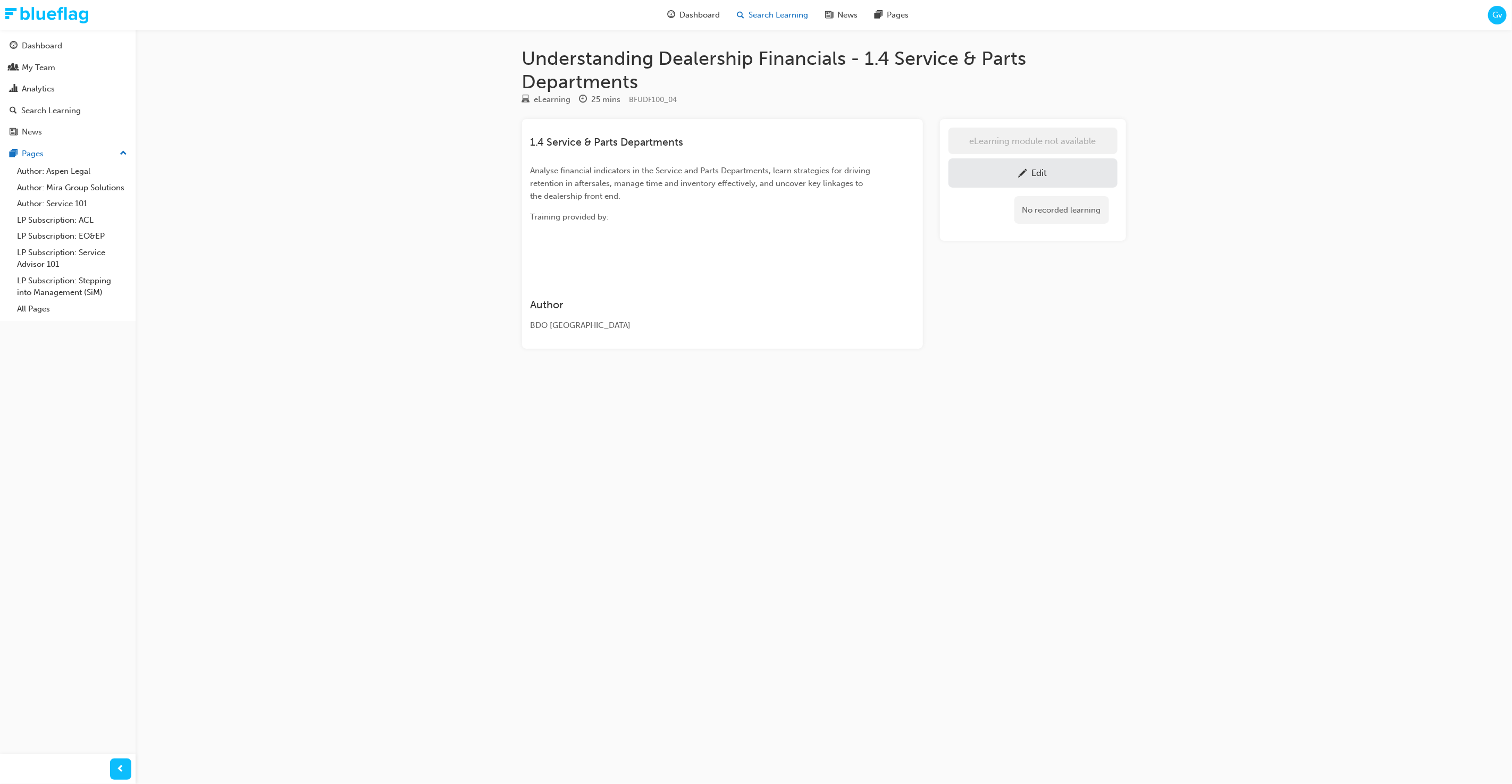
click at [766, 12] on span "Search Learning" at bounding box center [778, 14] width 59 height 12
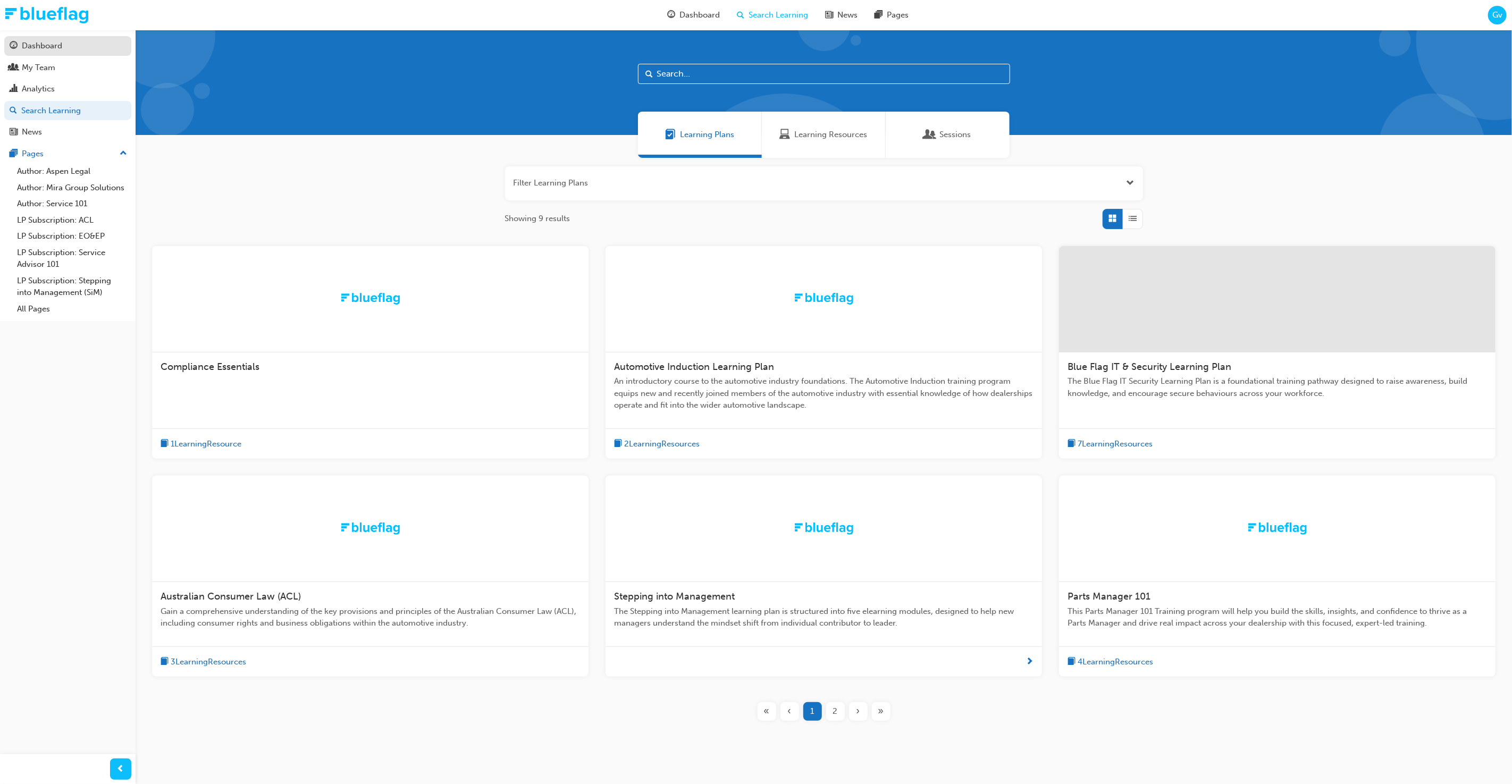
click at [96, 50] on div "Dashboard" at bounding box center [67, 46] width 116 height 14
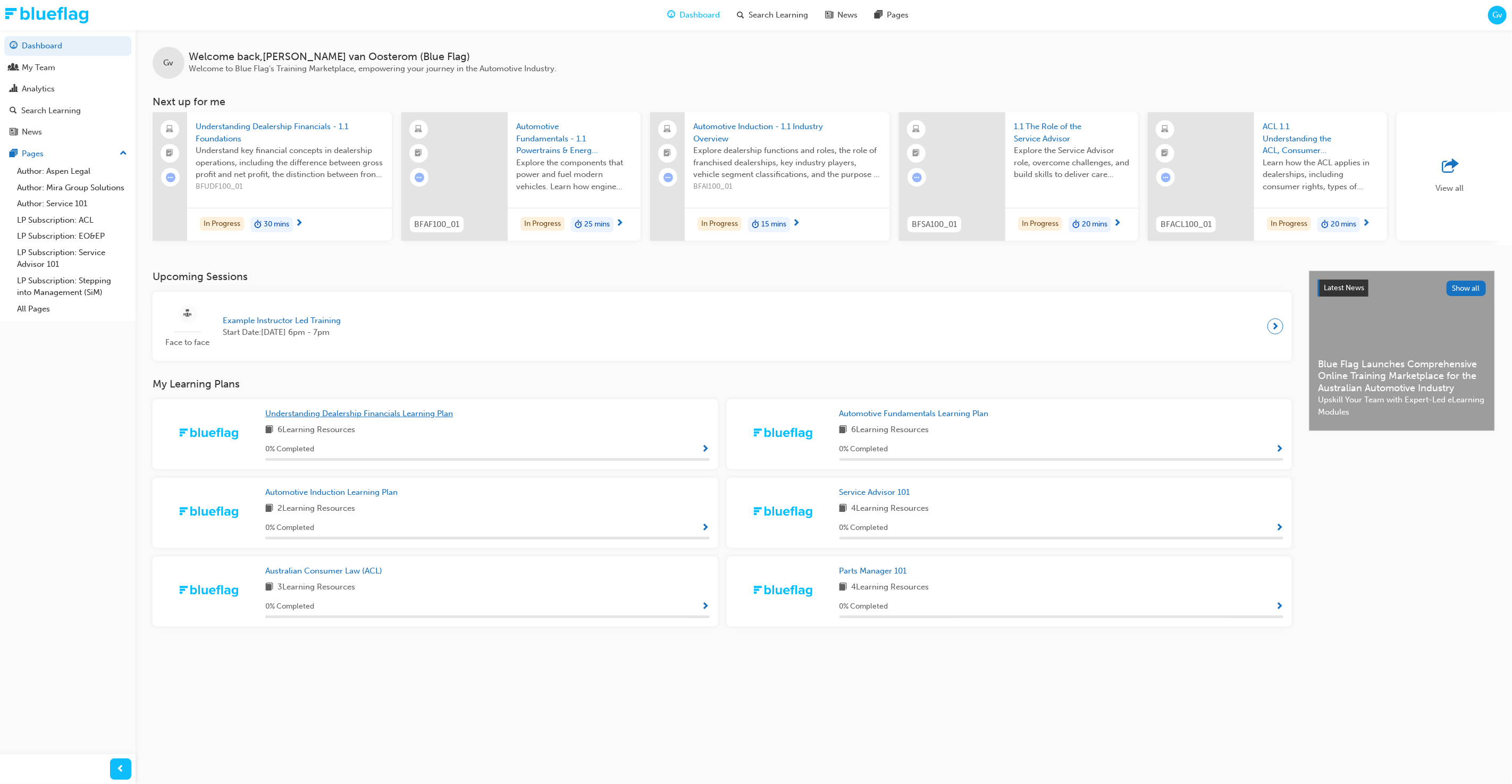
click at [396, 415] on span "Understanding Dealership Financials Learning Plan" at bounding box center [359, 414] width 187 height 10
